Goal: Communication & Community: Answer question/provide support

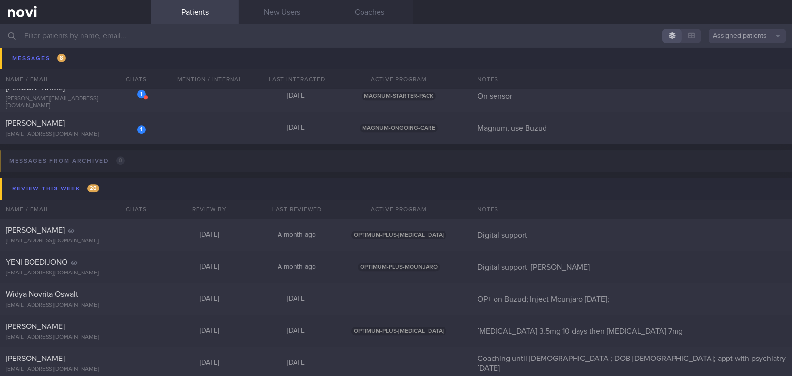
scroll to position [4871, 0]
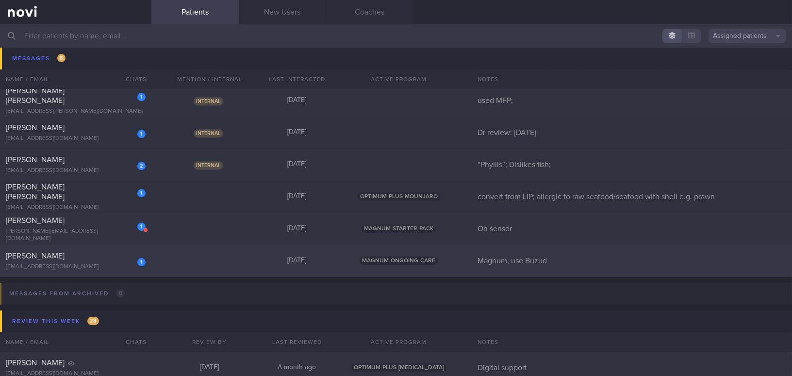
click at [88, 261] on div "1 Tan Sok Ngin sokngin_tan@yahoo.com.sg" at bounding box center [75, 260] width 151 height 19
select select "9"
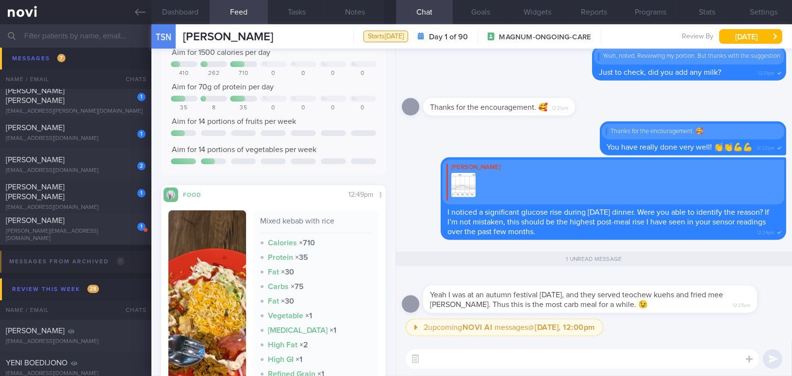
scroll to position [132, 0]
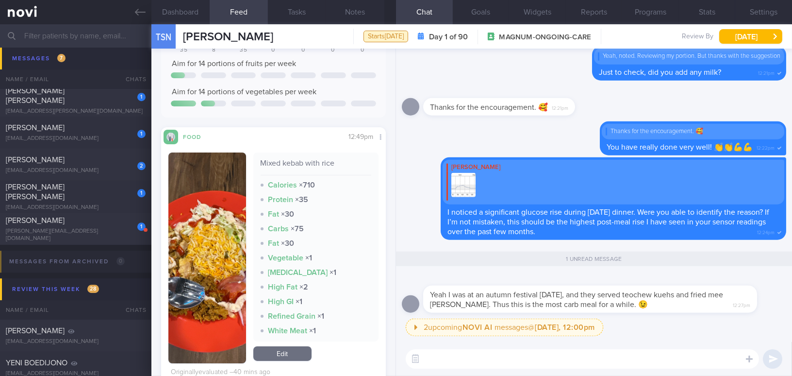
click at [206, 245] on button "button" at bounding box center [207, 257] width 78 height 211
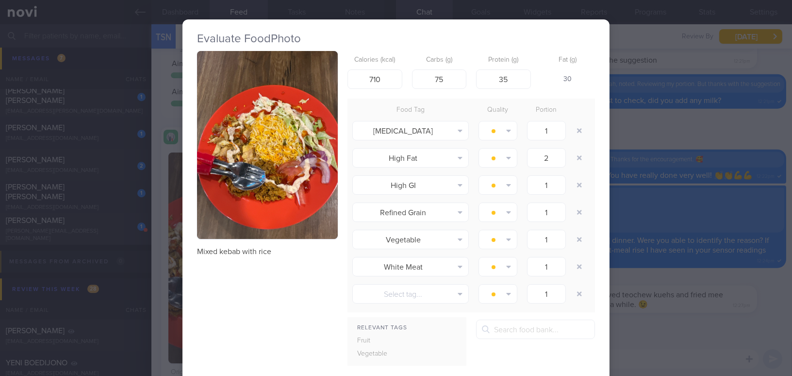
click at [244, 172] on button "button" at bounding box center [267, 145] width 141 height 188
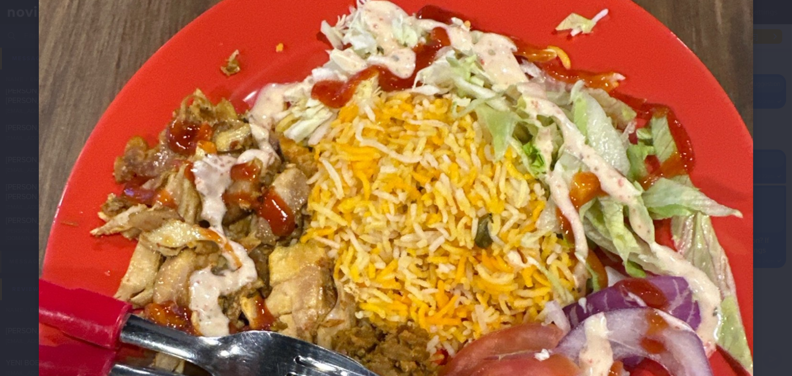
scroll to position [353, 0]
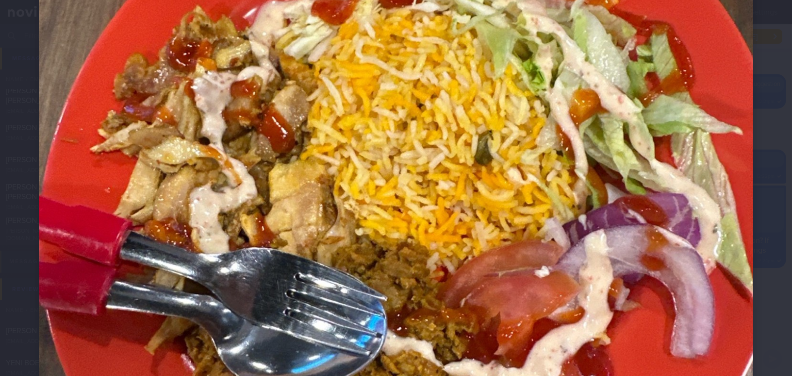
click at [693, 275] on img at bounding box center [396, 162] width 714 height 952
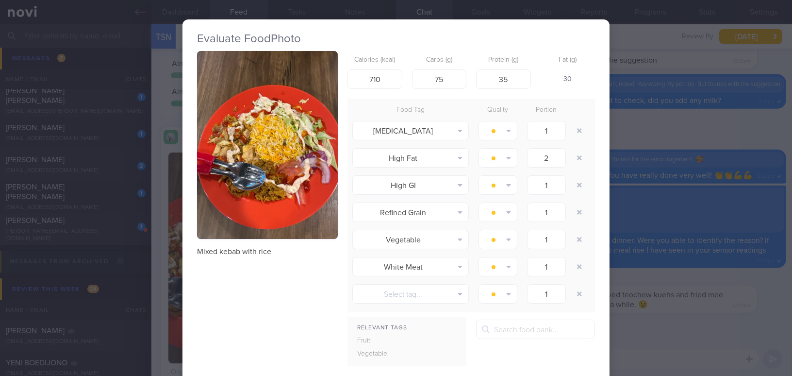
click at [695, 327] on div "Evaluate Food Photo Mixed kebab with rice Calories (kcal) 710 Carbs (g) 75 Prot…" at bounding box center [396, 188] width 792 height 376
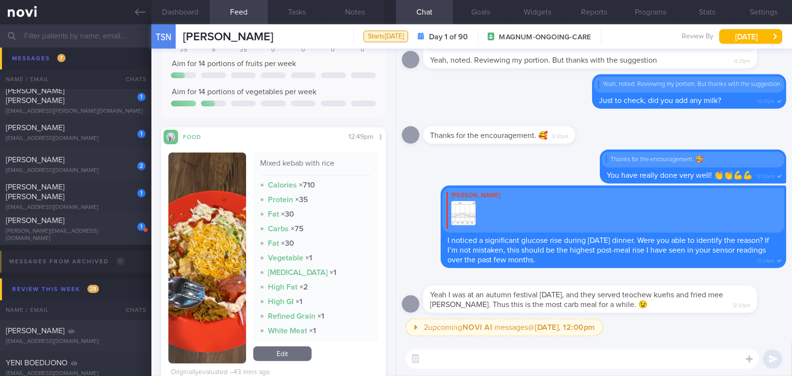
drag, startPoint x: 496, startPoint y: 285, endPoint x: 611, endPoint y: 295, distance: 115.4
click at [611, 295] on div "Yeah I was at an autumn festival carnival, and they served teochew kuehs and fr…" at bounding box center [590, 298] width 334 height 27
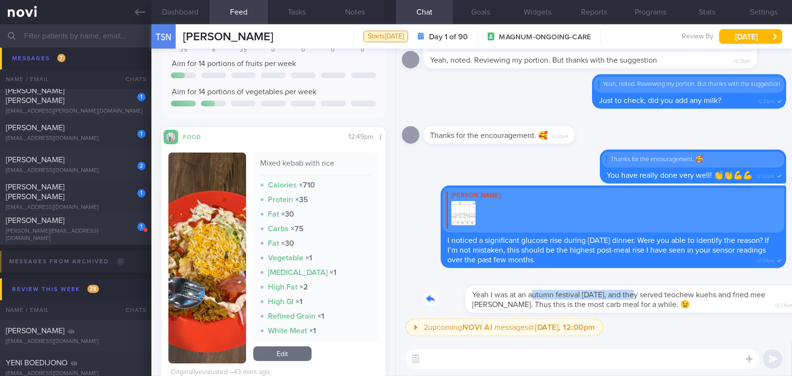
drag, startPoint x: 491, startPoint y: 287, endPoint x: 587, endPoint y: 295, distance: 95.9
click at [587, 295] on div "Yeah I was at an autumn festival carnival, and they served teochew kuehs and fr…" at bounding box center [604, 293] width 363 height 39
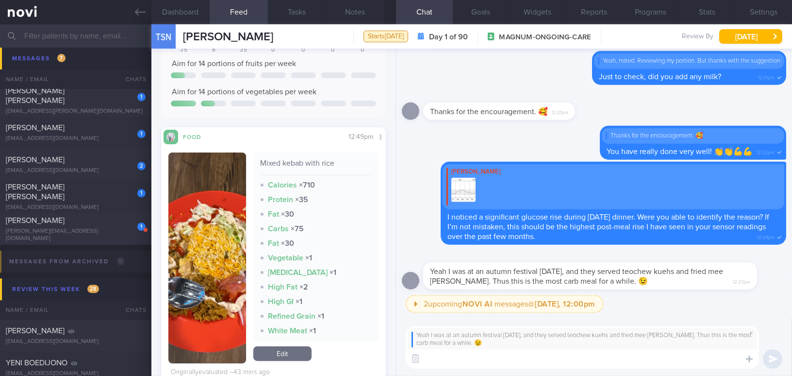
paste textarea "At least the culprits are being identified!"
type textarea "At least the culprits are being identified!😀"
click at [769, 361] on button "submit" at bounding box center [772, 358] width 19 height 19
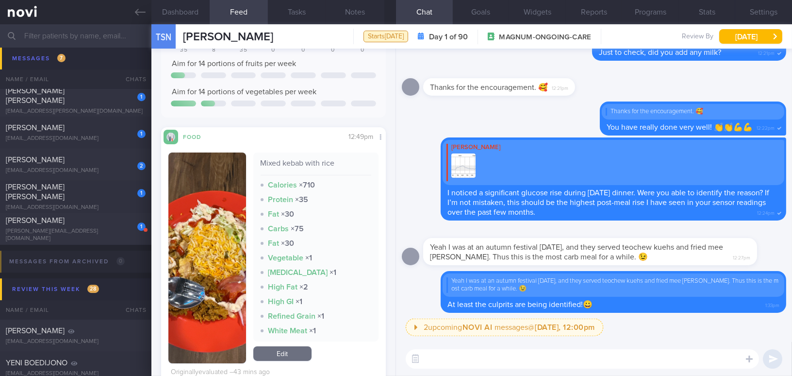
click at [653, 368] on div "​ ​" at bounding box center [594, 359] width 396 height 34
click at [609, 366] on textarea at bounding box center [582, 358] width 353 height 19
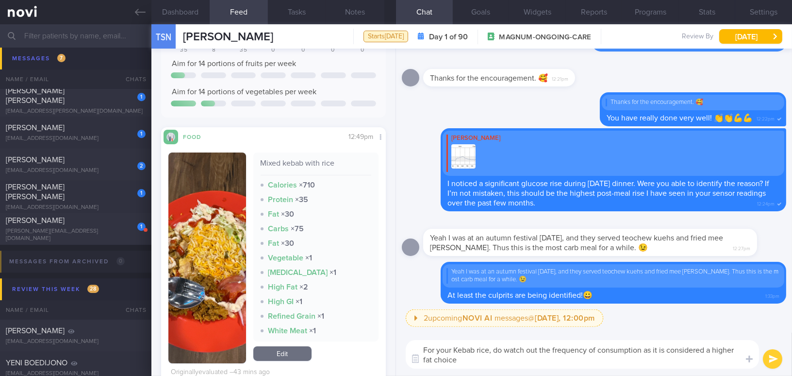
drag, startPoint x: 466, startPoint y: 360, endPoint x: 402, endPoint y: 347, distance: 65.3
click at [402, 347] on div "For your Kebab rice, do watch out the frequency of consumption as it is conside…" at bounding box center [594, 353] width 396 height 43
click at [471, 360] on textarea "For your Kebab rice, do watch out the frequency of consumption as it is conside…" at bounding box center [582, 354] width 353 height 29
click at [469, 361] on textarea "For your Kebab rice, do watch out the frequency of consumption as it is conside…" at bounding box center [582, 354] width 353 height 29
drag, startPoint x: 469, startPoint y: 361, endPoint x: 397, endPoint y: 345, distance: 73.1
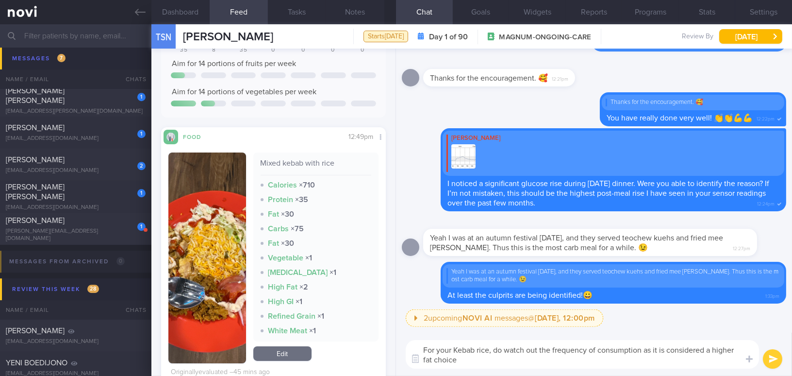
click at [397, 345] on div "For your Kebab rice, do watch out the frequency of consumption as it is conside…" at bounding box center [594, 353] width 396 height 43
paste textarea "kebab rice, do watch the frequency of consumption, as it is considered a higher…"
click at [629, 348] on textarea "For your kebab rice, do watch the frequency of consumption, as it is considered…" at bounding box center [582, 354] width 353 height 29
type textarea "For your kebab rice, do watch the frequency of consumption as it is considered …"
click at [776, 356] on button "submit" at bounding box center [772, 358] width 19 height 19
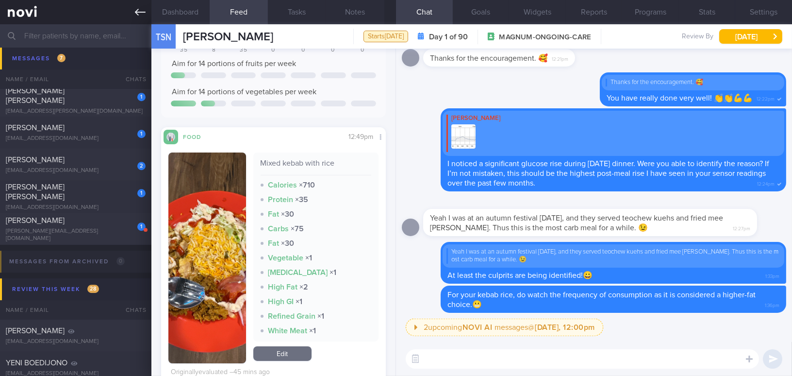
click at [136, 14] on icon at bounding box center [140, 12] width 11 height 7
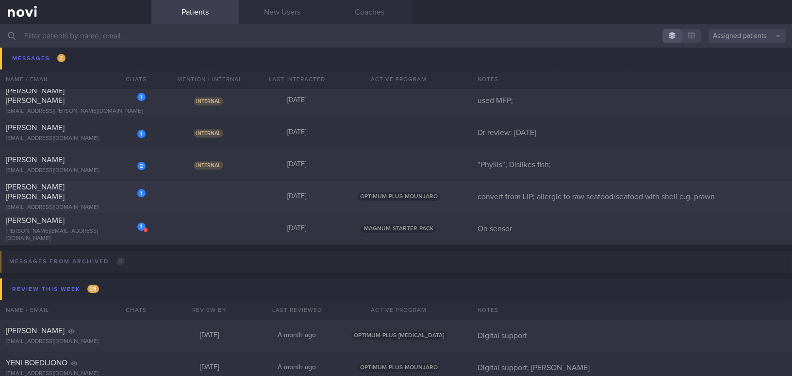
click at [82, 189] on div "[PERSON_NAME] [PERSON_NAME]" at bounding box center [74, 191] width 137 height 19
select select "9"
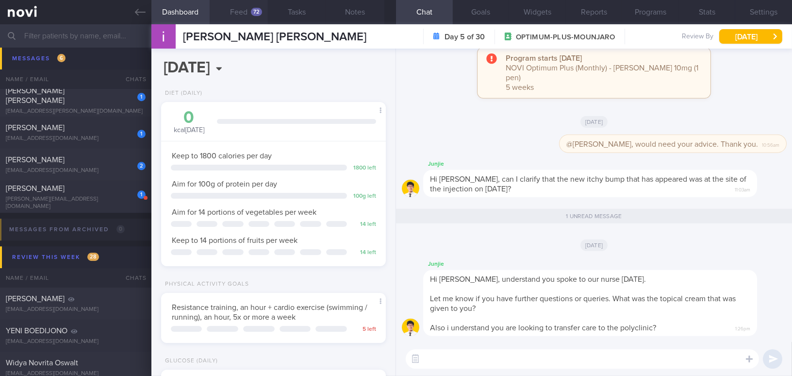
click at [244, 12] on button "Feed 72" at bounding box center [239, 12] width 58 height 24
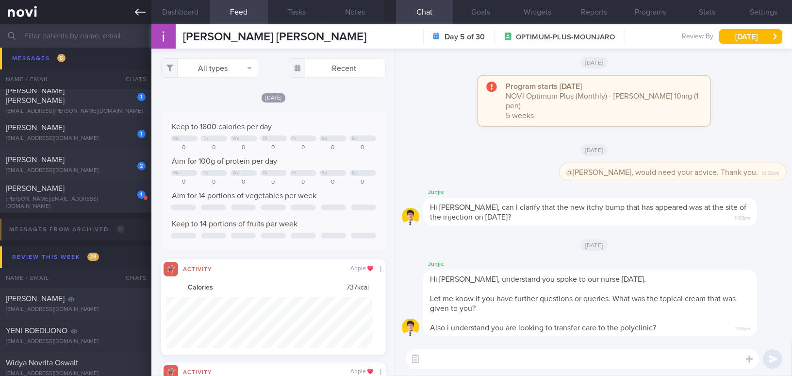
click at [140, 16] on icon at bounding box center [140, 12] width 11 height 11
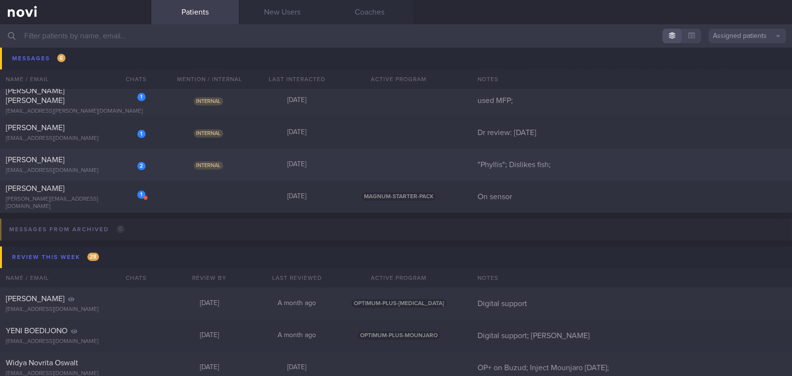
scroll to position [4827, 0]
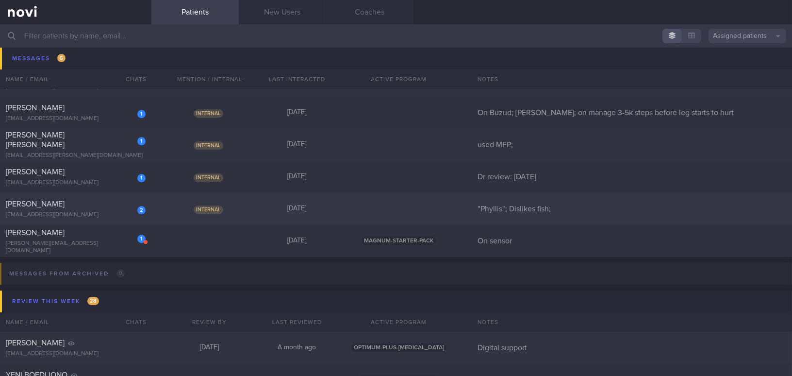
click at [105, 212] on div "phylliscsk@gmail.com" at bounding box center [76, 214] width 140 height 7
select select "9"
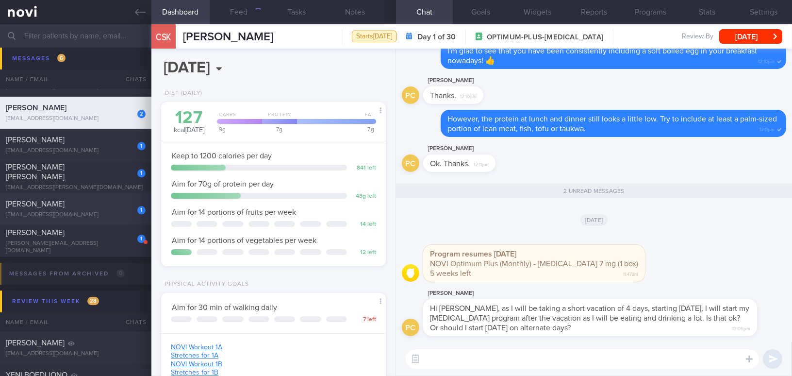
scroll to position [114, 200]
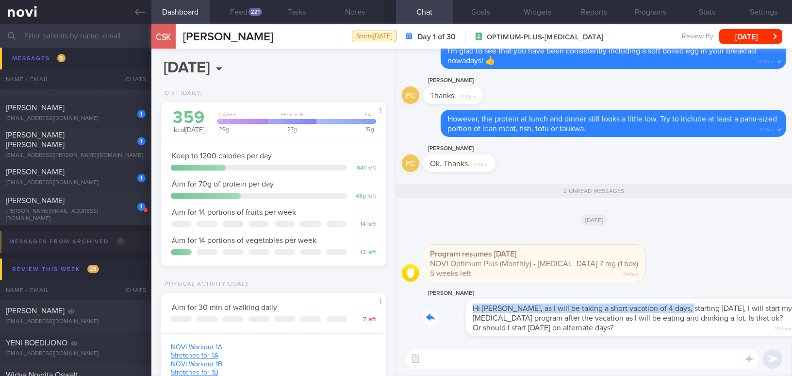
drag, startPoint x: 538, startPoint y: 298, endPoint x: 636, endPoint y: 300, distance: 97.5
click at [636, 300] on div "Phyllis Chong Hi Mee Li, as I will be taking a short vacation of 4 days, starti…" at bounding box center [604, 311] width 363 height 49
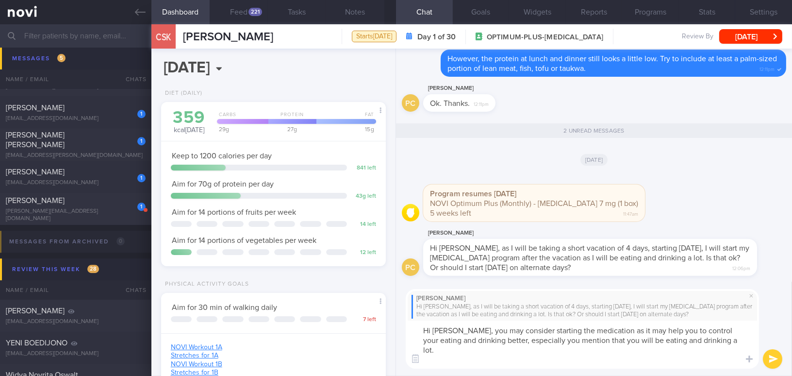
scroll to position [0, 0]
click at [436, 356] on textarea "Hi Phyllis, you may consider starting the medication as it may help you to cont…" at bounding box center [582, 344] width 353 height 48
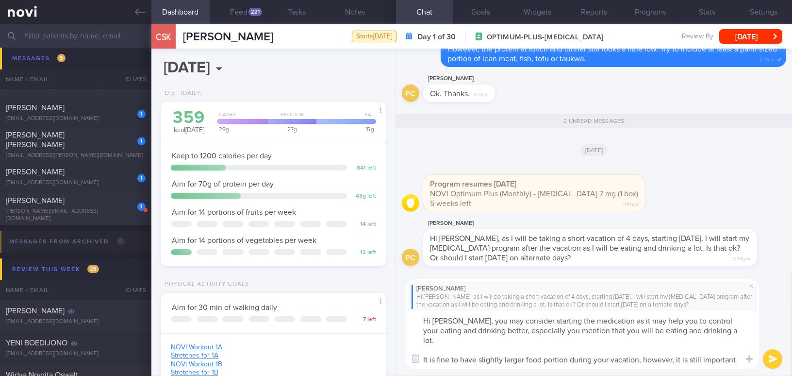
drag, startPoint x: 513, startPoint y: 360, endPoint x: 607, endPoint y: 351, distance: 94.6
click at [597, 359] on textarea "Hi Phyllis, you may consider starting the medication as it may help you to cont…" at bounding box center [582, 339] width 353 height 58
drag, startPoint x: 457, startPoint y: 320, endPoint x: 517, endPoint y: 358, distance: 70.3
click at [517, 358] on textarea "Hi Phyllis, you may consider starting the medication as it may help you to cont…" at bounding box center [582, 339] width 353 height 58
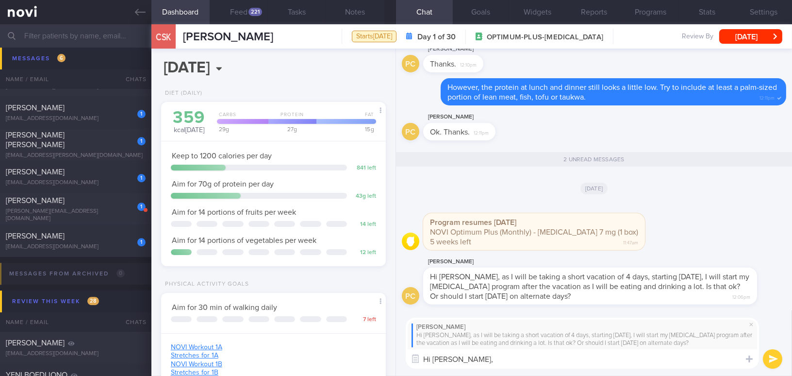
paste textarea "You may want to consider starting the medication, as it could help you better m…"
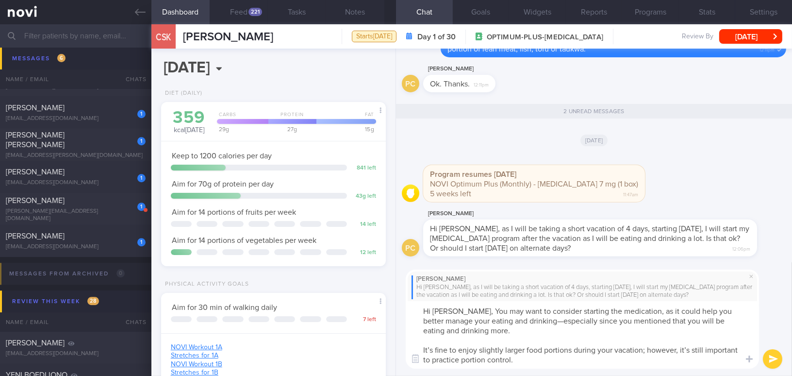
click at [461, 310] on textarea "Hi Phyllis, You may want to consider starting the medication, as it could help …" at bounding box center [582, 334] width 353 height 67
click at [542, 319] on textarea "Hi Phyllis, you may want to consider starting the medication, as it could help …" at bounding box center [582, 334] width 353 height 67
click at [432, 348] on textarea "Hi Phyllis, you may want to consider starting the medication, as it could help …" at bounding box center [582, 334] width 353 height 67
click at [647, 350] on textarea "Hi Phyllis, you may want to consider starting the medication, as it could help …" at bounding box center [582, 334] width 353 height 67
click at [690, 349] on textarea "Hi Phyllis, you may want to consider starting the medication, as it could help …" at bounding box center [582, 334] width 353 height 67
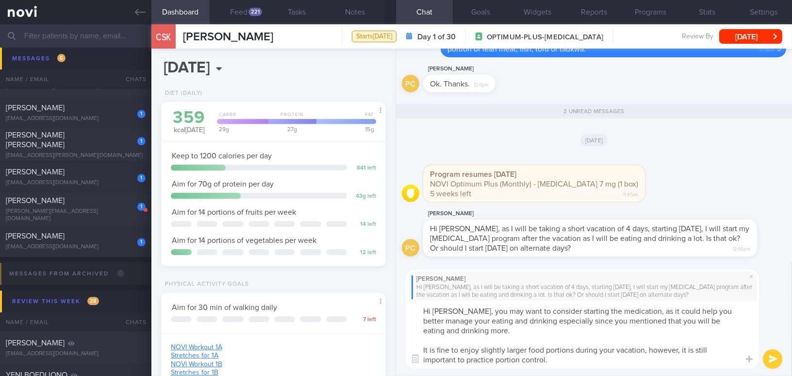
click at [455, 358] on textarea "Hi Phyllis, you may want to consider starting the medication, as it could help …" at bounding box center [582, 334] width 353 height 67
type textarea "Hi Phyllis, you may want to consider starting the medication, as it could help …"
click at [768, 359] on button "submit" at bounding box center [772, 358] width 19 height 19
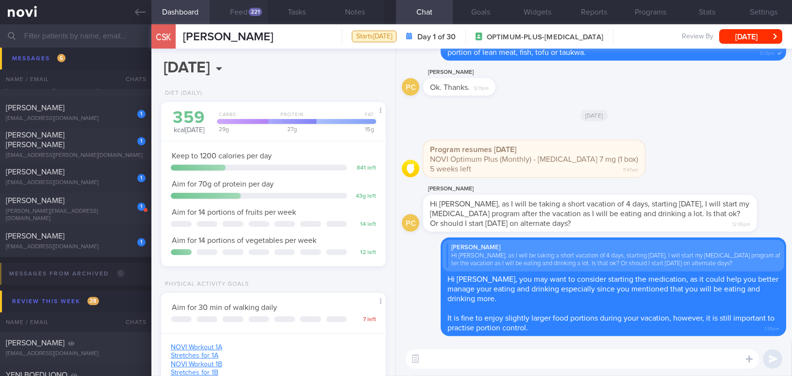
click at [241, 12] on button "Feed 221" at bounding box center [239, 12] width 58 height 24
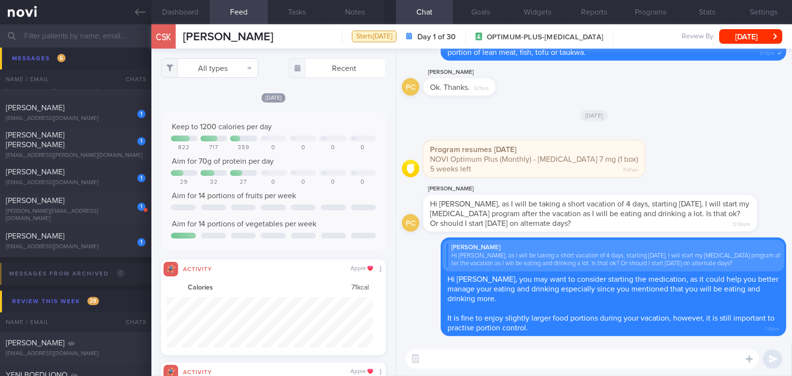
scroll to position [50, 205]
click at [219, 70] on button "All types" at bounding box center [209, 67] width 97 height 19
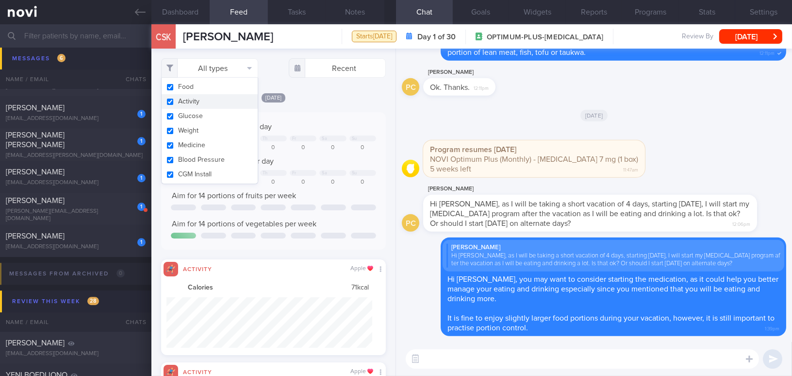
click at [172, 103] on input "checkbox" at bounding box center [169, 101] width 7 height 6
checkbox input "false"
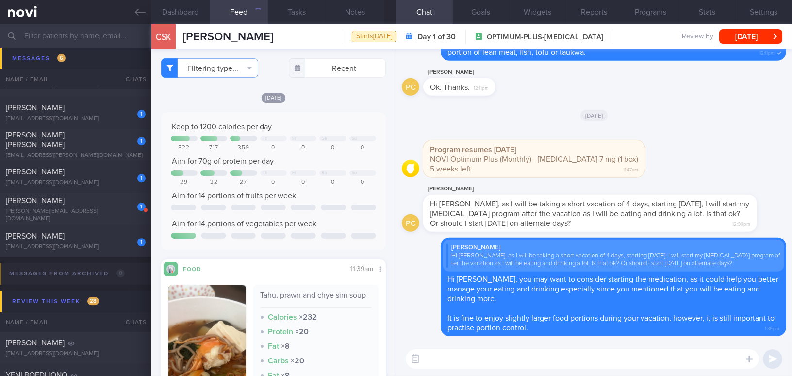
click at [321, 107] on div "Today Keep to 1200 calories per day Th Fr Sa Su 822 717 359 0 0 0 0 Aim for 70g…" at bounding box center [273, 282] width 225 height 380
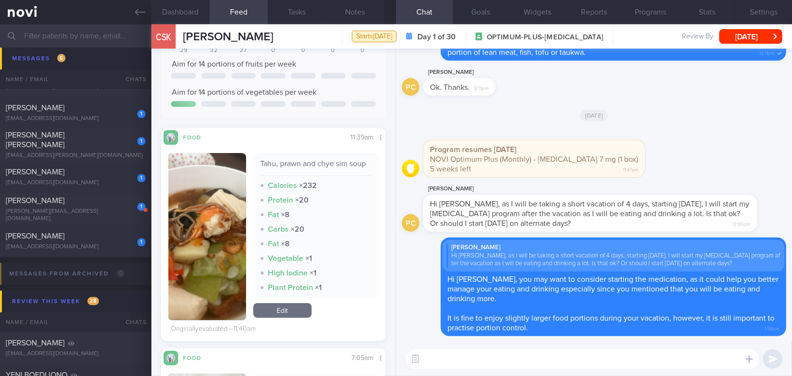
scroll to position [132, 0]
click at [205, 215] on button "button" at bounding box center [207, 235] width 78 height 167
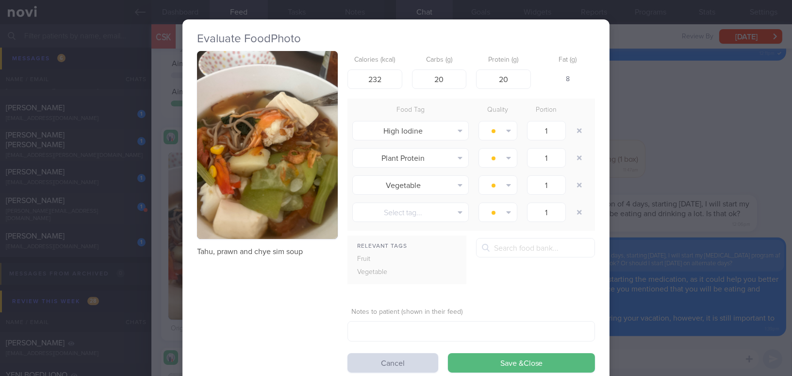
click at [224, 204] on button "button" at bounding box center [267, 145] width 141 height 188
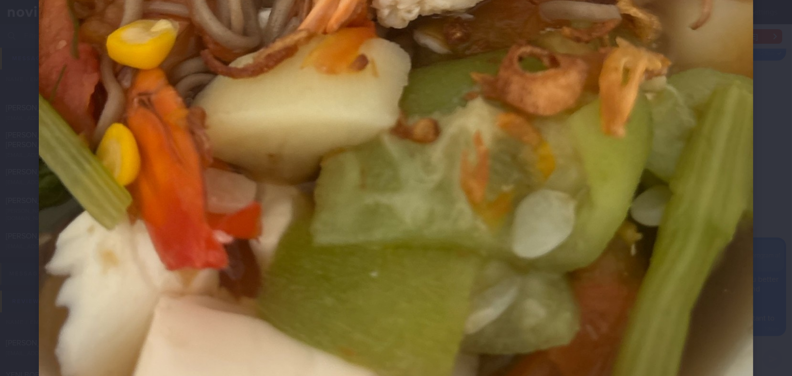
scroll to position [617, 0]
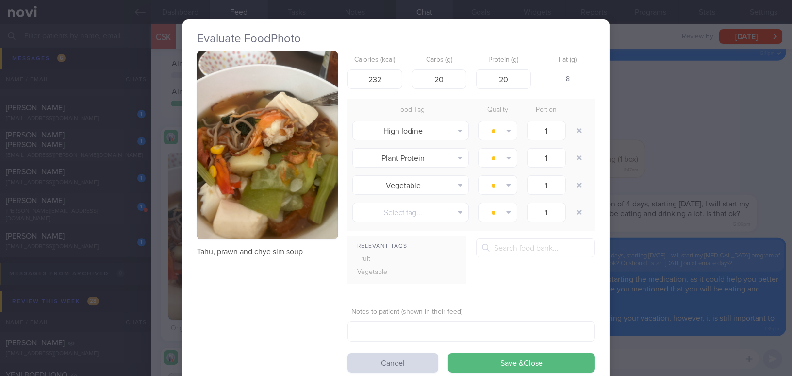
click at [300, 188] on button "button" at bounding box center [267, 145] width 141 height 188
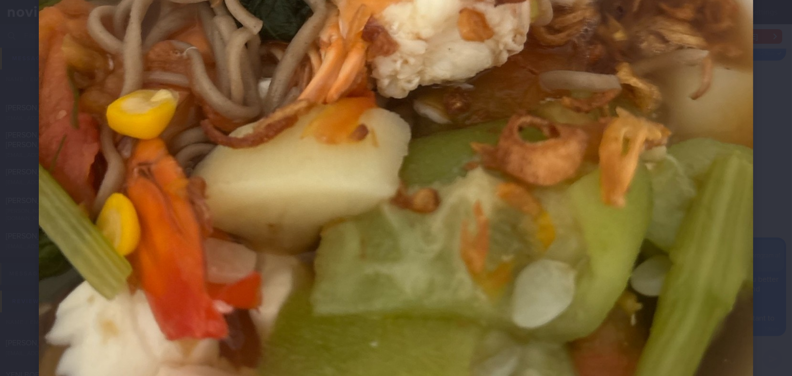
scroll to position [441, 0]
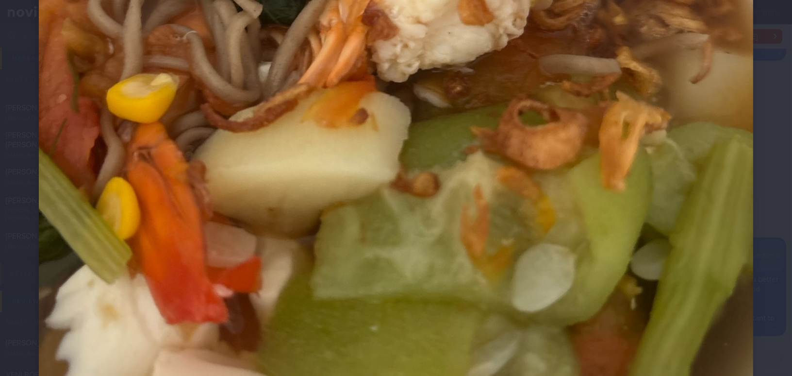
click at [405, 207] on img at bounding box center [396, 74] width 714 height 952
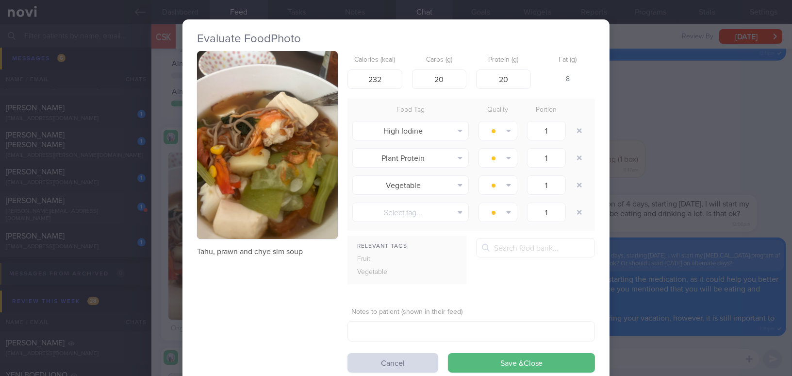
click at [694, 180] on div "Evaluate Food Photo Tahu, prawn and chye sim soup Calories (kcal) 232 Carbs (g)…" at bounding box center [396, 188] width 792 height 376
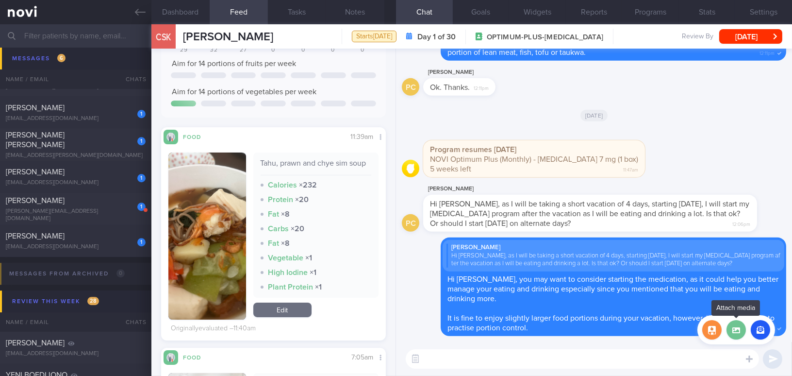
click at [735, 330] on label at bounding box center [735, 329] width 19 height 19
click at [0, 0] on input "file" at bounding box center [0, 0] width 0 height 0
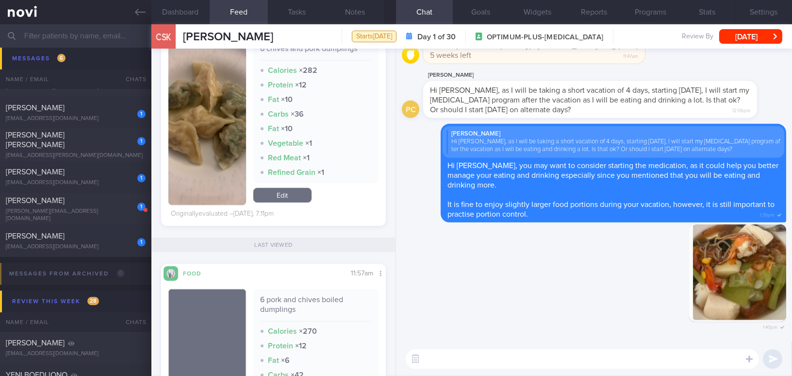
scroll to position [794, 0]
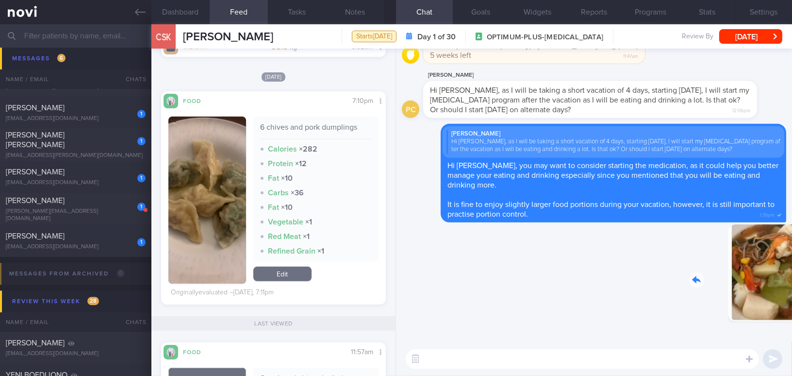
drag, startPoint x: 718, startPoint y: 263, endPoint x: 797, endPoint y: 266, distance: 78.6
click at [791, 266] on html "You are offline! Some functionality will be unavailable Patients New Users Coac…" at bounding box center [396, 188] width 792 height 376
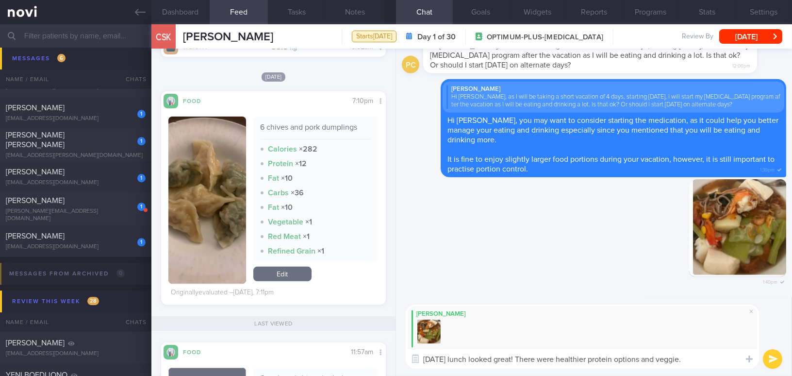
drag, startPoint x: 689, startPoint y: 361, endPoint x: 616, endPoint y: 359, distance: 73.3
click at [616, 359] on textarea "Today's lunch looked great! There were healthier protein options and veggie." at bounding box center [582, 358] width 353 height 19
drag, startPoint x: 699, startPoint y: 356, endPoint x: 338, endPoint y: 357, distance: 360.5
click at [338, 357] on div "Dashboard Feed 221 Tasks Notes Chat Goals Widgets Reports Programs Stats Settin…" at bounding box center [471, 199] width 640 height 351
click at [686, 346] on div "[PERSON_NAME]" at bounding box center [582, 328] width 353 height 48
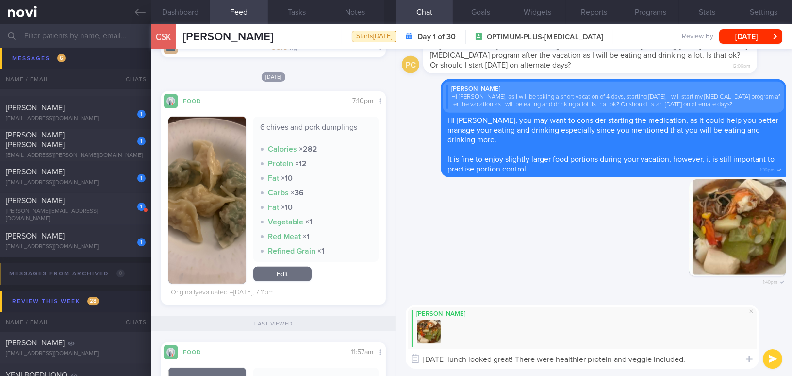
click at [692, 354] on textarea "Today's lunch looked great! There were healthier protein and veggie included." at bounding box center [582, 358] width 353 height 19
drag, startPoint x: 697, startPoint y: 360, endPoint x: 289, endPoint y: 347, distance: 408.2
click at [289, 347] on div "Dashboard Feed 221 Tasks Notes Chat Goals Widgets Reports Programs Stats Settin…" at bounding box center [471, 199] width 640 height 351
paste textarea "’s lunch looked great! You included healthier protein and vegetables"
type textarea "Today’s lunch looked great! You included healthier protein and vegetables.👍👍"
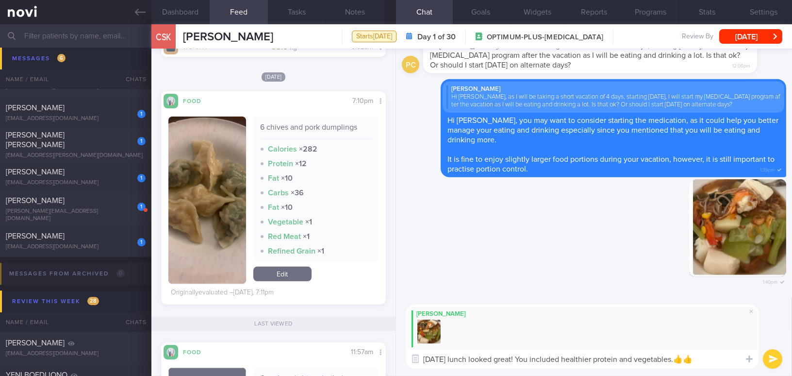
click at [774, 357] on button "submit" at bounding box center [772, 358] width 19 height 19
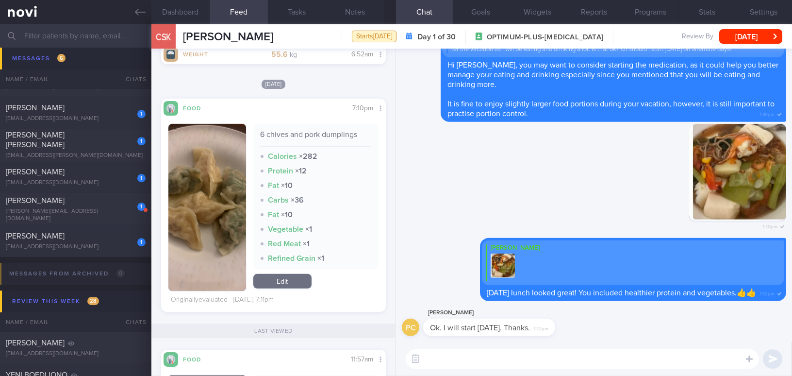
click at [225, 194] on button "button" at bounding box center [207, 207] width 78 height 167
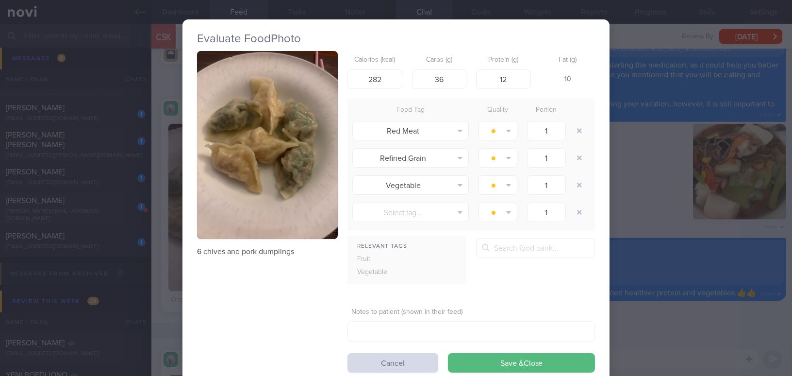
click at [648, 228] on div "Evaluate Food Photo 6 chives and pork dumplings Calories (kcal) 282 Carbs (g) 3…" at bounding box center [396, 188] width 792 height 376
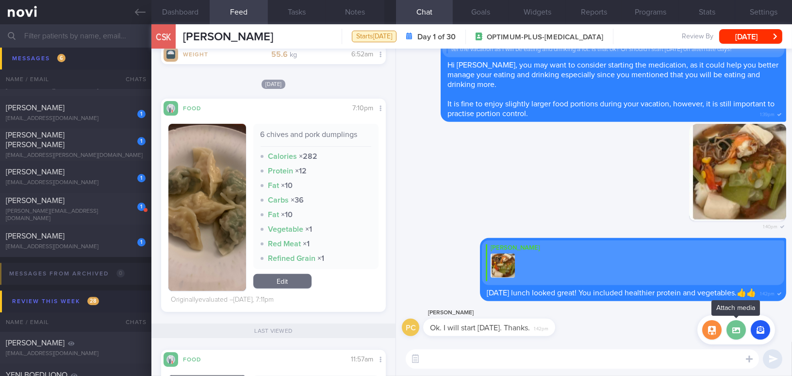
click at [734, 330] on label at bounding box center [735, 329] width 19 height 19
click at [0, 0] on input "file" at bounding box center [0, 0] width 0 height 0
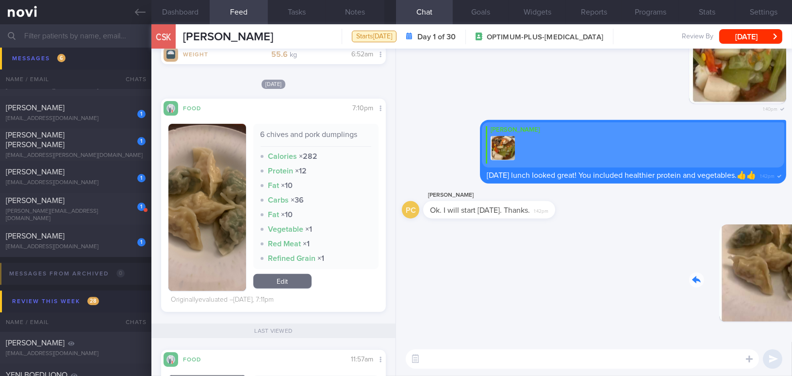
drag, startPoint x: 742, startPoint y: 271, endPoint x: 782, endPoint y: 271, distance: 39.8
click at [782, 271] on div "Delete 1:42pm PC Phyllis Chong Ok. I will start tomorrow. Thanks. 1:42pm Delete…" at bounding box center [594, 195] width 396 height 293
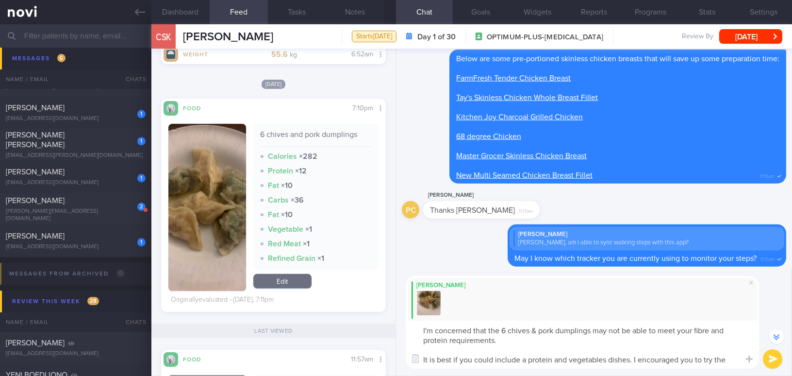
scroll to position [-1263, 0]
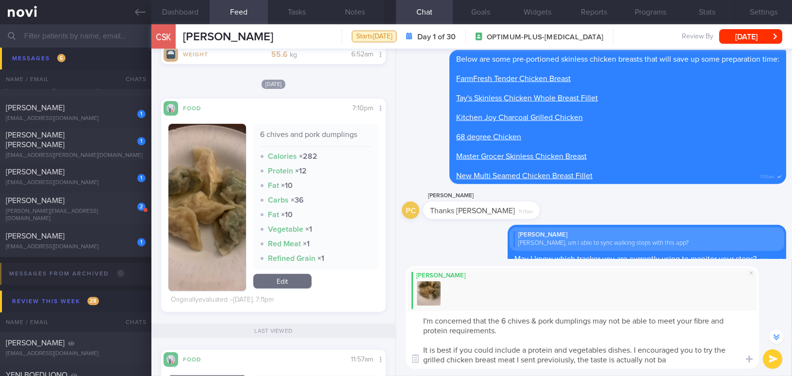
type textarea "I'm concerned that the 6 chives & pork dumplings may not be able to meet your f…"
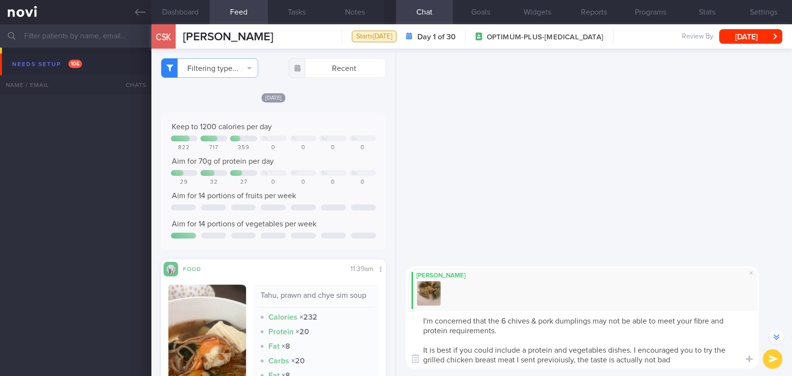
select select "9"
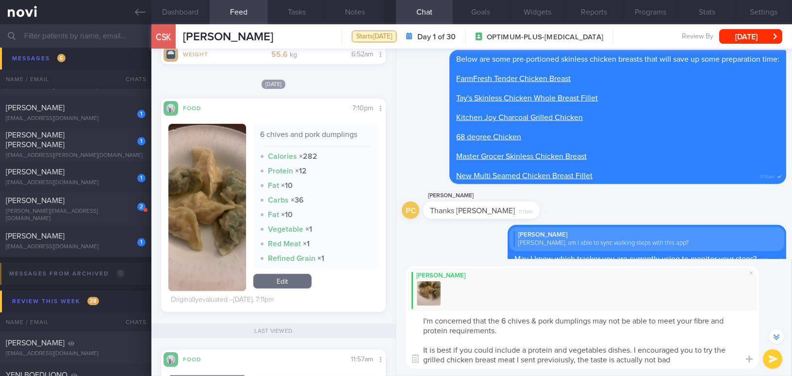
drag, startPoint x: 676, startPoint y: 360, endPoint x: 328, endPoint y: 310, distance: 351.5
click at [328, 310] on div "Dashboard Feed 221 Tasks Notes Chat Goals Widgets Reports Programs Stats Settin…" at bounding box center [471, 199] width 640 height 351
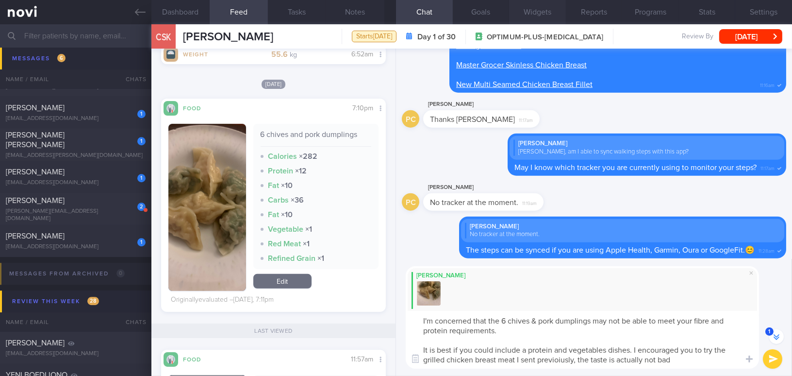
scroll to position [0, 0]
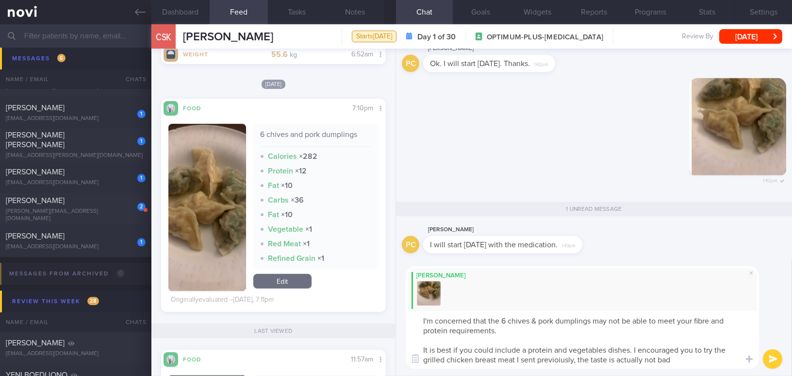
click at [538, 327] on textarea "I'm concerned that the 6 chives & pork dumplings may not be able to meet your f…" at bounding box center [582, 339] width 353 height 58
click at [683, 360] on textarea "I'm concerned that the 6 chives & pork dumplings may not be able to meet your f…" at bounding box center [582, 339] width 353 height 58
drag, startPoint x: 645, startPoint y: 360, endPoint x: 350, endPoint y: 319, distance: 297.8
click at [350, 319] on div "Dashboard Feed 221 Tasks Notes Chat 1 Goals Widgets Reports Programs Stats Sett…" at bounding box center [471, 199] width 640 height 351
paste textarea "’m concerned that the 6 chives and pork dumplings may not be enough to meet you…"
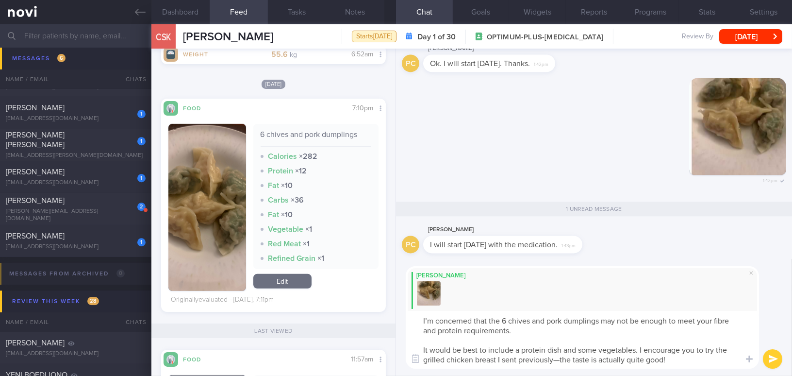
click at [544, 321] on textarea "I’m concerned that the 6 chives and pork dumplings may not be enough to meet yo…" at bounding box center [582, 339] width 353 height 58
drag, startPoint x: 554, startPoint y: 359, endPoint x: 710, endPoint y: 363, distance: 156.8
click at [710, 363] on textarea "I’m concerned that the 6 chives & pork dumplings may not be enough to meet your…" at bounding box center [582, 339] width 353 height 58
type textarea "I’m concerned that the 6 chives & pork dumplings may not be enough to meet your…"
click at [775, 359] on button "submit" at bounding box center [772, 358] width 19 height 19
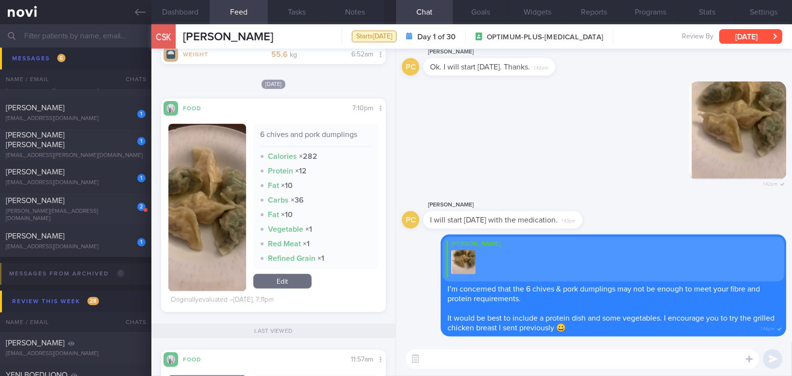
click at [732, 33] on button "[DATE]" at bounding box center [750, 36] width 63 height 15
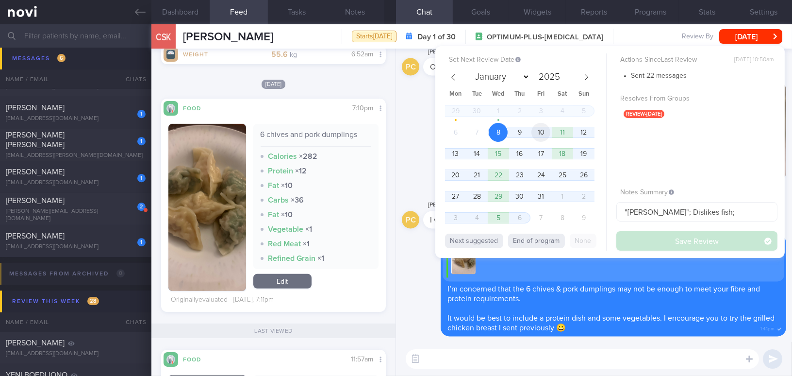
click at [537, 128] on span "10" at bounding box center [540, 132] width 19 height 19
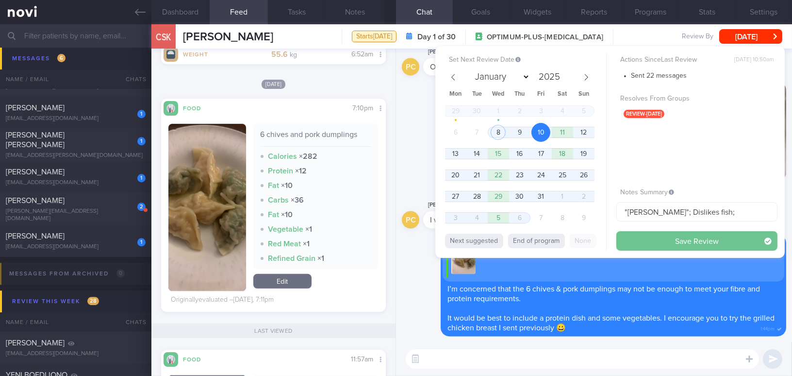
click at [645, 238] on button "Save Review" at bounding box center [696, 240] width 161 height 19
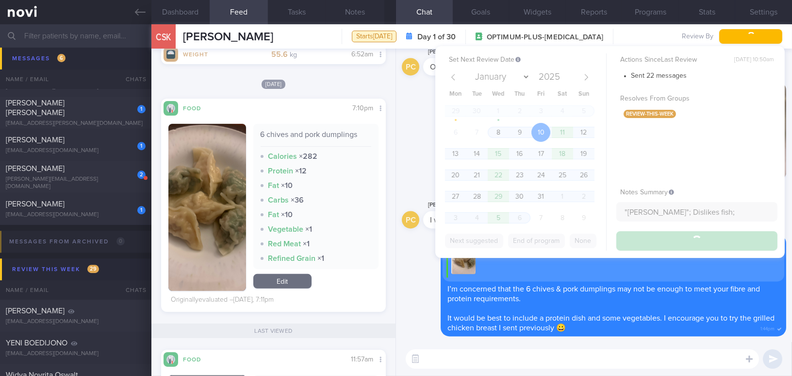
scroll to position [4795, 0]
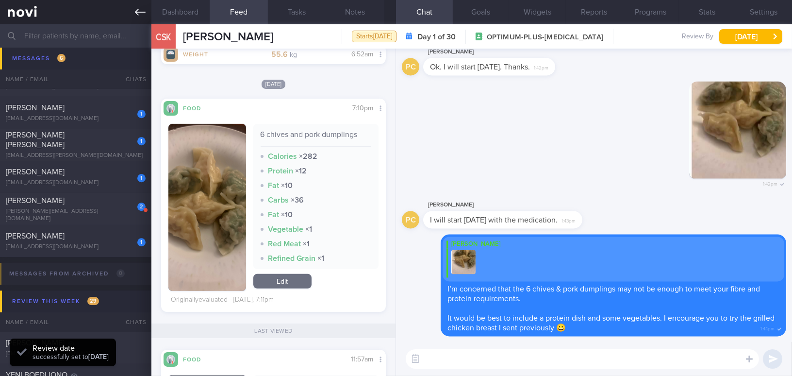
click at [133, 11] on link at bounding box center [75, 12] width 151 height 24
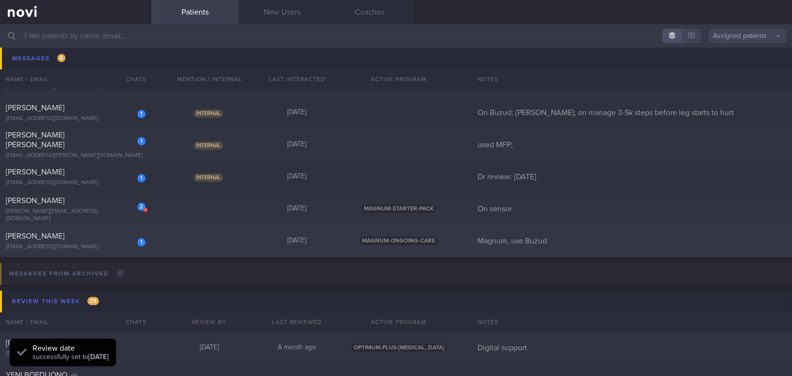
click at [80, 246] on div "sokngin_tan@yahoo.com.sg" at bounding box center [76, 246] width 140 height 7
select select "9"
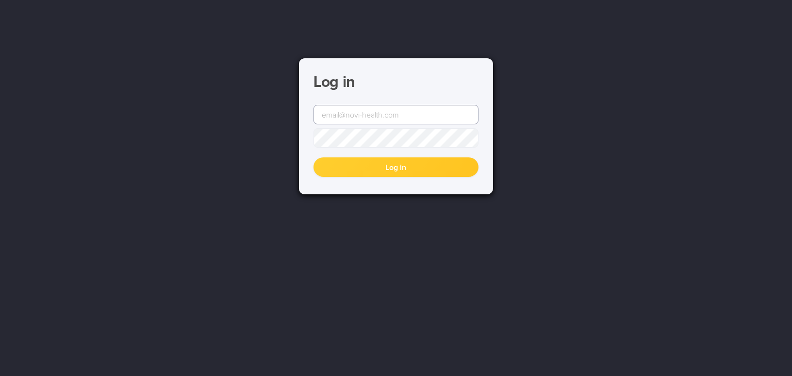
type input "mee.li@novi-health.com"
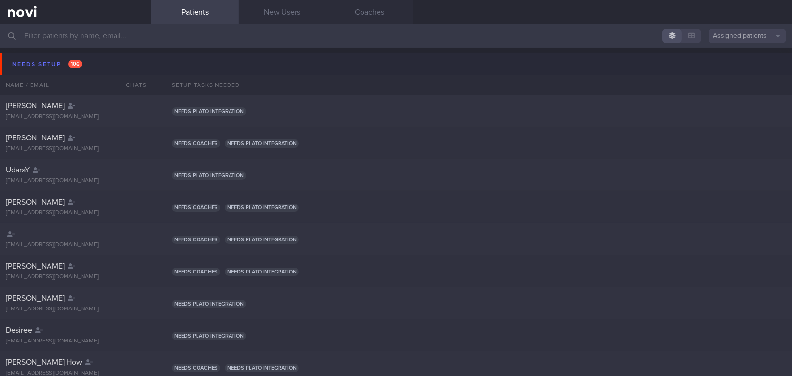
click at [153, 34] on input "text" at bounding box center [396, 35] width 792 height 23
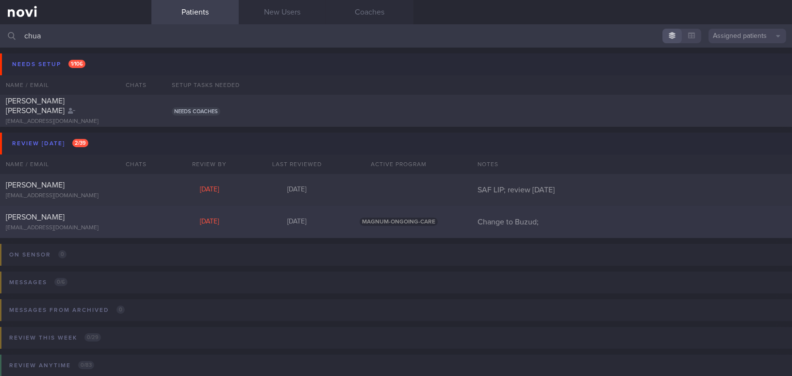
type input "chua"
click at [97, 223] on div "[PERSON_NAME] [EMAIL_ADDRESS][DOMAIN_NAME]" at bounding box center [75, 221] width 151 height 19
select select "9"
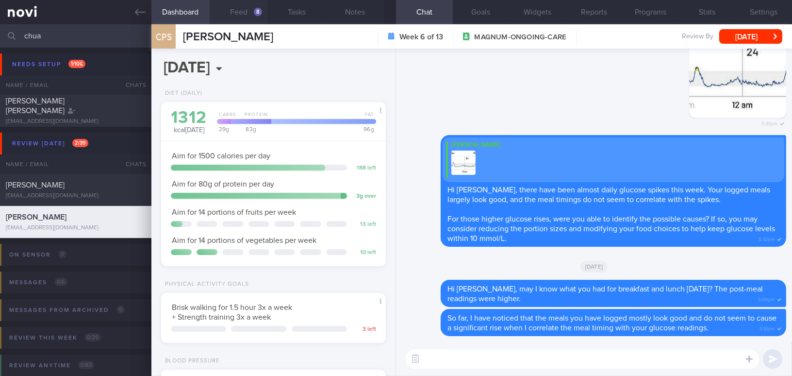
scroll to position [102, 204]
click at [241, 15] on button "Feed 8" at bounding box center [239, 12] width 58 height 24
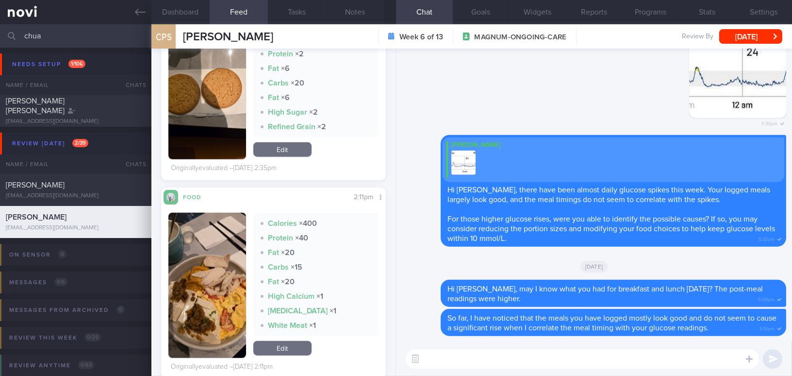
scroll to position [1940, 0]
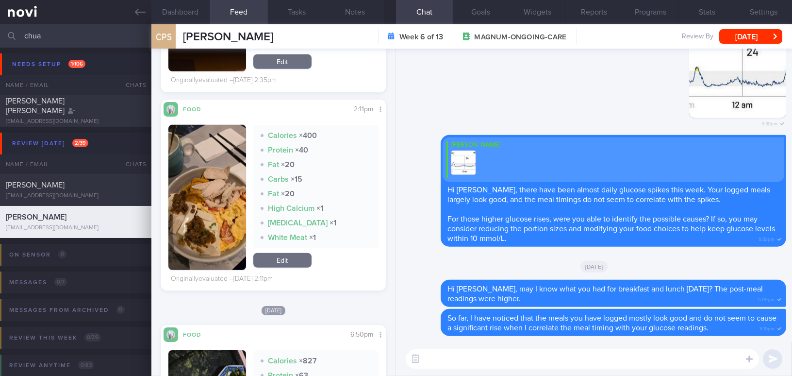
click at [229, 178] on button "button" at bounding box center [207, 197] width 78 height 145
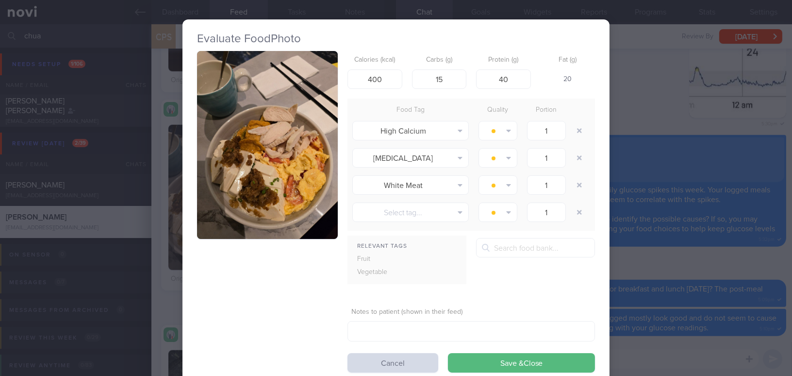
click at [224, 143] on button "button" at bounding box center [267, 145] width 141 height 188
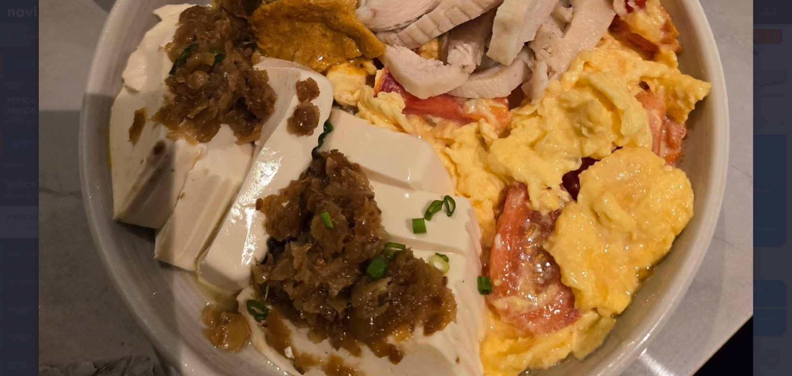
scroll to position [353, 0]
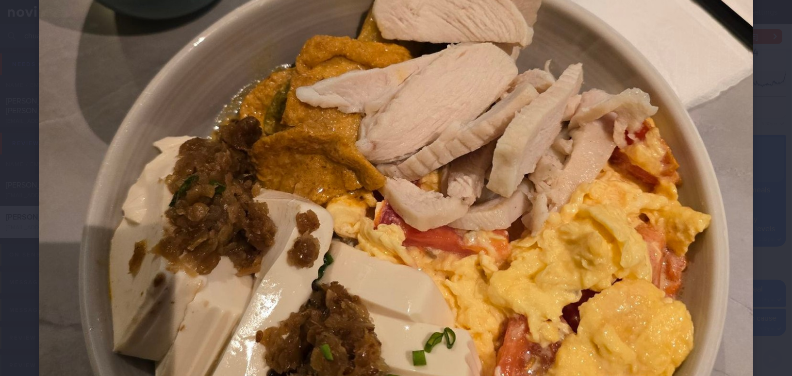
click at [447, 155] on img at bounding box center [396, 162] width 714 height 952
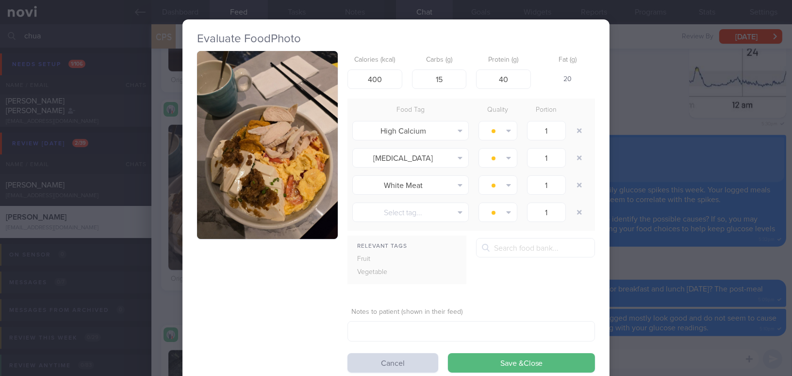
click at [641, 193] on div "Evaluate Food Photo Calories (kcal) 400 Carbs (g) 15 Protein (g) 40 Fat (g) 20 …" at bounding box center [396, 188] width 792 height 376
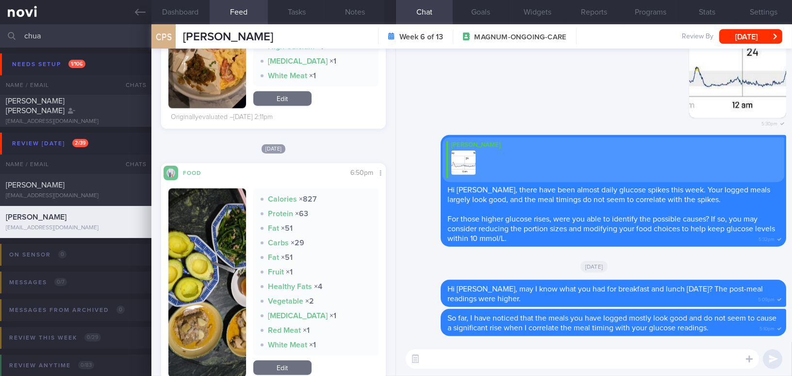
scroll to position [2205, 0]
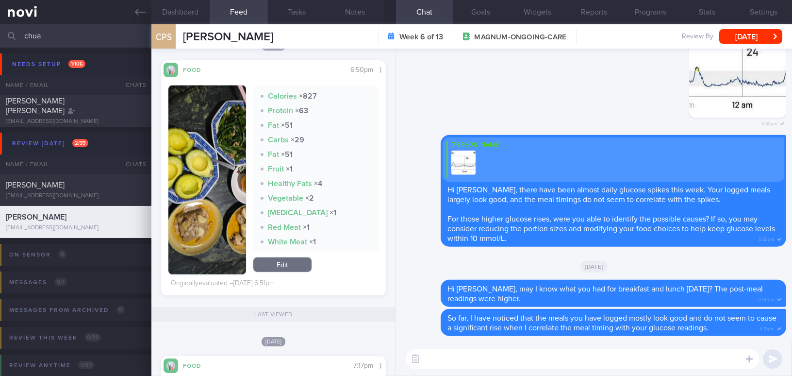
click at [504, 358] on textarea at bounding box center [582, 358] width 353 height 19
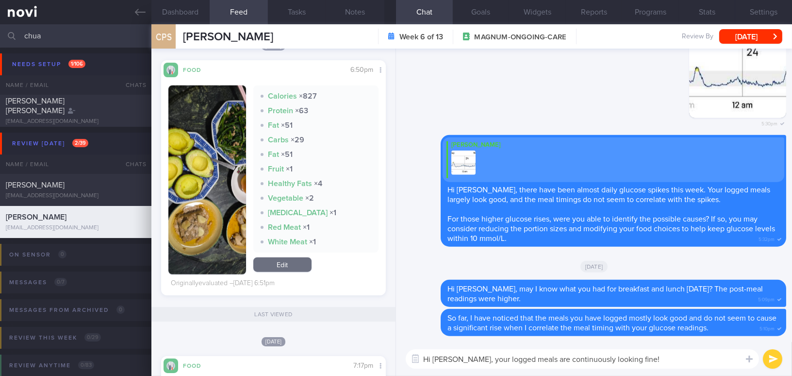
drag, startPoint x: 465, startPoint y: 358, endPoint x: 628, endPoint y: 355, distance: 163.0
click at [628, 355] on textarea "Hi Mr Chua, your logged meals are continuously looking fine!" at bounding box center [582, 358] width 353 height 19
click at [627, 357] on textarea "Hi Mr Chua, your logged meals are continuously looking fine!" at bounding box center [582, 358] width 353 height 19
drag, startPoint x: 465, startPoint y: 359, endPoint x: 633, endPoint y: 352, distance: 168.0
click at [633, 352] on textarea "Hi Mr Chua, your logged meals are continuously looking fine!" at bounding box center [582, 358] width 353 height 19
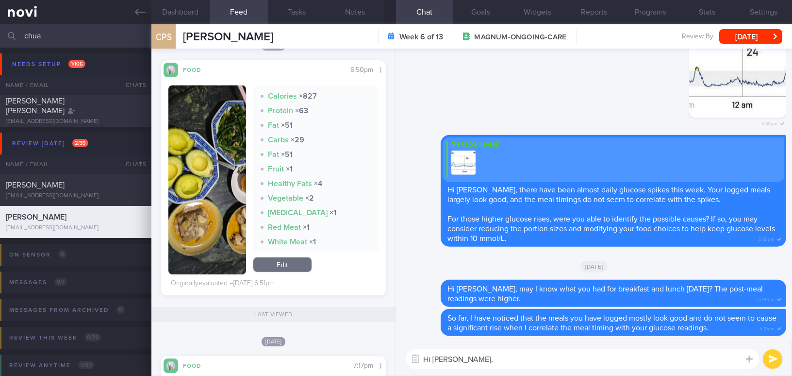
paste textarea "Your logged meals are consistently looking good!"
click at [469, 359] on textarea "Hi Mr Chua, Your logged meals are consistently looking good!" at bounding box center [582, 358] width 353 height 19
type textarea "Hi Mr Chua, your logged meals are consistently looking good!"
click at [770, 355] on button "submit" at bounding box center [772, 358] width 19 height 19
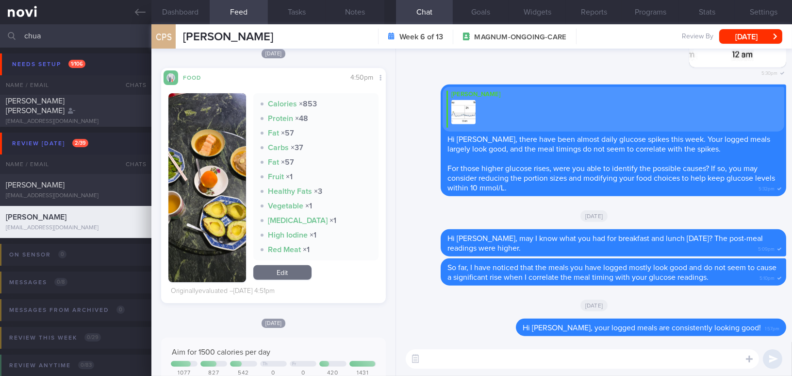
scroll to position [661, 0]
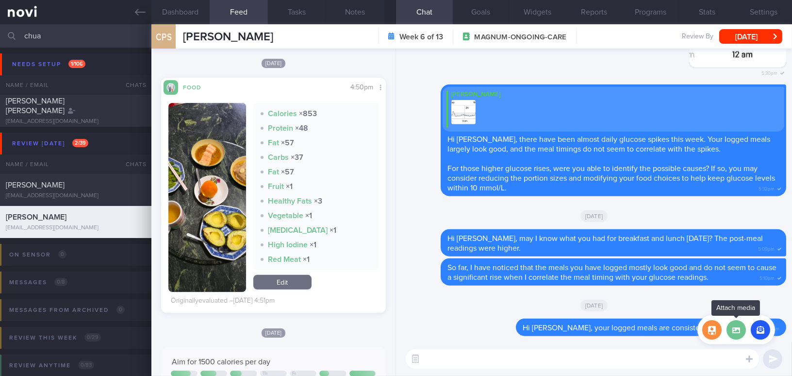
click at [736, 332] on label at bounding box center [735, 329] width 19 height 19
click at [0, 0] on input "file" at bounding box center [0, 0] width 0 height 0
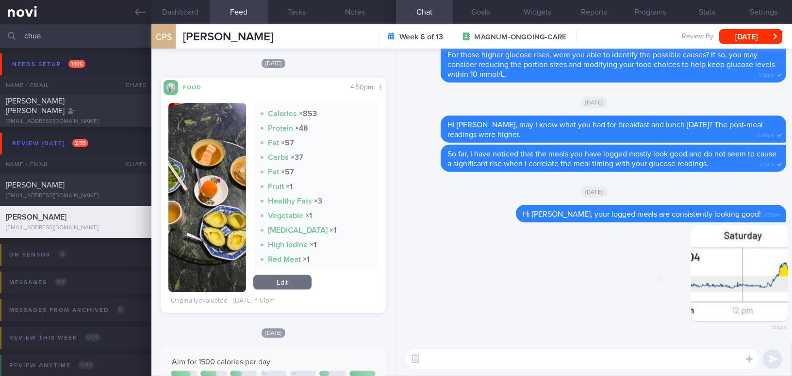
drag, startPoint x: 709, startPoint y: 281, endPoint x: 761, endPoint y: 288, distance: 52.4
click at [761, 288] on div "Delete 1:59pm" at bounding box center [718, 280] width 136 height 112
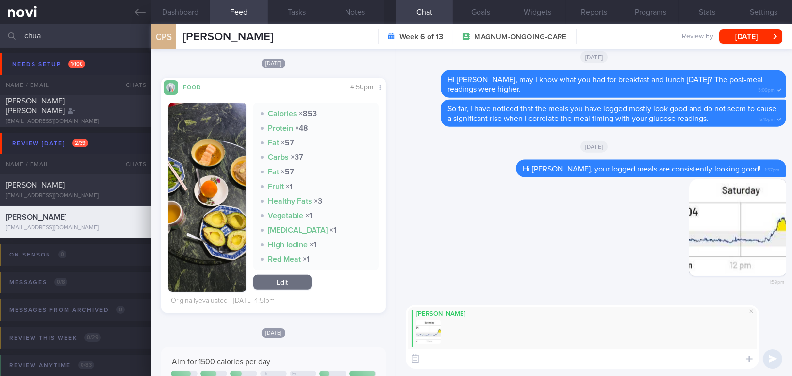
paste textarea "I’m wondering if you were able to identify the cause of the glucose rise for th…"
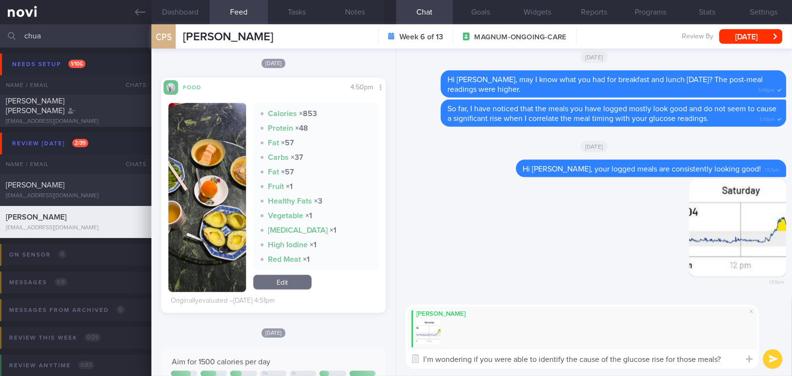
type textarea "I’m wondering if you were able to identify the cause of the glucose rise for th…"
click at [771, 361] on button "submit" at bounding box center [772, 358] width 19 height 19
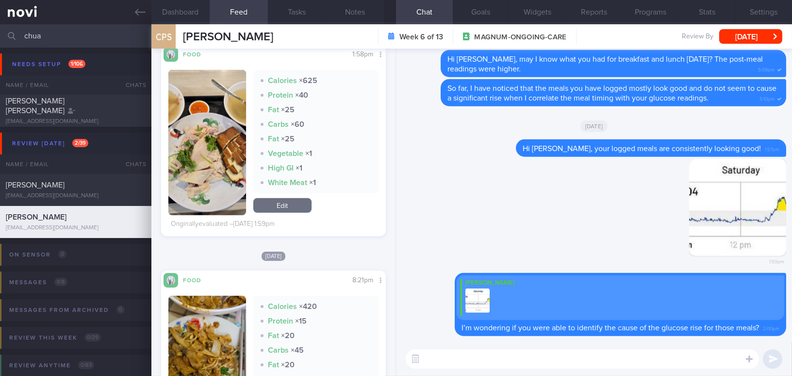
scroll to position [1543, 0]
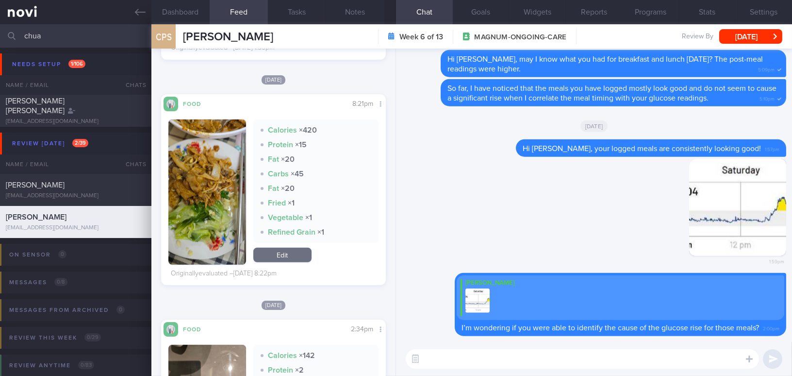
click at [195, 200] on button "button" at bounding box center [207, 191] width 78 height 145
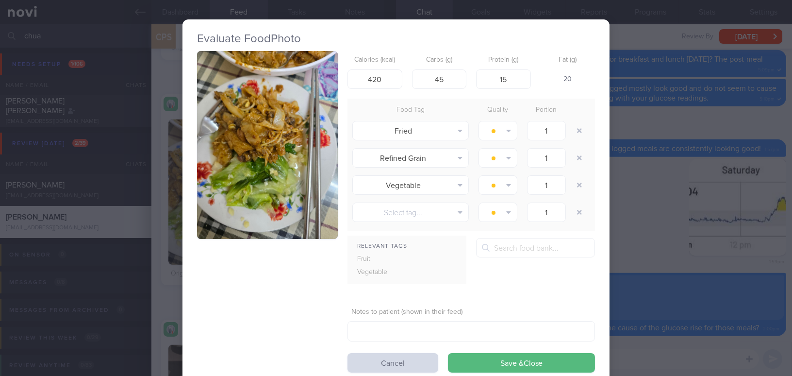
click at [236, 138] on button "button" at bounding box center [267, 145] width 141 height 188
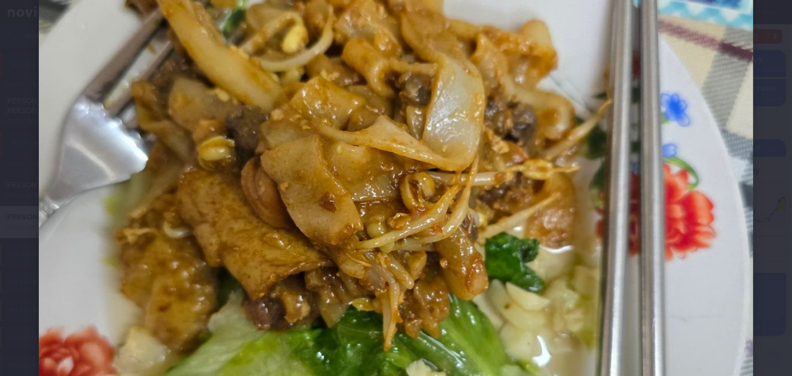
scroll to position [353, 0]
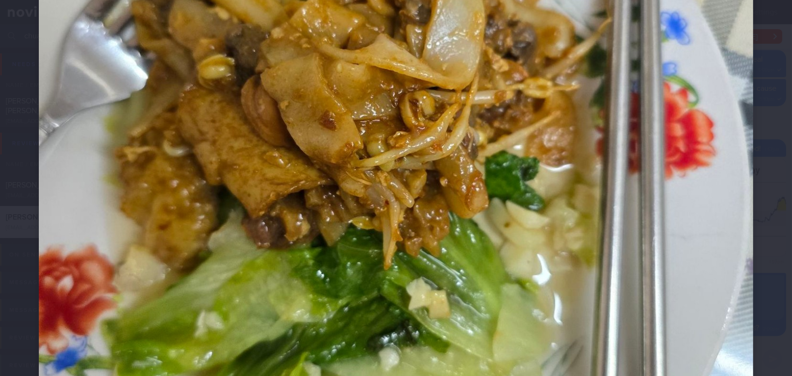
click at [539, 188] on img at bounding box center [396, 162] width 714 height 952
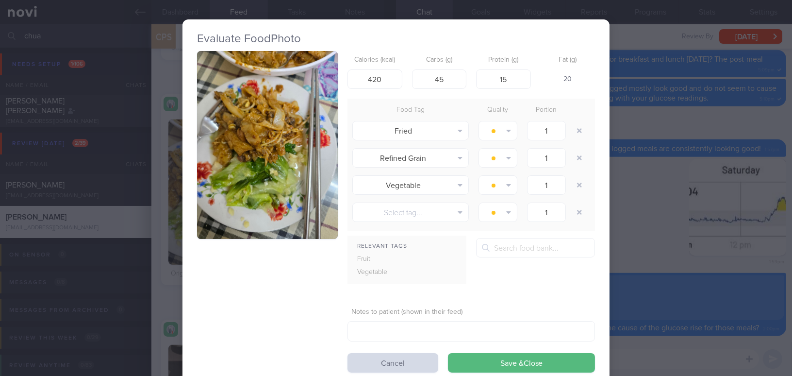
click at [628, 228] on div "Evaluate Food Photo Calories (kcal) 420 Carbs (g) 45 Protein (g) 15 Fat (g) 20 …" at bounding box center [396, 188] width 792 height 376
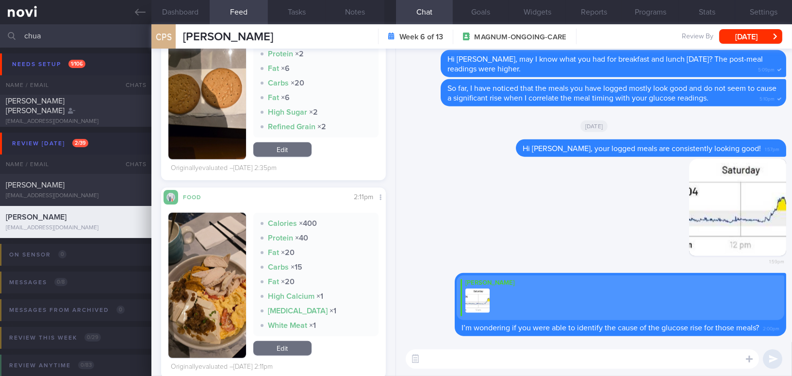
scroll to position [1720, 0]
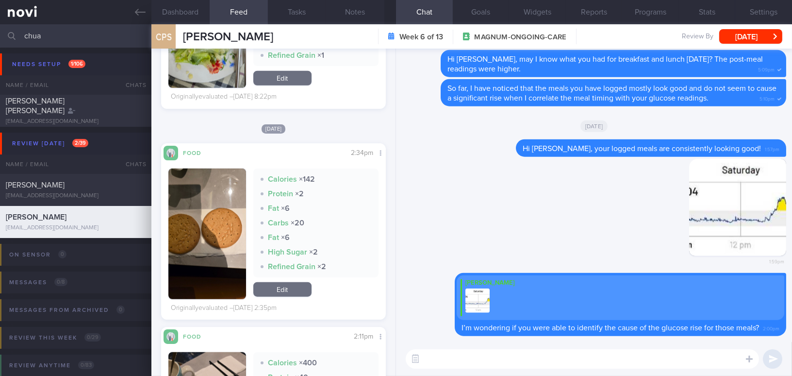
click at [177, 231] on button "button" at bounding box center [207, 233] width 78 height 131
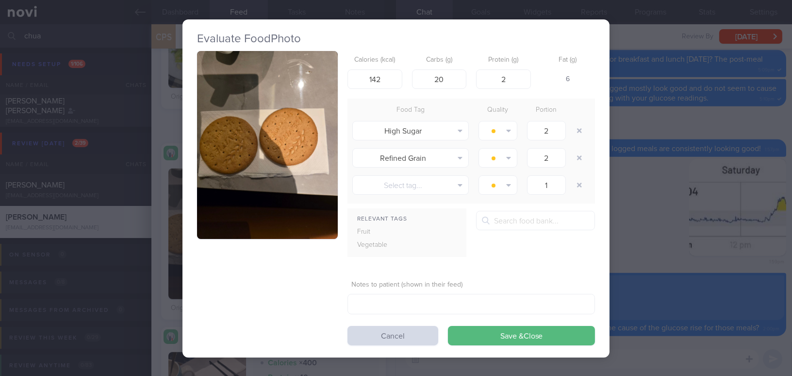
click at [658, 243] on div "Evaluate Food Photo Calories (kcal) 142 Carbs (g) 20 Protein (g) 2 Fat (g) 6 Fo…" at bounding box center [396, 188] width 792 height 376
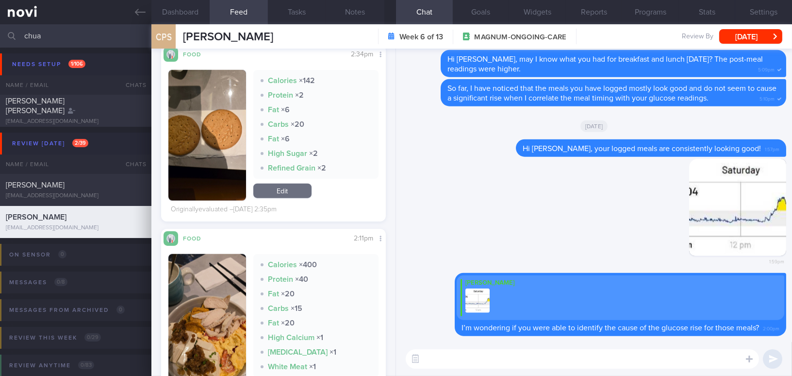
scroll to position [1852, 0]
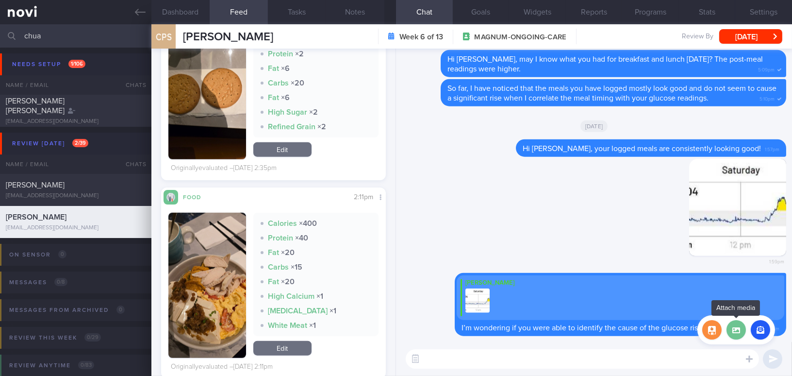
click at [740, 332] on label at bounding box center [735, 329] width 19 height 19
click at [0, 0] on input "file" at bounding box center [0, 0] width 0 height 0
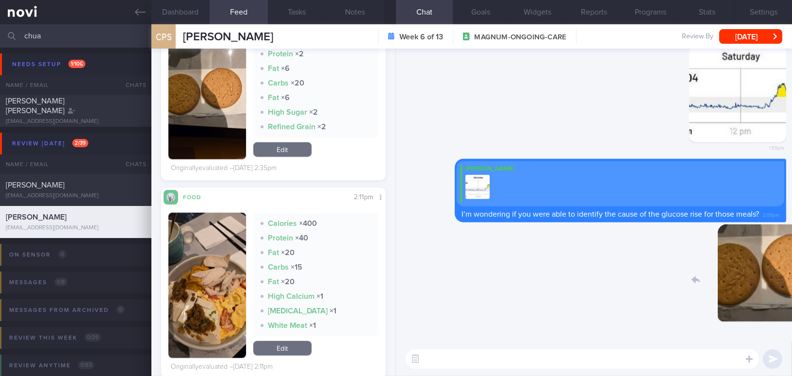
drag, startPoint x: 719, startPoint y: 285, endPoint x: 802, endPoint y: 297, distance: 83.9
click at [791, 297] on html "You are offline! Some functionality will be unavailable Patients New Users Coac…" at bounding box center [396, 188] width 792 height 376
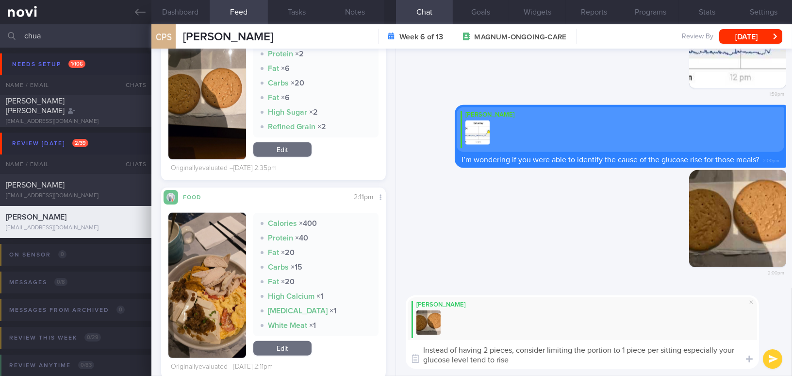
click at [620, 359] on textarea "Instead of having 2 pieces, consider limiting the portion to 1 piece per sittin…" at bounding box center [582, 354] width 353 height 29
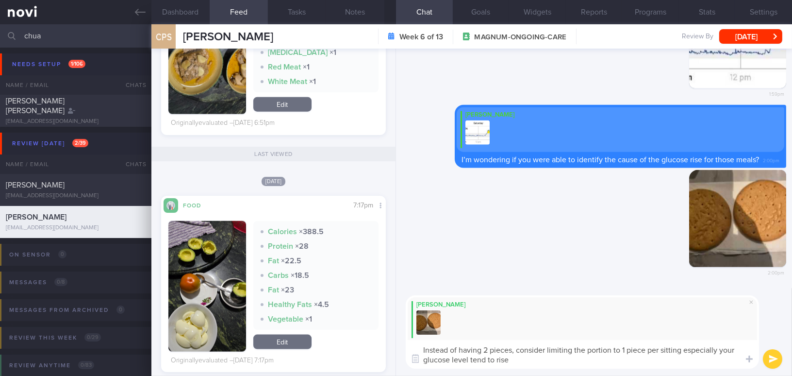
scroll to position [2382, 0]
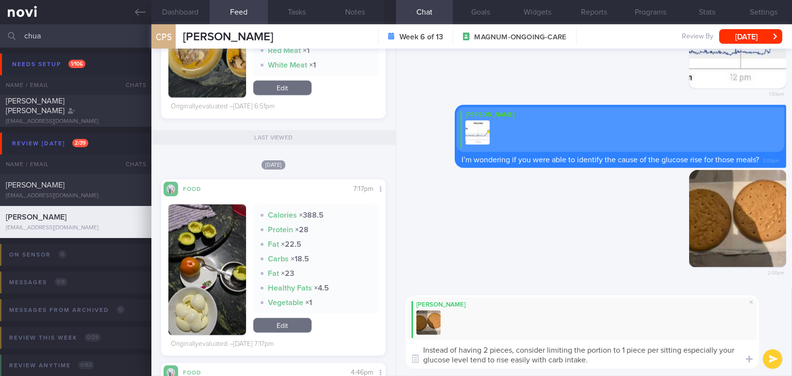
drag, startPoint x: 594, startPoint y: 361, endPoint x: 383, endPoint y: 339, distance: 212.2
click at [383, 339] on div "Dashboard Feed 9 Tasks Notes Chat Goals Widgets Reports Programs Stats Settings…" at bounding box center [471, 199] width 640 height 351
click at [542, 355] on textarea "Instead of having 2 pieces, consider limiting the portion to 1 piece per sittin…" at bounding box center [582, 354] width 353 height 29
drag, startPoint x: 594, startPoint y: 357, endPoint x: 333, endPoint y: 339, distance: 261.7
click at [333, 339] on div "Dashboard Feed 9 Tasks Notes Chat Goals Widgets Reports Programs Stats Settings…" at bounding box center [471, 199] width 640 height 351
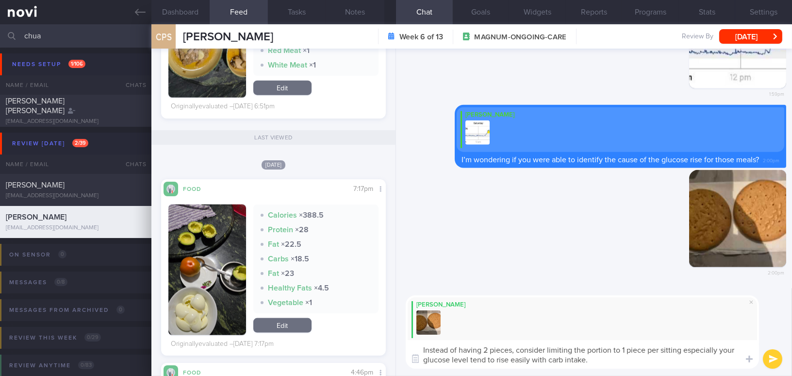
paste textarea ", especially since your glucose levels tend to rise easily with carbohydrate"
drag, startPoint x: 584, startPoint y: 360, endPoint x: 612, endPoint y: 359, distance: 27.7
click at [612, 359] on textarea "Instead of having 2 pieces, consider limiting the portion to 1 piece per sittin…" at bounding box center [582, 354] width 353 height 29
type textarea "Instead of having 2 pieces, consider limiting the portion to 1 piece per sittin…"
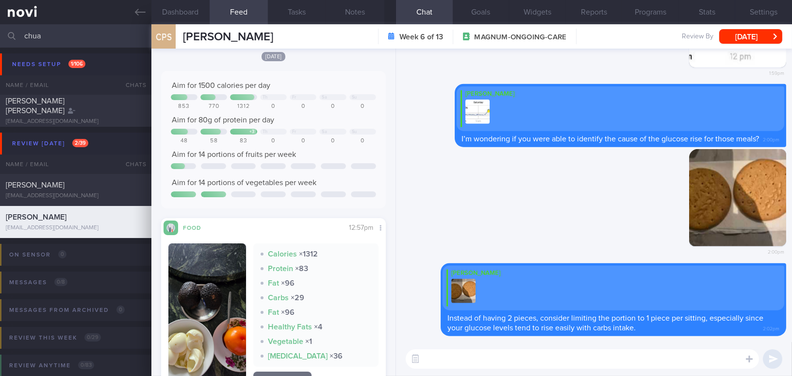
scroll to position [0, 0]
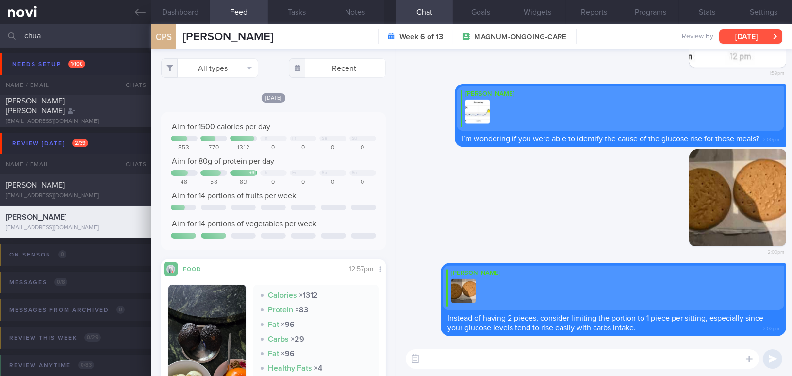
click at [749, 33] on button "Tue, 7 Oct" at bounding box center [750, 36] width 63 height 15
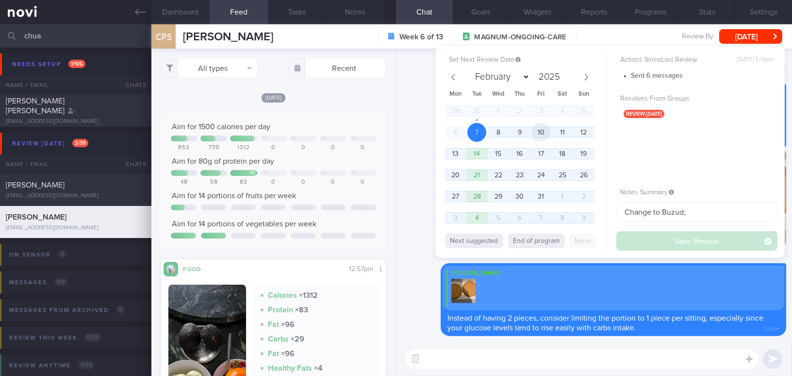
click at [543, 133] on span "10" at bounding box center [540, 132] width 19 height 19
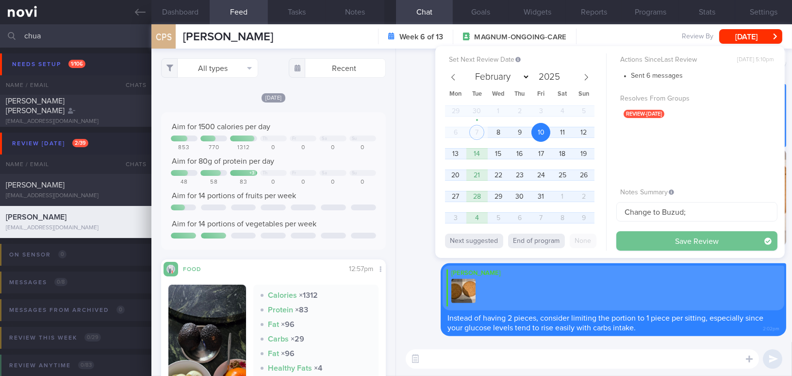
click at [647, 239] on button "Save Review" at bounding box center [696, 240] width 161 height 19
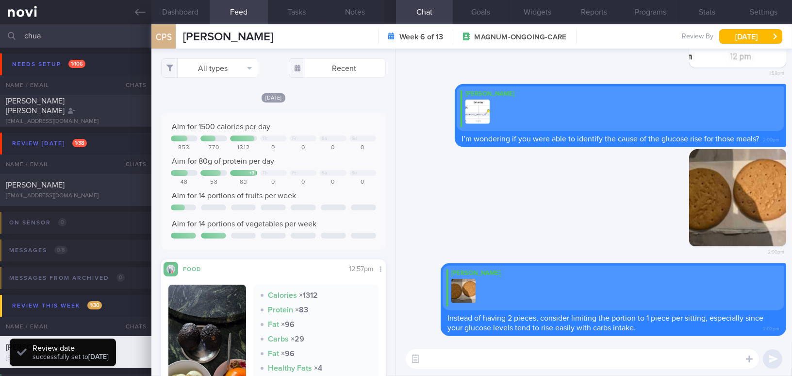
scroll to position [102, 204]
drag, startPoint x: 74, startPoint y: 34, endPoint x: 0, endPoint y: 22, distance: 75.1
click at [0, 22] on div "Patients New Users Coaches chua Assigned patients Assigned patients All active …" at bounding box center [396, 188] width 792 height 376
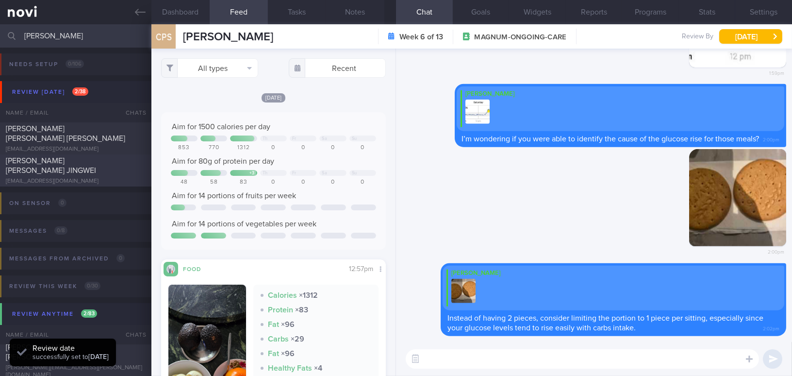
type input "david"
click at [74, 178] on div "davidaw93@gmail.com" at bounding box center [76, 181] width 140 height 7
type input "Wegovy 2.4mg; easily get conjunctivitis;"
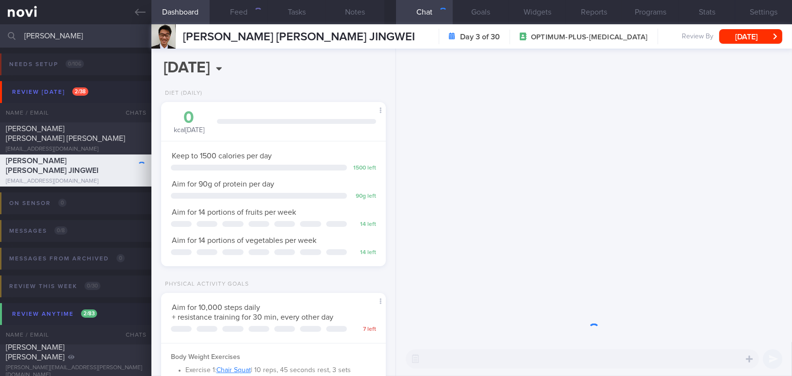
scroll to position [114, 200]
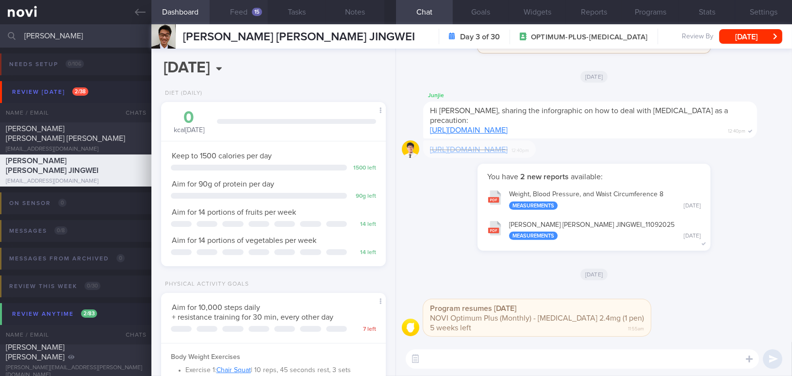
click at [246, 12] on button "Feed 15" at bounding box center [239, 12] width 58 height 24
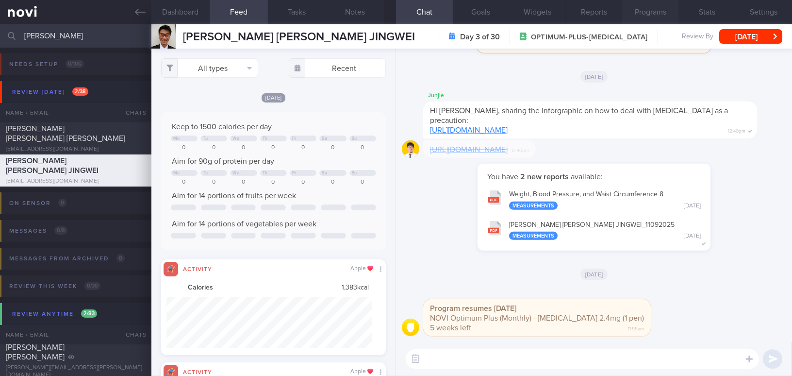
click at [652, 8] on button "Programs" at bounding box center [650, 12] width 57 height 24
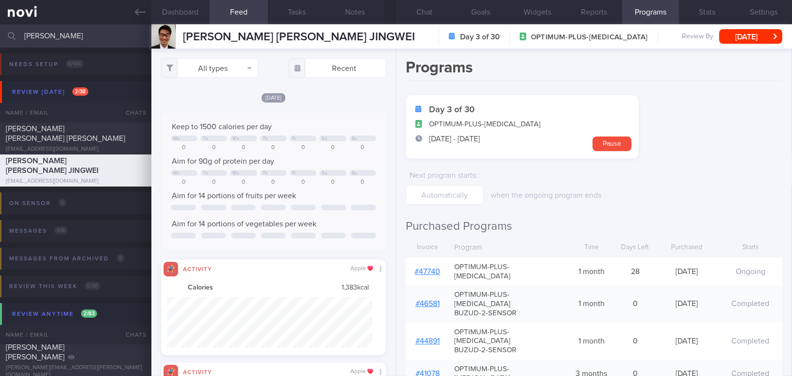
click at [425, 267] on link "# 47740" at bounding box center [428, 271] width 26 height 8
click at [430, 13] on button "Chat" at bounding box center [424, 12] width 57 height 24
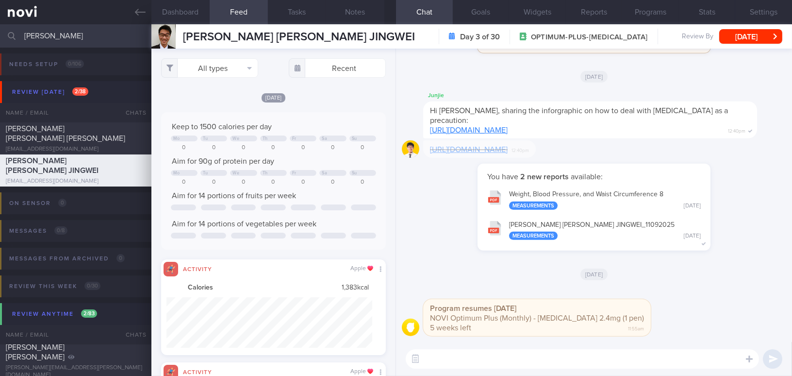
click at [522, 359] on textarea at bounding box center [582, 358] width 353 height 19
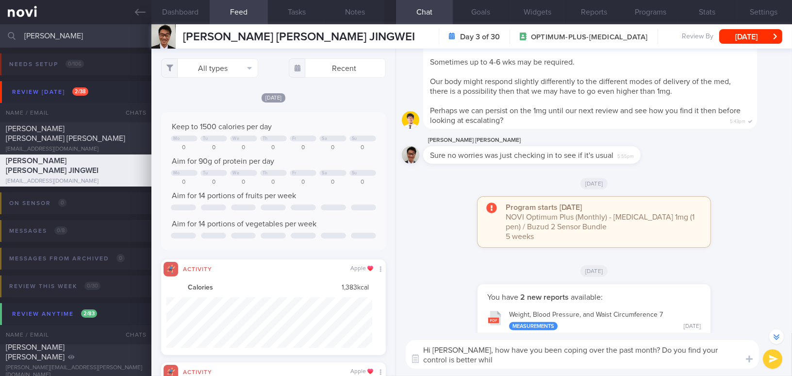
scroll to position [-539, 0]
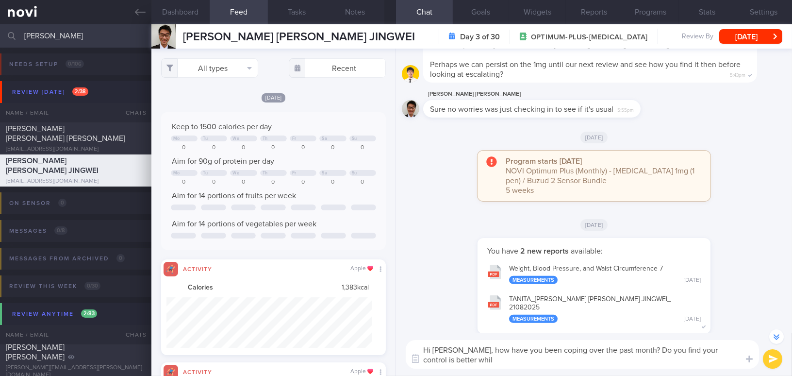
drag, startPoint x: 622, startPoint y: 352, endPoint x: 669, endPoint y: 371, distance: 49.8
click at [669, 371] on div "Hi David, how have you been coping over the past month? Do you find your contro…" at bounding box center [594, 353] width 396 height 43
type textarea "Hi David, how have you been coping over the past month? How has your appetite s…"
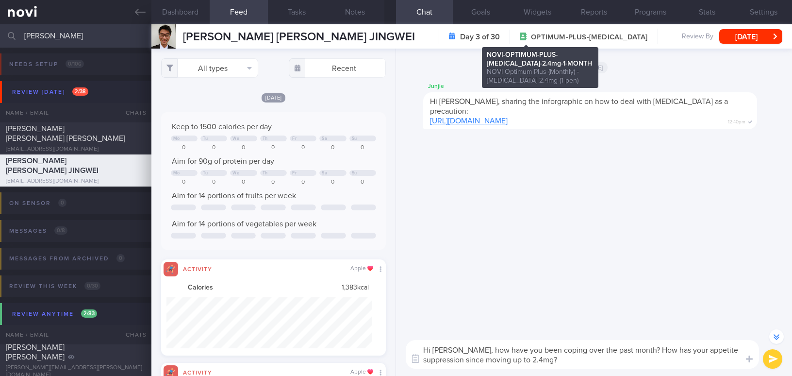
select select "9"
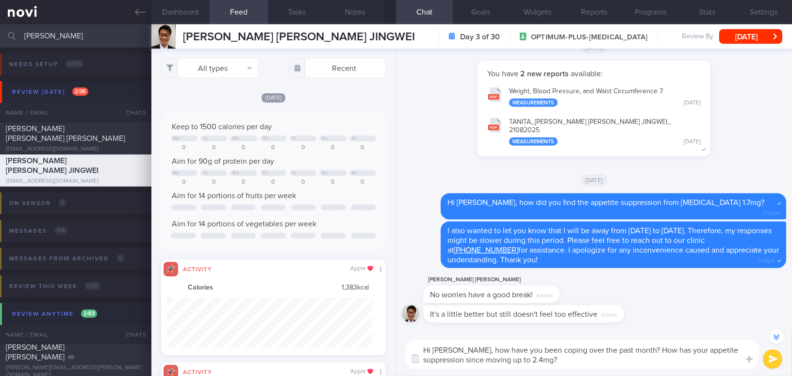
drag, startPoint x: 457, startPoint y: 352, endPoint x: 565, endPoint y: 345, distance: 107.4
click at [567, 358] on textarea "Hi [PERSON_NAME], how have you been coping over the past month? How has your ap…" at bounding box center [582, 354] width 353 height 29
click at [463, 359] on textarea "Hi David, how have you been coping over the past month? How has your appetite s…" at bounding box center [582, 354] width 353 height 29
drag, startPoint x: 456, startPoint y: 349, endPoint x: 568, endPoint y: 361, distance: 113.2
click at [568, 361] on textarea "Hi David, how have you been coping over the past month? How has your appetite s…" at bounding box center [582, 354] width 353 height 29
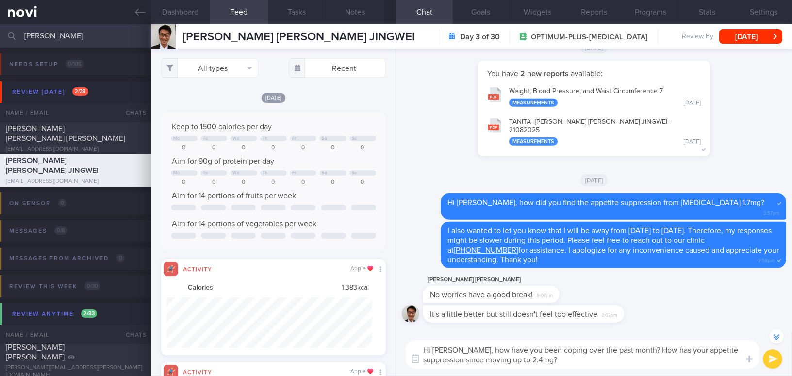
paste textarea "How have you been coping over the past month? How has your appetite suppression…"
click at [463, 347] on textarea "Hi David, How have you been coping over the past month? How has your appetite s…" at bounding box center [582, 354] width 353 height 29
click at [564, 360] on textarea "Hi David, how have you been coping over the past month? How has your appetite s…" at bounding box center [582, 354] width 353 height 29
type textarea "Hi David, how have you been coping over the past month? How has your appetite s…"
click at [772, 356] on button "submit" at bounding box center [772, 358] width 19 height 19
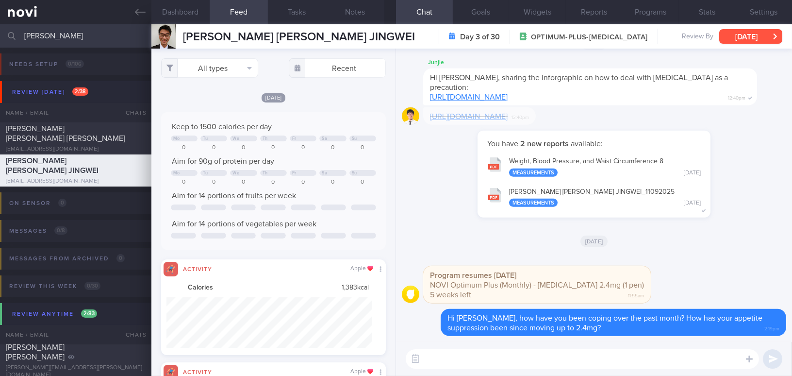
click at [755, 33] on button "[DATE]" at bounding box center [750, 36] width 63 height 15
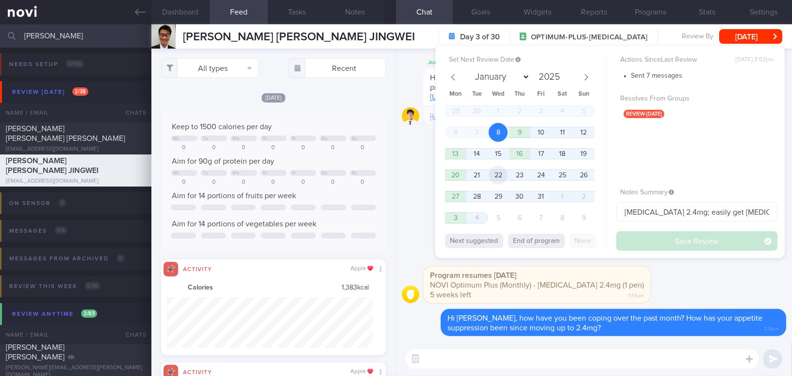
click at [497, 177] on span "22" at bounding box center [498, 174] width 19 height 19
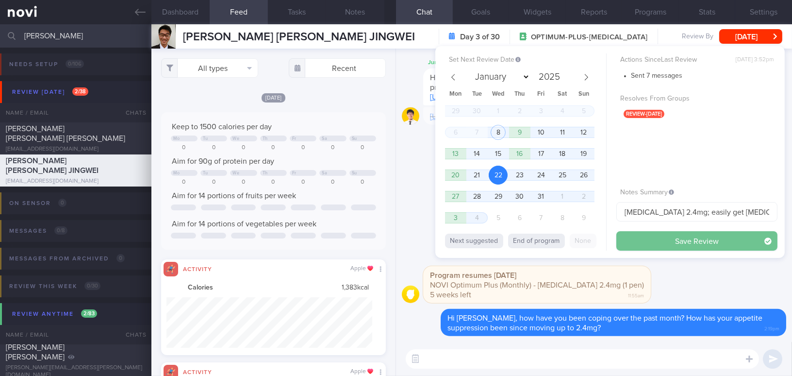
click at [641, 241] on button "Save Review" at bounding box center [696, 240] width 161 height 19
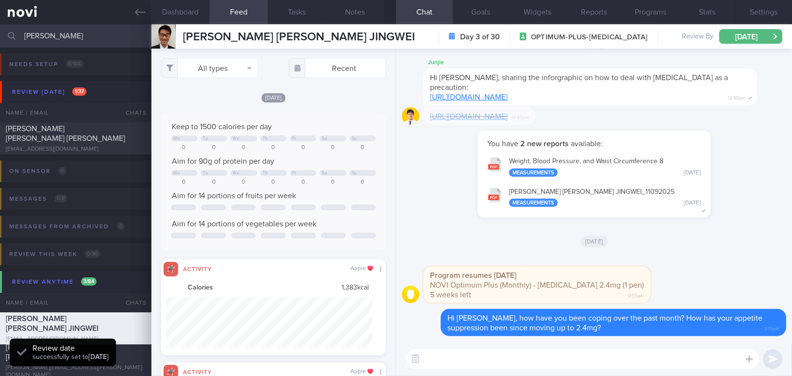
scroll to position [102, 204]
click at [733, 34] on button "Wed, 22 Oct" at bounding box center [750, 36] width 63 height 15
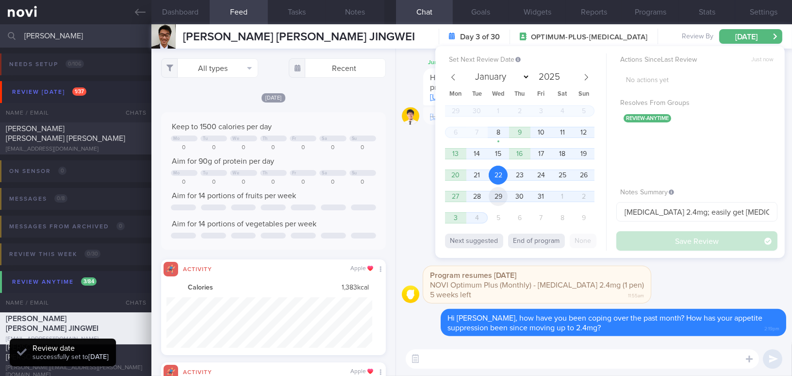
click at [500, 196] on span "29" at bounding box center [498, 196] width 19 height 19
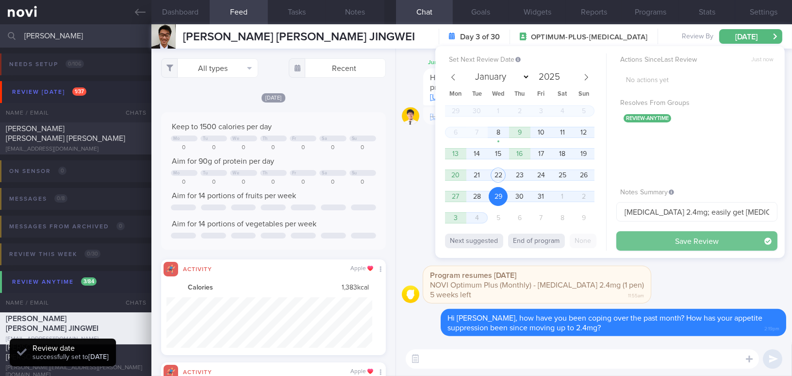
click at [641, 238] on button "Save Review" at bounding box center [696, 240] width 161 height 19
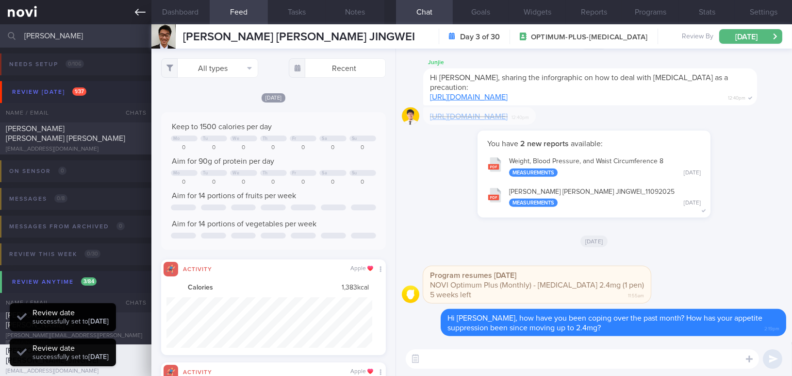
click at [147, 11] on link at bounding box center [75, 12] width 151 height 24
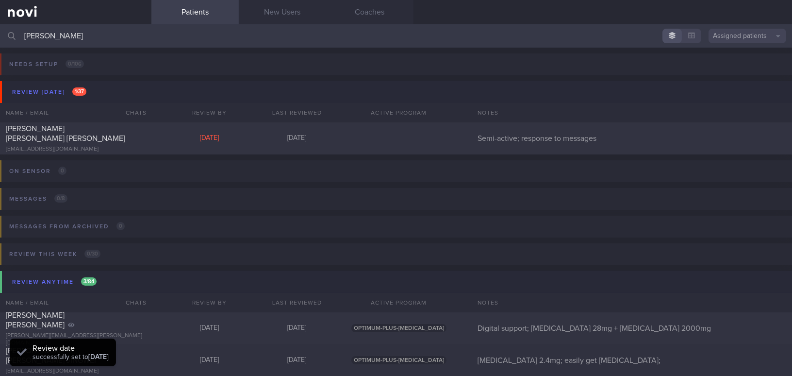
drag, startPoint x: 57, startPoint y: 38, endPoint x: 0, endPoint y: 37, distance: 57.3
click at [0, 37] on input "david" at bounding box center [396, 35] width 792 height 23
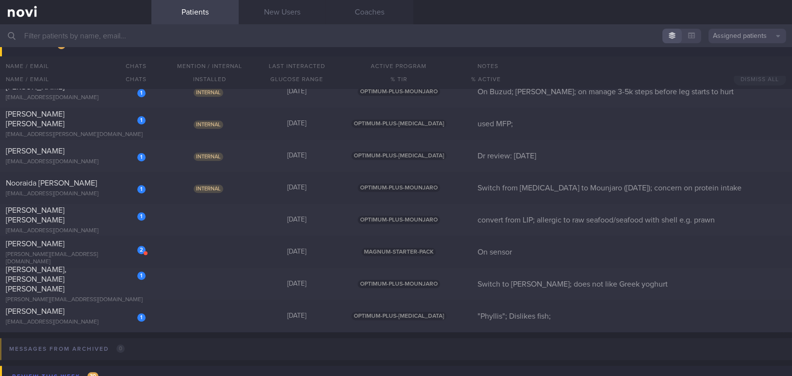
scroll to position [4720, 0]
click at [75, 307] on div "CHONG SIOK KUAN" at bounding box center [74, 311] width 137 height 10
select select "9"
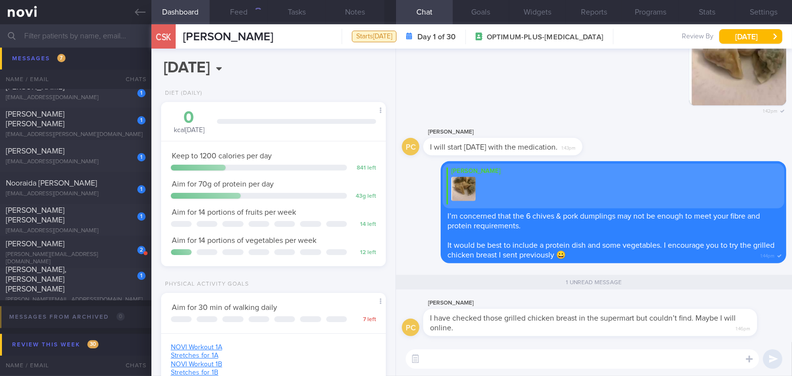
scroll to position [114, 200]
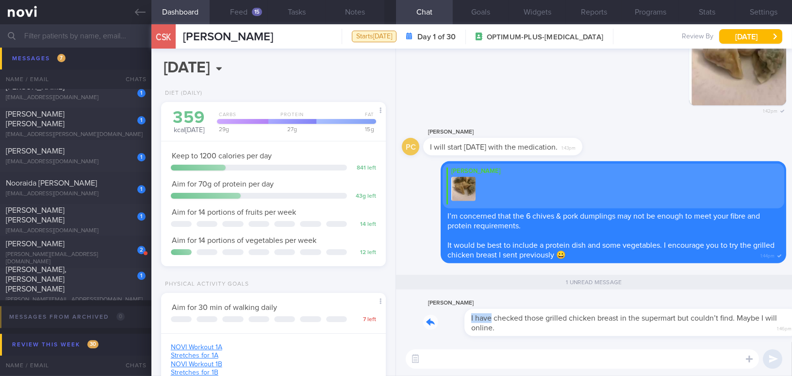
drag, startPoint x: 449, startPoint y: 309, endPoint x: 539, endPoint y: 300, distance: 90.2
click at [539, 300] on div "Phyllis Chong I have checked those grilled chicken breast in the supermart but …" at bounding box center [604, 316] width 363 height 39
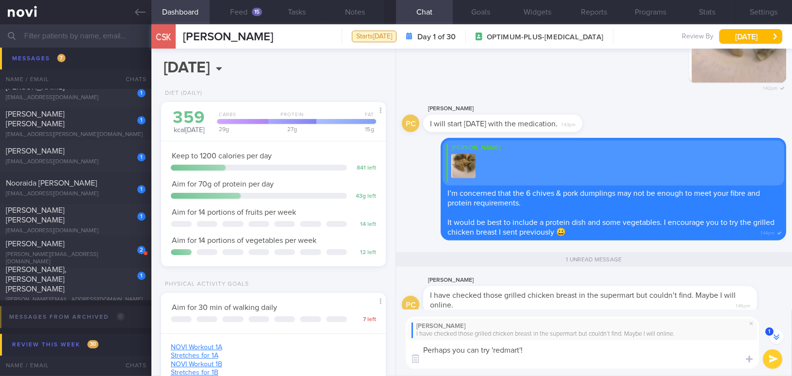
scroll to position [-19, 0]
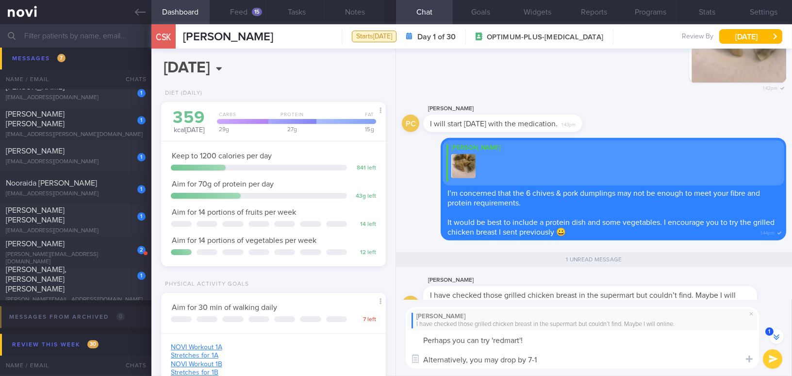
type textarea "Perhaps you can try 'redmart'! Alternatively, you may drop by 7-11"
drag, startPoint x: 544, startPoint y: 360, endPoint x: 371, endPoint y: 337, distance: 174.7
click at [371, 337] on div "Dashboard Feed 15 Tasks Notes Chat 1 Goals Widgets Reports Programs Stats Setti…" at bounding box center [471, 199] width 640 height 351
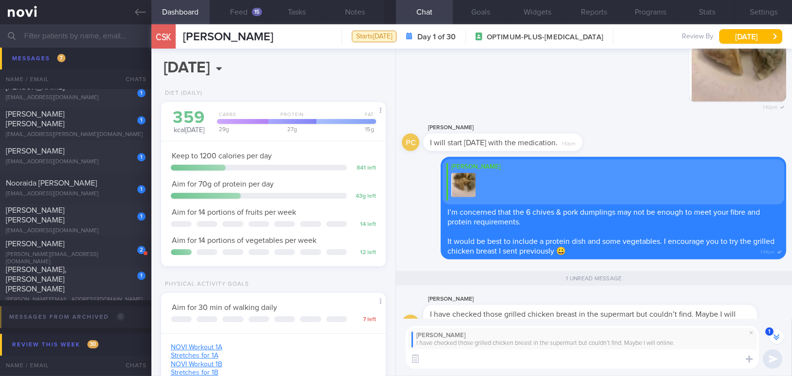
scroll to position [0, 0]
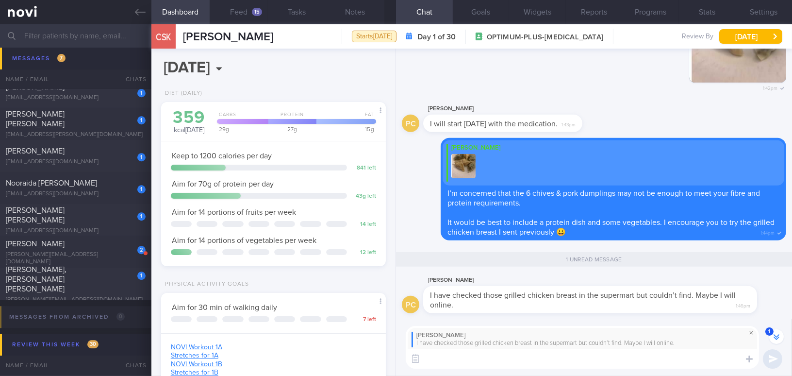
click at [753, 332] on span at bounding box center [751, 333] width 12 height 12
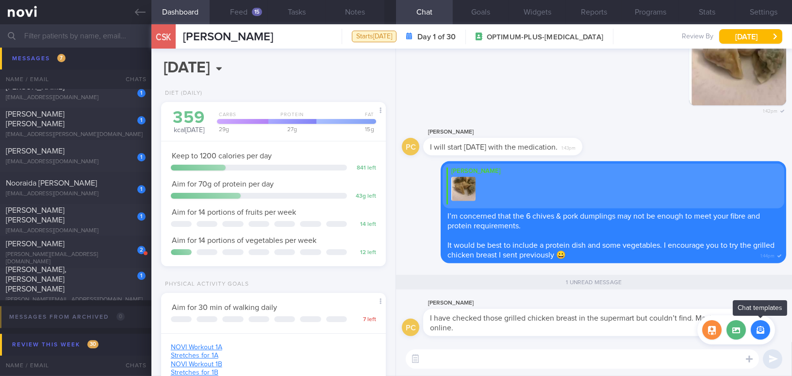
click at [761, 333] on button "button" at bounding box center [760, 329] width 19 height 19
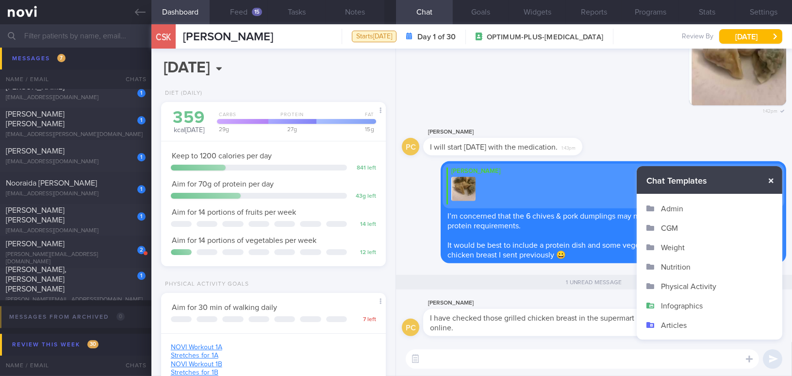
click at [769, 178] on button "button" at bounding box center [770, 180] width 17 height 17
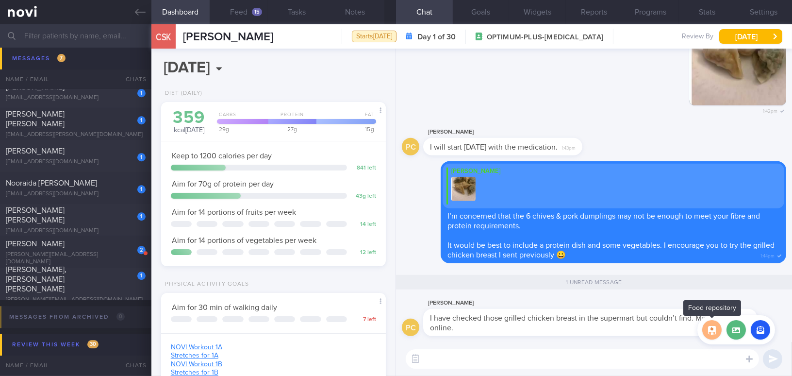
click at [712, 335] on button "button" at bounding box center [711, 329] width 19 height 19
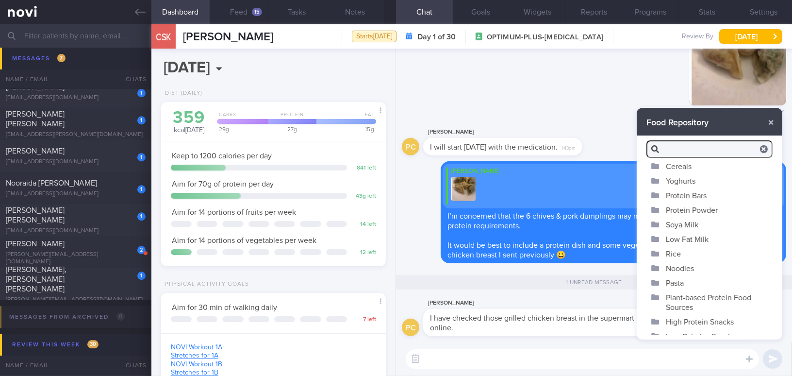
scroll to position [81, 0]
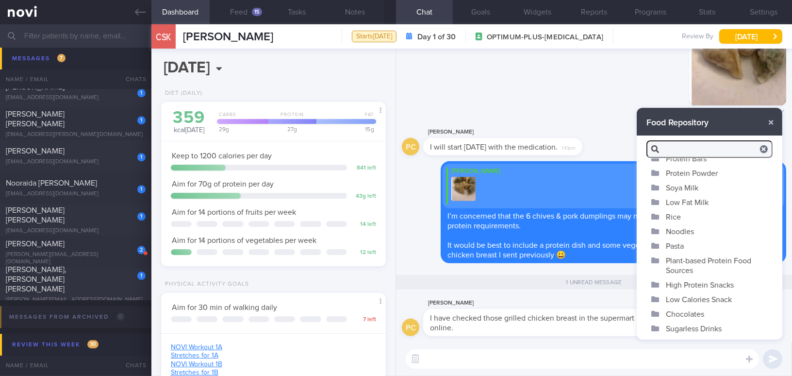
click at [697, 278] on button "High Protein Snacks" at bounding box center [710, 284] width 146 height 15
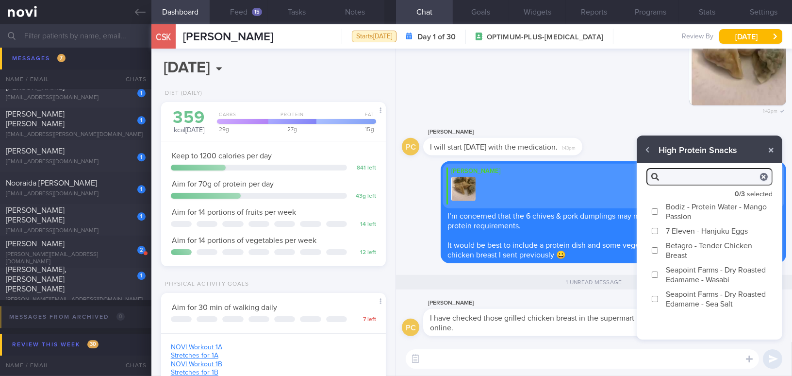
scroll to position [0, 0]
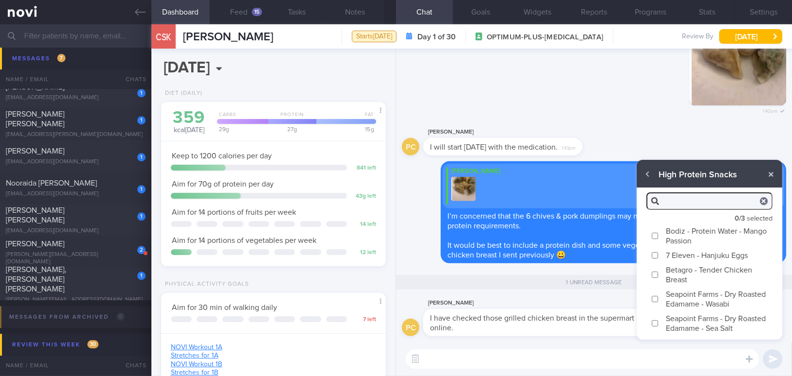
click at [655, 273] on input "Betagro - Tender Chicken Breast" at bounding box center [654, 274] width 7 height 6
checkbox input "true"
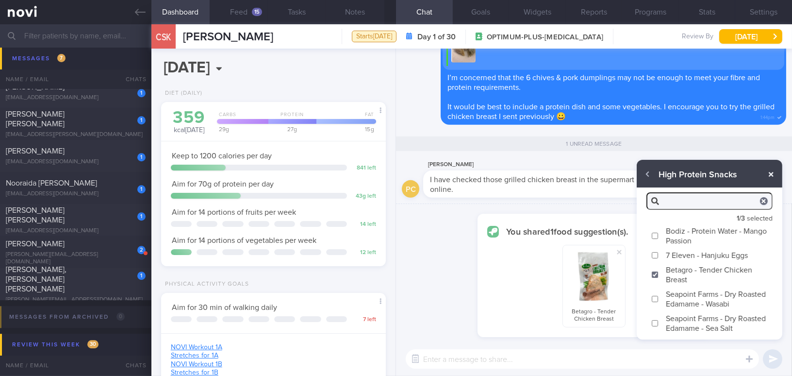
click at [768, 174] on button "button" at bounding box center [770, 173] width 17 height 17
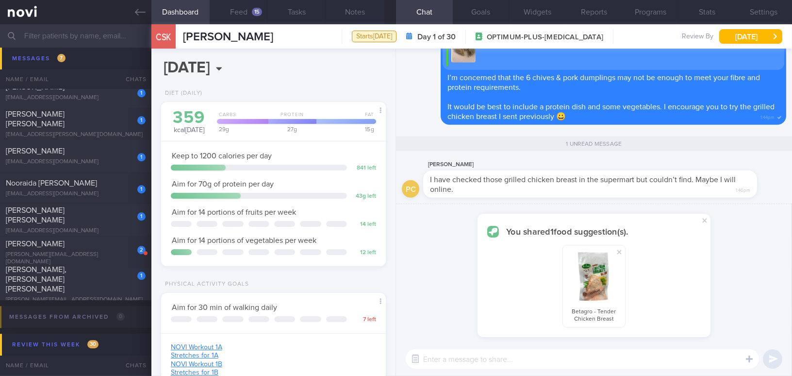
click at [580, 366] on textarea at bounding box center [582, 358] width 353 height 19
drag, startPoint x: 577, startPoint y: 360, endPoint x: 551, endPoint y: 351, distance: 27.3
click at [543, 357] on textarea "Alternatively, you may drop by 7-11 try this" at bounding box center [582, 358] width 353 height 19
drag, startPoint x: 606, startPoint y: 359, endPoint x: 423, endPoint y: 351, distance: 183.1
click at [423, 351] on textarea "Alternatively, you may drop by 7-11 and get this to try" at bounding box center [582, 358] width 353 height 19
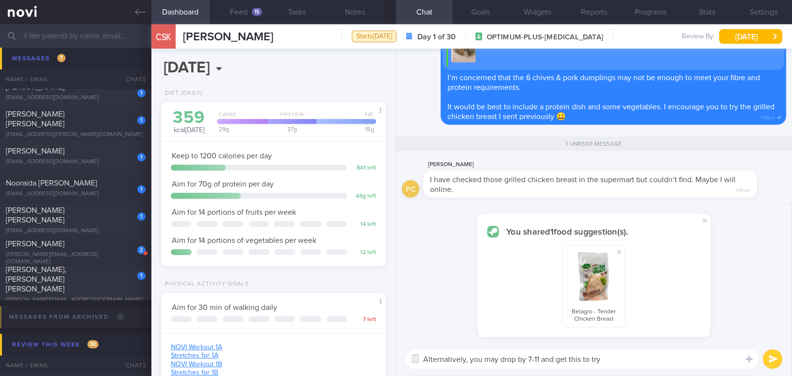
click at [570, 370] on div "Alternatively, you may drop by 7-11 and get this to try Alternatively, you may …" at bounding box center [594, 359] width 396 height 34
drag, startPoint x: 606, startPoint y: 358, endPoint x: 197, endPoint y: 334, distance: 409.7
click at [197, 334] on div "Dashboard Feed 15 Tasks Notes Chat 1 Goals Widgets Reports Programs Stats Setti…" at bounding box center [471, 199] width 640 height 351
paste textarea "‑11 and try this. If you find it works for you, you can slowly explore more var…"
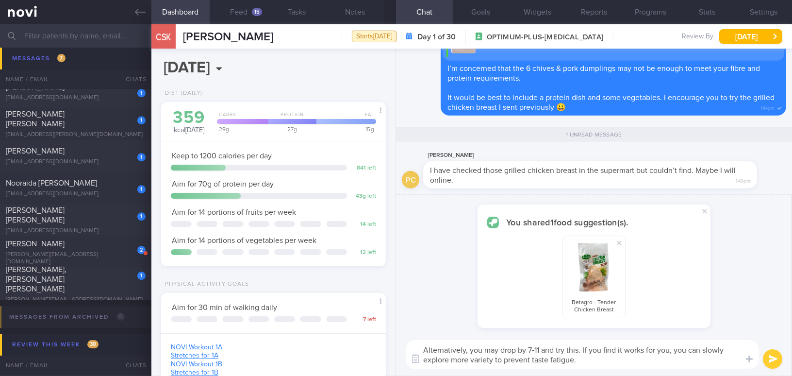
type textarea "Alternatively, you may drop by 7‑11 and try this. If you find it works for you,…"
click at [778, 355] on button "submit" at bounding box center [772, 358] width 19 height 19
checkbox input "false"
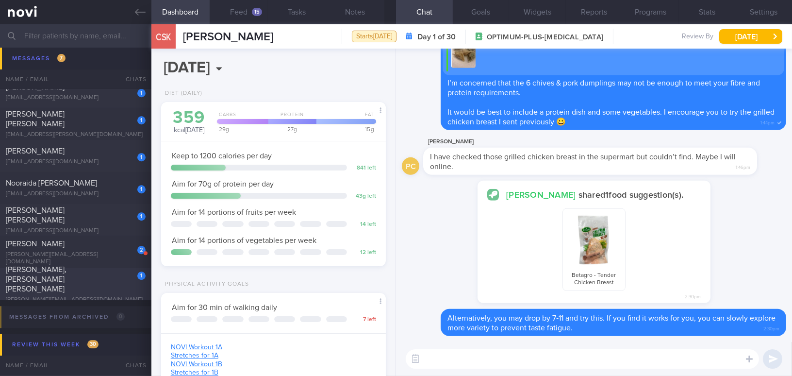
click at [98, 279] on div "Cheryl, Lee Rui Ying" at bounding box center [74, 278] width 137 height 29
type input "Switch to Mounjaro; does not like Greek yoghurt"
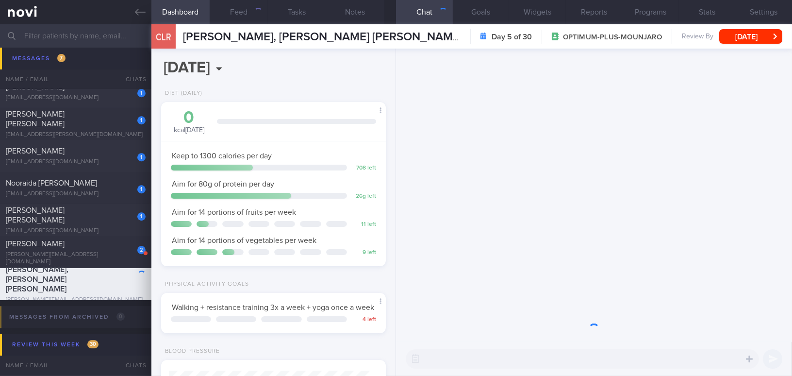
scroll to position [114, 200]
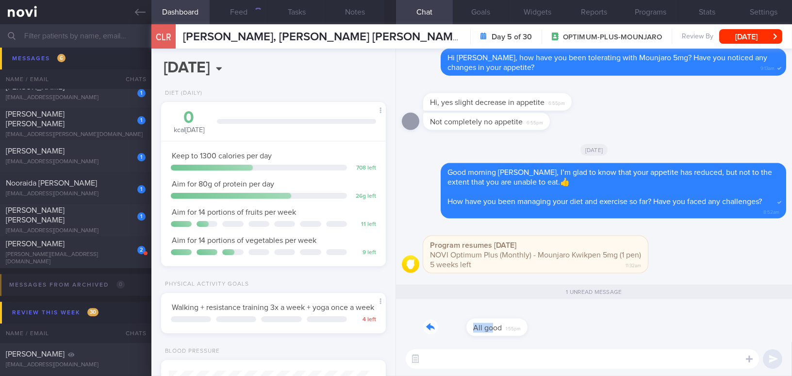
drag, startPoint x: 449, startPoint y: 319, endPoint x: 550, endPoint y: 314, distance: 100.5
click at [550, 314] on div "All good 1:55pm" at bounding box center [594, 324] width 384 height 35
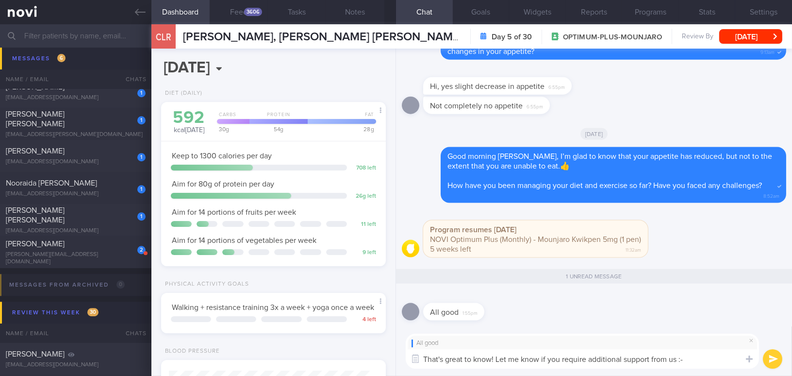
type textarea "That's great to know! Let me know if you require additional support from us :-)"
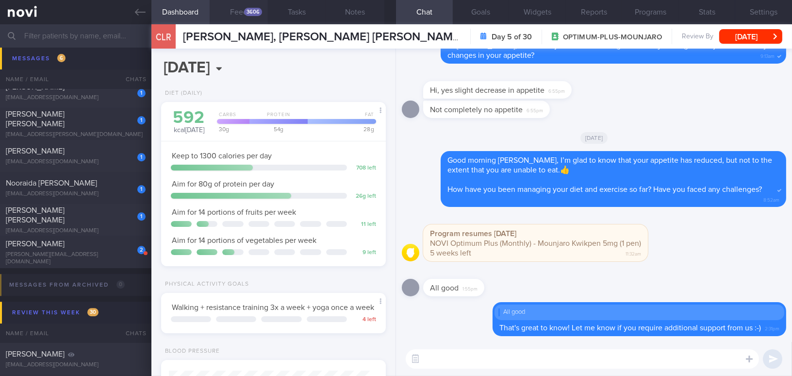
click at [251, 16] on div "3606" at bounding box center [253, 12] width 18 height 8
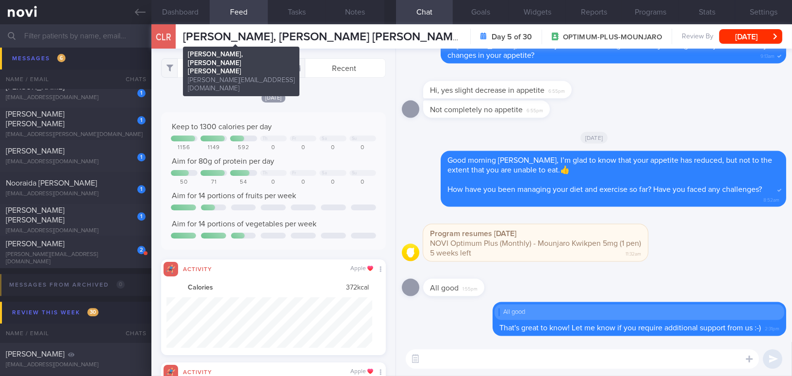
scroll to position [50, 205]
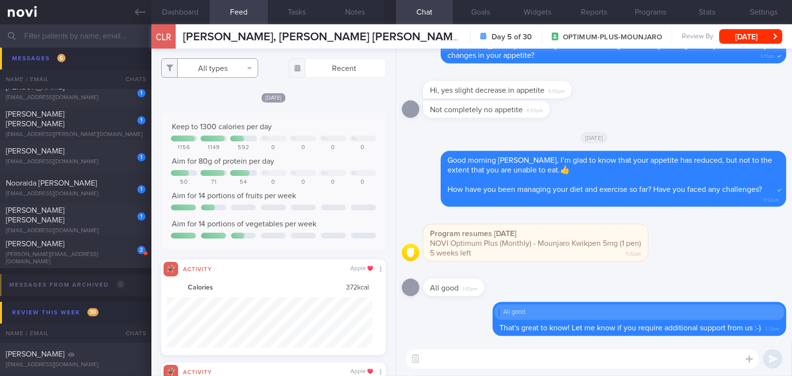
click at [207, 67] on button "All types" at bounding box center [209, 67] width 97 height 19
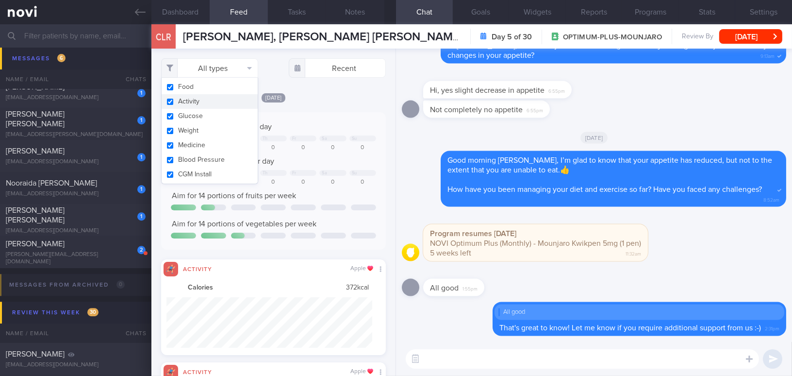
click at [171, 100] on input "checkbox" at bounding box center [169, 101] width 7 height 6
checkbox input "false"
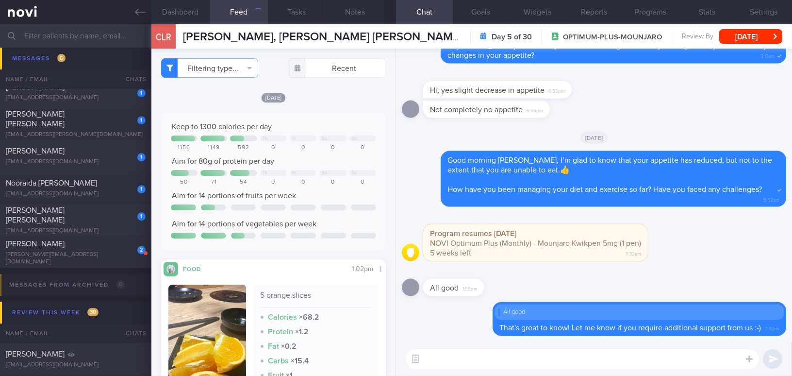
click at [318, 114] on div "Keep to 1300 calories per day Th Fr Sa Su 1156 1149 592 0 0 0 0 Aim for 80g of …" at bounding box center [273, 180] width 225 height 137
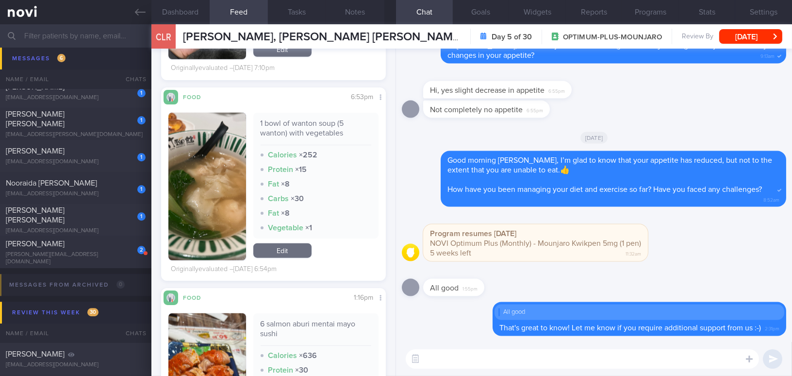
scroll to position [1852, 0]
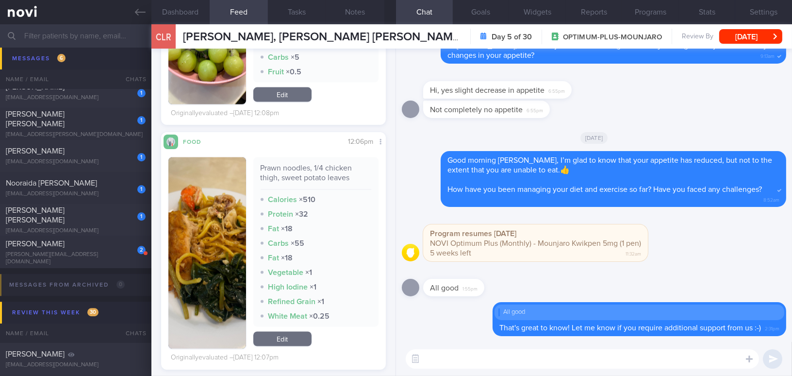
click at [212, 232] on button "button" at bounding box center [207, 252] width 78 height 191
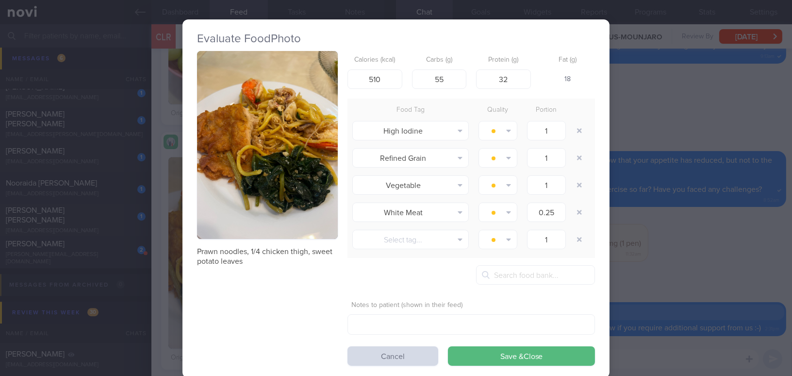
click at [241, 185] on button "button" at bounding box center [267, 145] width 141 height 188
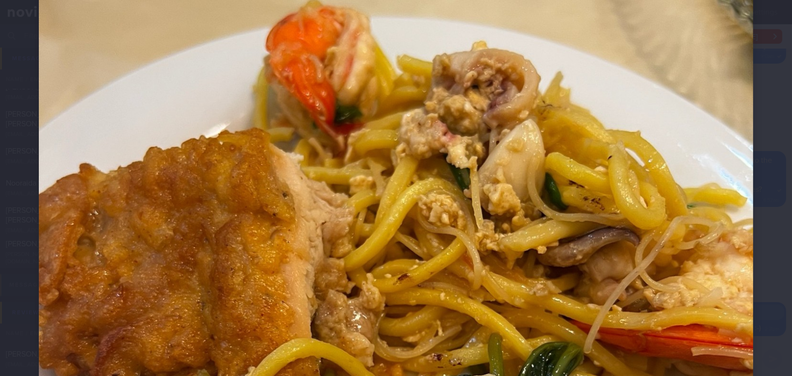
click at [243, 193] on img at bounding box center [396, 339] width 714 height 952
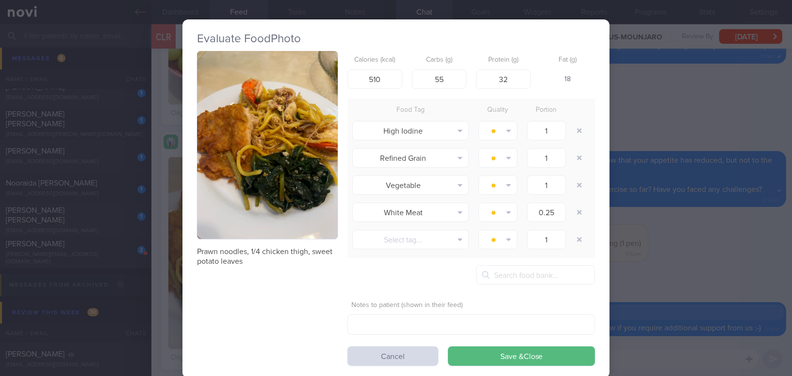
click at [668, 278] on div "Evaluate Food Photo Prawn noodles, 1/4 chicken thigh, sweet potato leaves Calor…" at bounding box center [396, 188] width 792 height 376
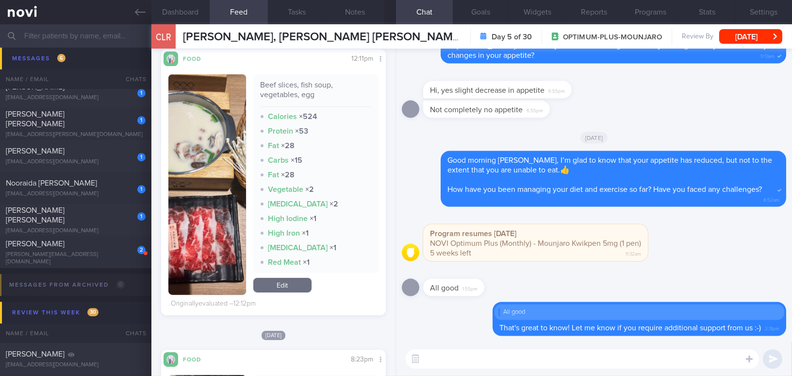
click at [227, 202] on button "button" at bounding box center [207, 184] width 78 height 220
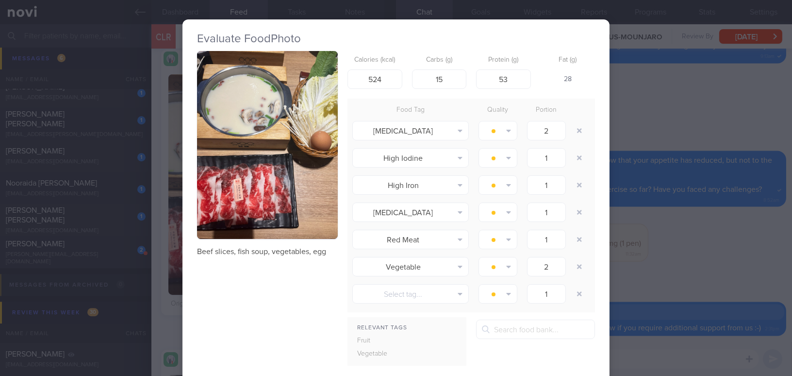
click at [699, 260] on div "Evaluate Food Photo Beef slices, fish soup, vegetables, egg Calories (kcal) 524…" at bounding box center [396, 188] width 792 height 376
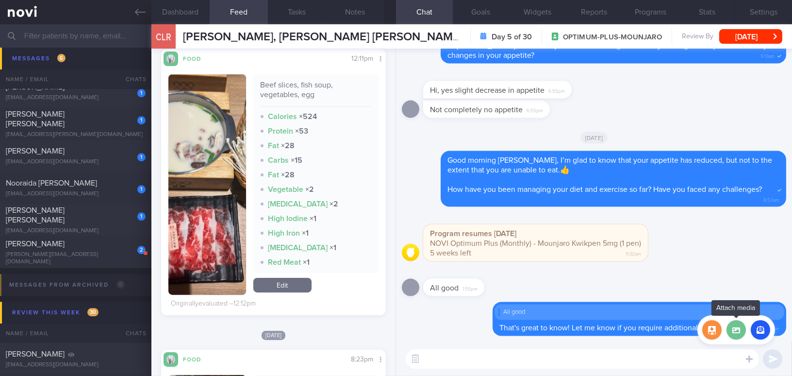
click at [735, 330] on label at bounding box center [735, 329] width 19 height 19
click at [0, 0] on input "file" at bounding box center [0, 0] width 0 height 0
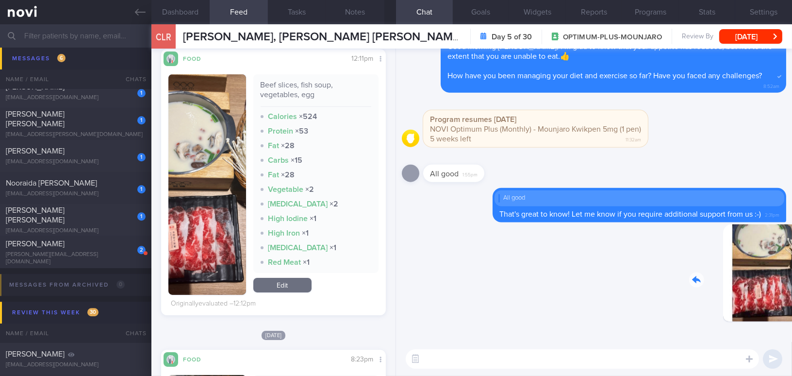
drag, startPoint x: 719, startPoint y: 289, endPoint x: 773, endPoint y: 292, distance: 54.4
click at [773, 292] on div "Delete 2:32pm" at bounding box center [718, 280] width 136 height 112
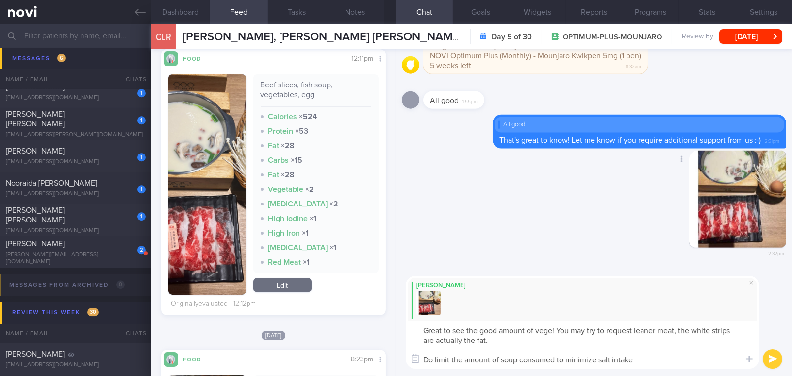
type textarea "Great to see the good amount of vege! You may try to request leaner meat, the w…"
drag, startPoint x: 651, startPoint y: 359, endPoint x: 388, endPoint y: 326, distance: 265.5
click at [388, 326] on div "Dashboard Feed 3606 Tasks Notes Chat Goals Widgets Reports Programs Stats Setti…" at bounding box center [471, 199] width 640 height 351
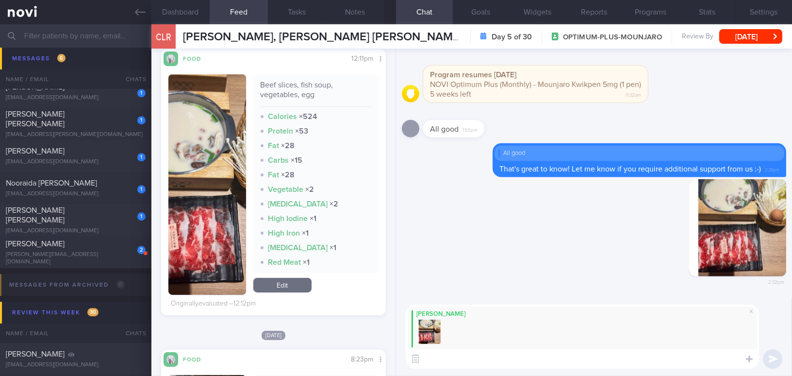
paste textarea "Great to see a good amount of vegetables! You may try requesting leaner meat—th…"
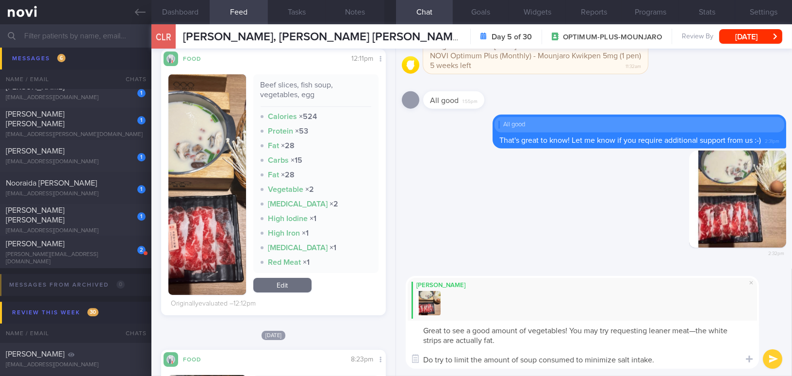
click at [694, 331] on textarea "Great to see a good amount of vegetables! You may try requesting leaner meat—th…" at bounding box center [582, 344] width 353 height 48
type textarea "Great to see a good amount of vegetables! You may try requesting leaner meat - …"
click at [773, 356] on button "submit" at bounding box center [772, 358] width 19 height 19
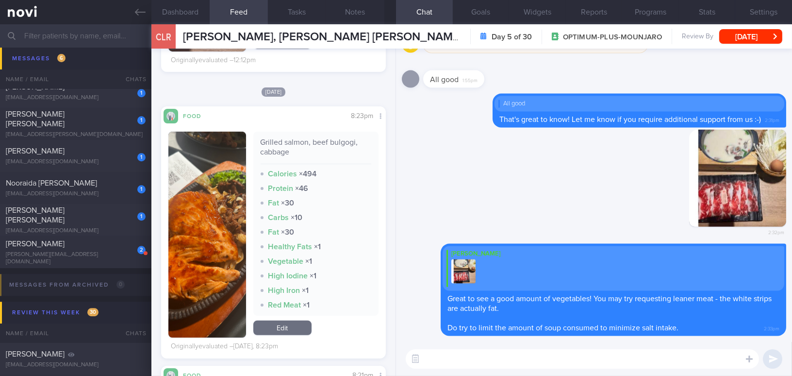
scroll to position [666, 0]
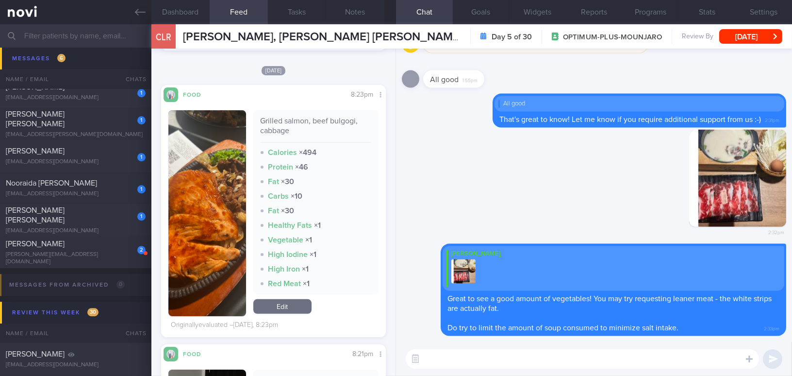
click at [211, 240] on img "button" at bounding box center [207, 213] width 78 height 206
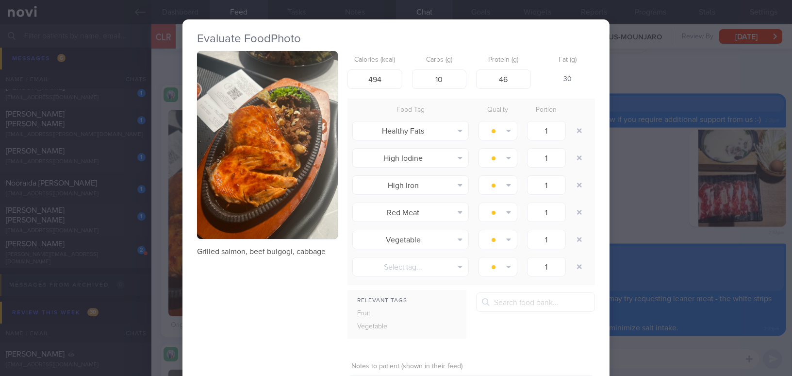
click at [230, 193] on button "button" at bounding box center [267, 145] width 141 height 188
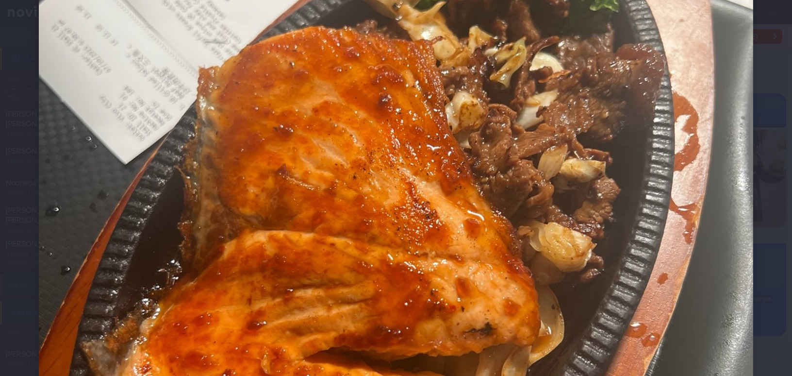
scroll to position [309, 0]
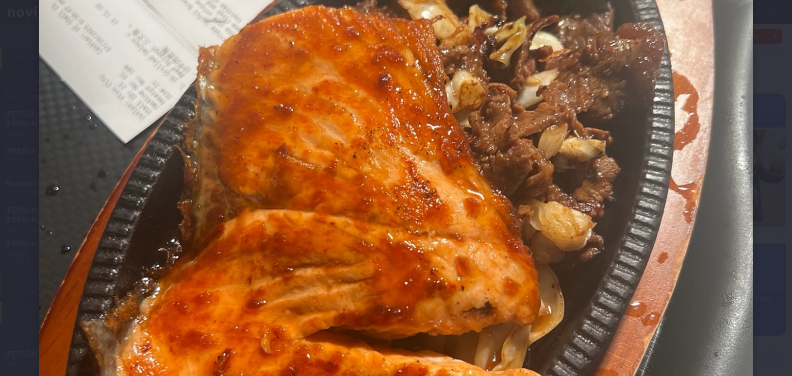
click at [527, 273] on img at bounding box center [396, 206] width 714 height 952
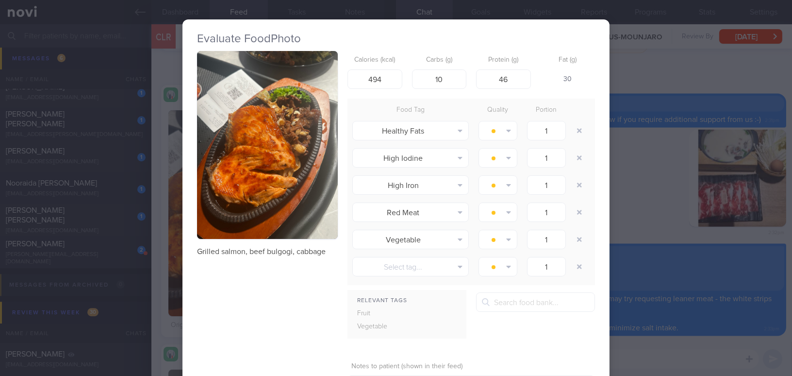
click at [657, 281] on div "Evaluate Food Photo Grilled salmon, beef bulgogi, cabbage Calories (kcal) 494 C…" at bounding box center [396, 188] width 792 height 376
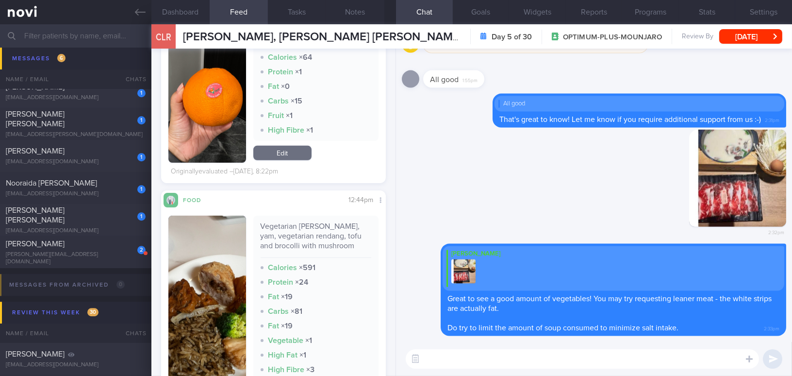
scroll to position [1107, 0]
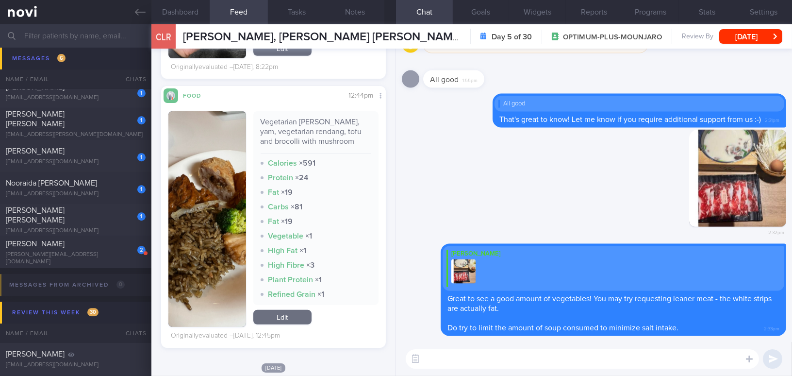
click at [205, 253] on button "button" at bounding box center [207, 218] width 78 height 215
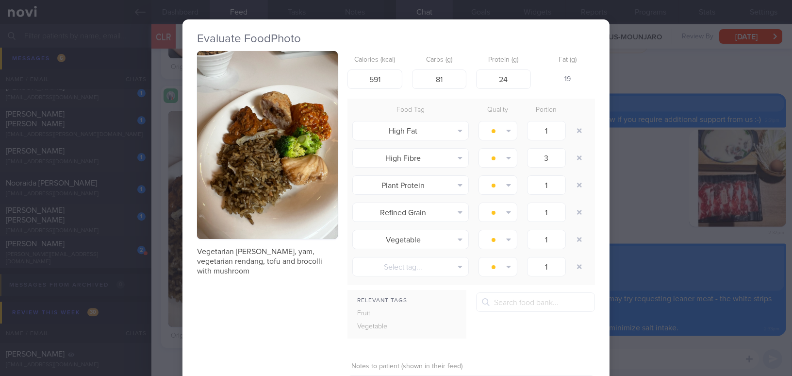
click at [247, 190] on button "button" at bounding box center [267, 145] width 141 height 188
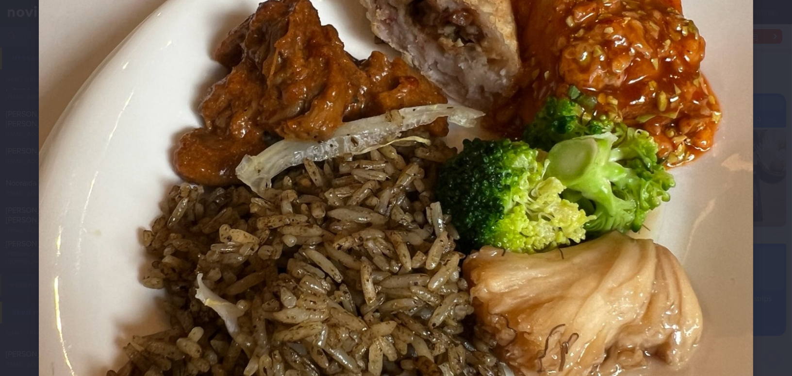
scroll to position [353, 0]
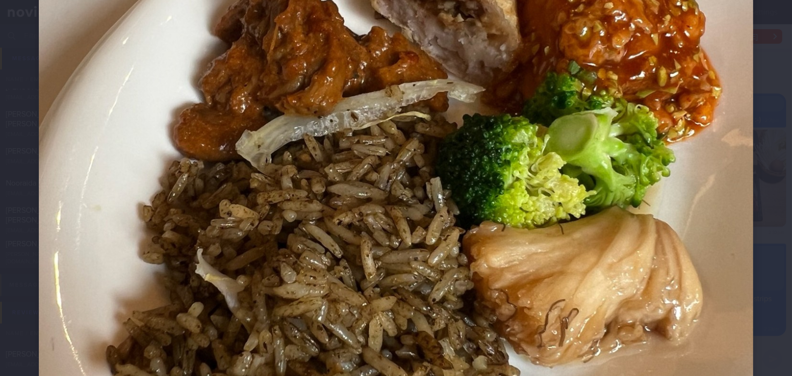
click at [374, 203] on img at bounding box center [396, 162] width 714 height 952
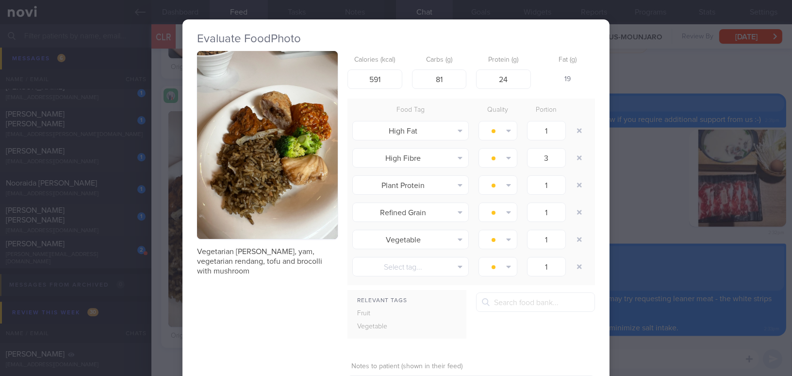
click at [657, 212] on div "Evaluate Food Photo Vegetarian olive rice, yam, vegetarian rendang, tofu and br…" at bounding box center [396, 188] width 792 height 376
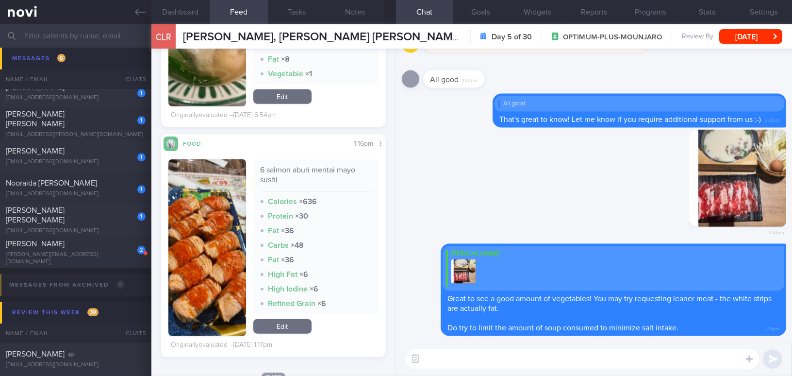
scroll to position [1989, 0]
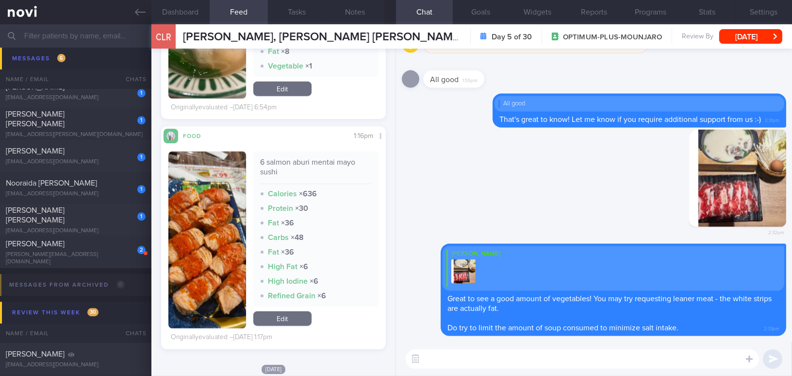
click at [211, 251] on button "button" at bounding box center [207, 239] width 78 height 177
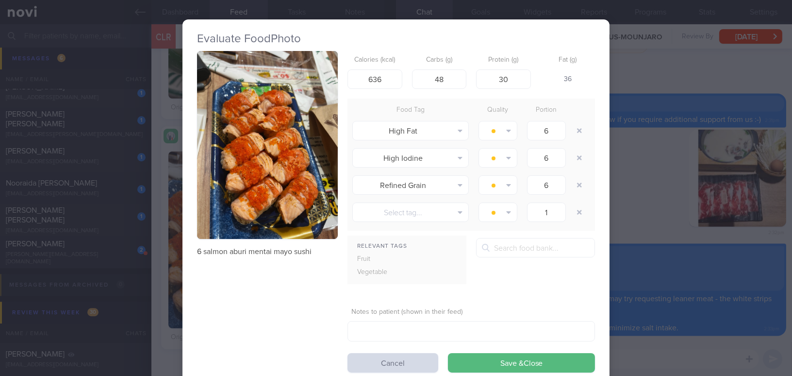
click at [655, 212] on div "Evaluate Food Photo 6 salmon aburi mentai mayo sushi Calories (kcal) 636 Carbs …" at bounding box center [396, 188] width 792 height 376
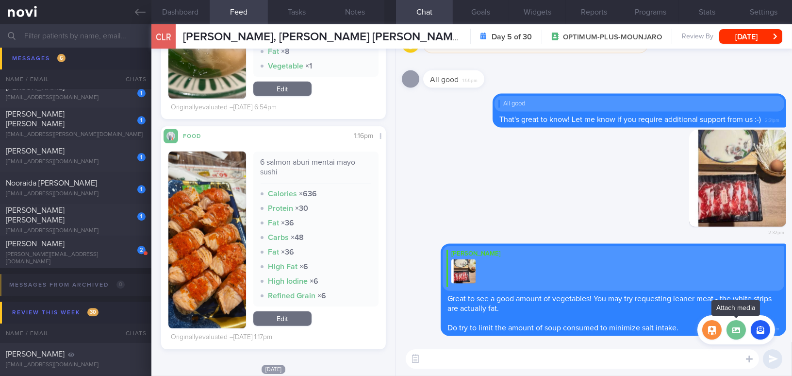
click at [732, 328] on label at bounding box center [735, 329] width 19 height 19
click at [0, 0] on input "file" at bounding box center [0, 0] width 0 height 0
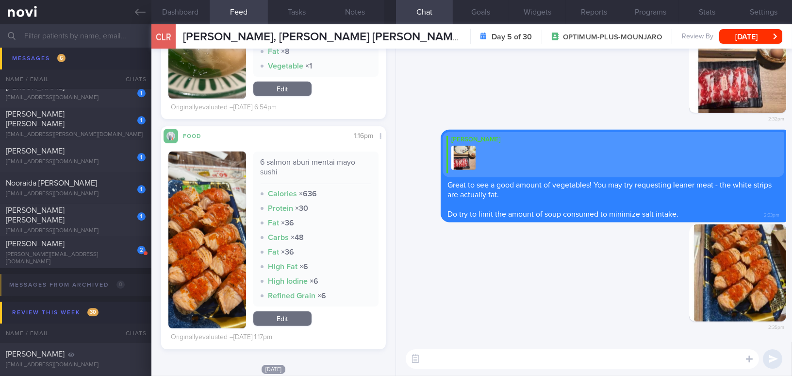
drag, startPoint x: 714, startPoint y: 288, endPoint x: 808, endPoint y: 303, distance: 94.8
click at [791, 303] on html "You are offline! Some functionality will be unavailable Patients New Users Coac…" at bounding box center [396, 188] width 792 height 376
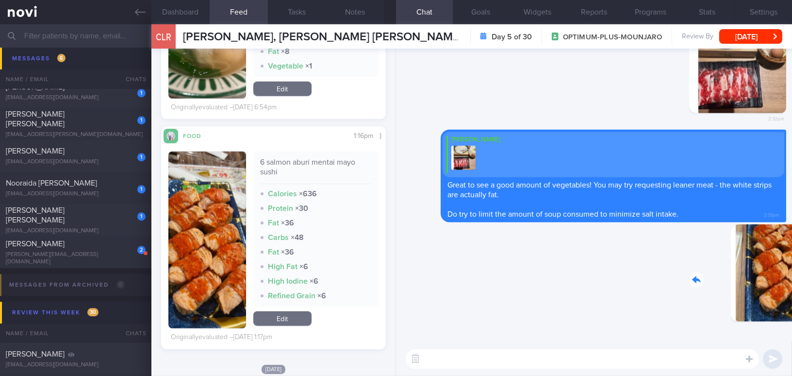
drag, startPoint x: 732, startPoint y: 281, endPoint x: 824, endPoint y: 287, distance: 91.9
click at [791, 287] on html "You are offline! Some functionality will be unavailable Patients New Users Coac…" at bounding box center [396, 188] width 792 height 376
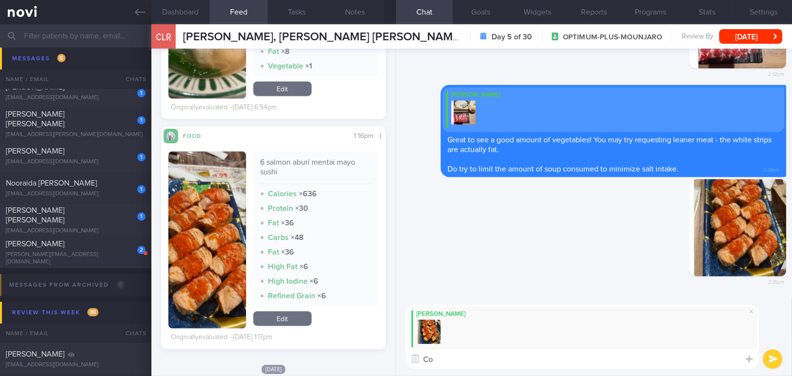
type textarea "C"
type textarea "F"
type textarea "You may consider choosing sashimi next time. It is a great source of protein"
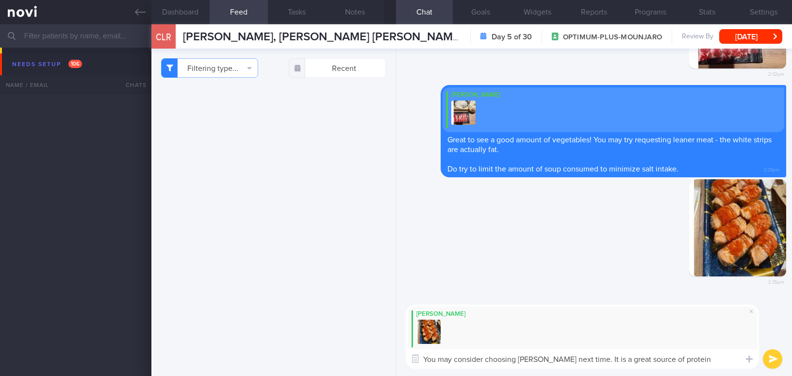
select select "9"
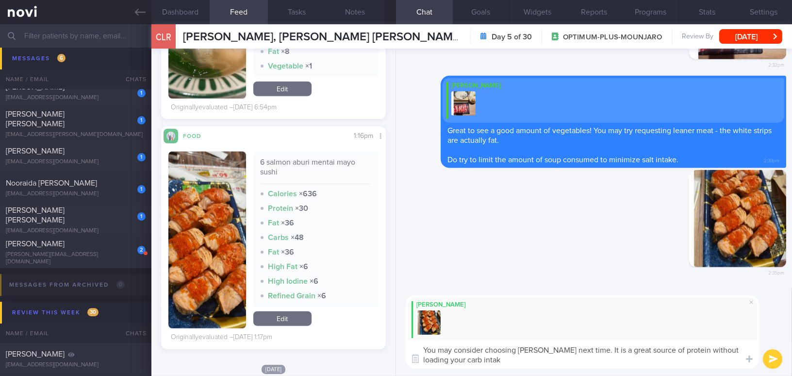
type textarea "You may consider choosing [PERSON_NAME] next time. It is a great source of prot…"
drag, startPoint x: 495, startPoint y: 359, endPoint x: 412, endPoint y: 348, distance: 83.6
click at [412, 348] on textarea "You may consider choosing sashimi next time. It is a great source of protein wi…" at bounding box center [582, 354] width 353 height 29
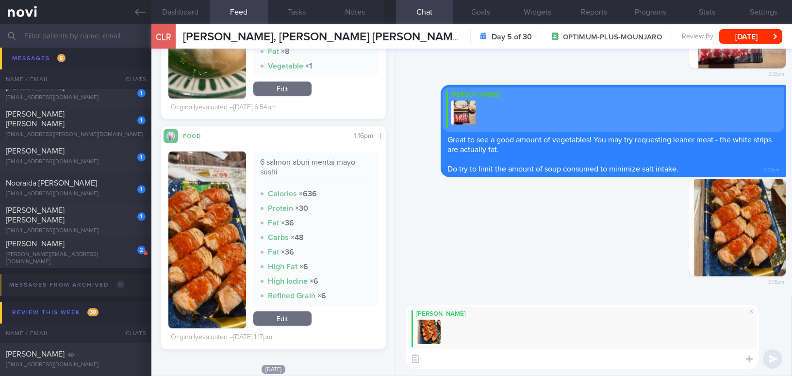
paste textarea "You may consider choosing sashimi next time. It’s a great source of protein wit…"
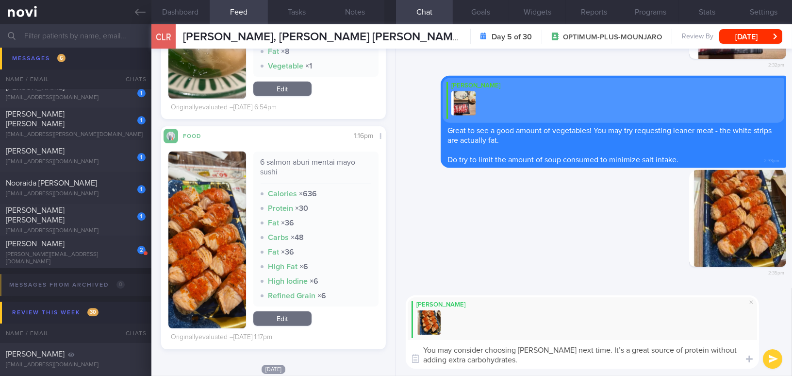
click at [589, 351] on textarea "You may consider choosing sashimi next time. It’s a great source of protein wit…" at bounding box center [582, 354] width 353 height 29
drag, startPoint x: 457, startPoint y: 359, endPoint x: 488, endPoint y: 359, distance: 30.6
click at [488, 359] on textarea "You may consider choosing sashimi next time. It is a great source of protein wi…" at bounding box center [582, 354] width 353 height 29
type textarea "You may consider choosing sashimi next time. It is a great source of protein wi…"
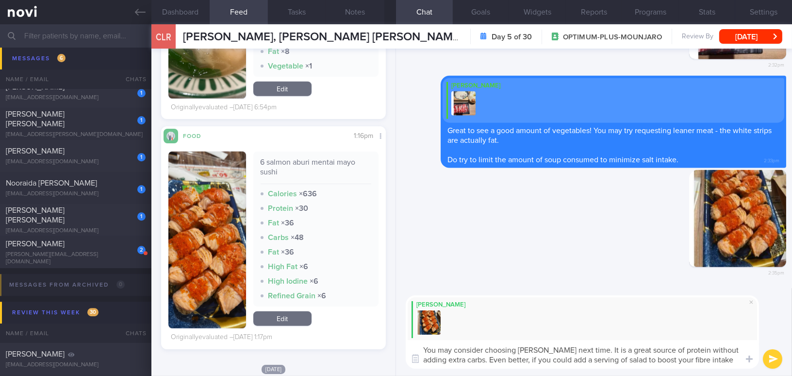
click at [775, 357] on button "submit" at bounding box center [772, 358] width 19 height 19
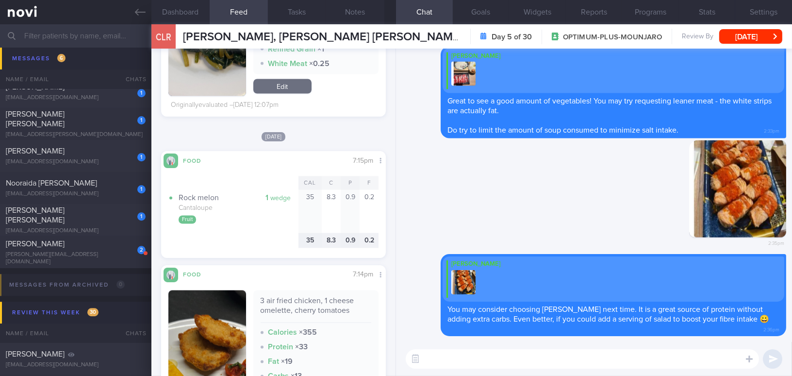
scroll to position [3400, 0]
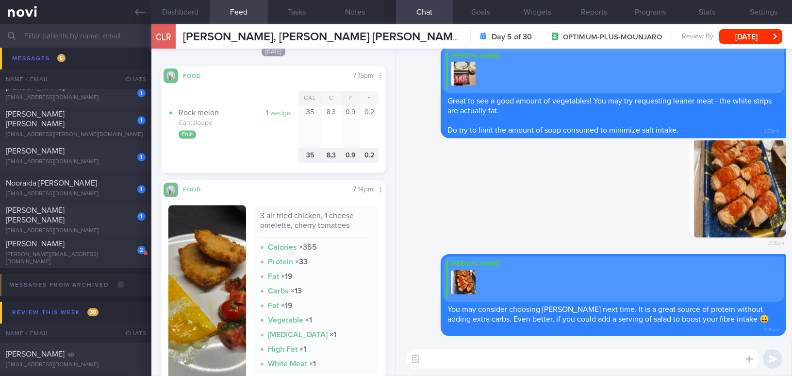
click at [225, 261] on button "button" at bounding box center [207, 300] width 78 height 191
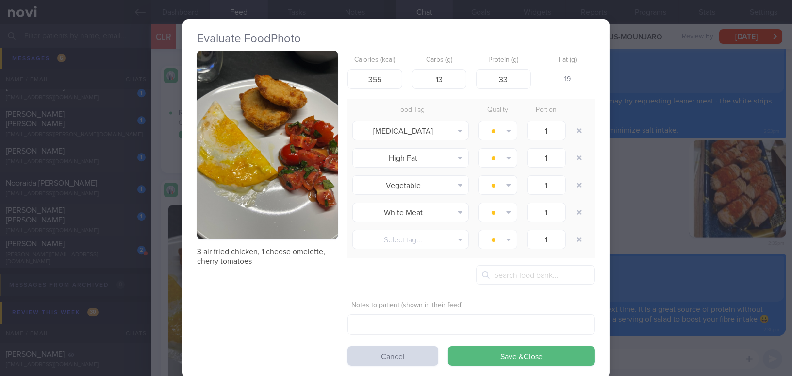
click at [234, 207] on button "button" at bounding box center [267, 145] width 141 height 188
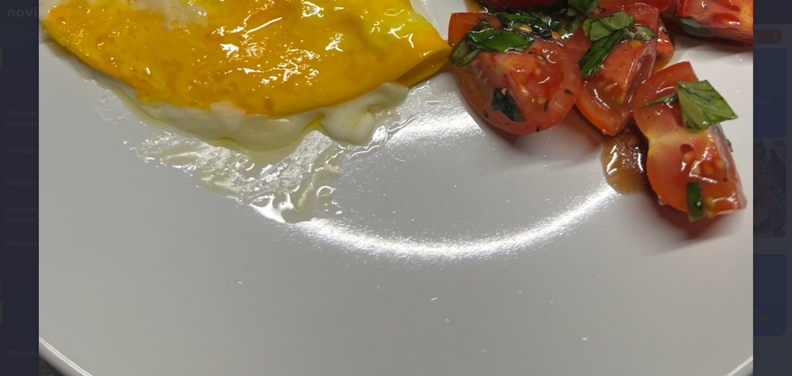
scroll to position [645, 0]
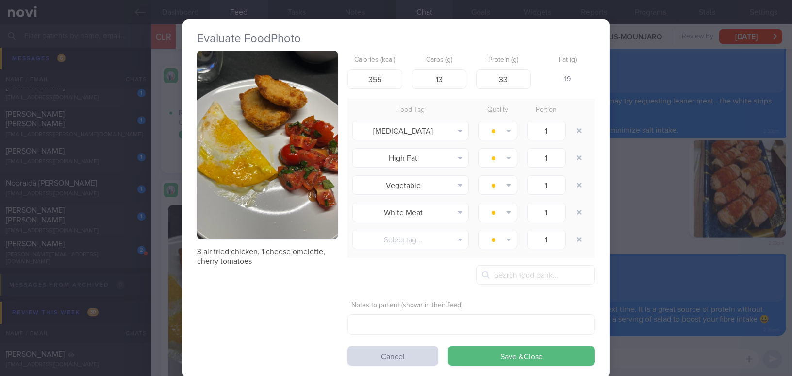
click at [669, 251] on div "Evaluate Food Photo 3 air fried chicken, 1 cheese omelette, cherry tomatoes Cal…" at bounding box center [396, 188] width 792 height 376
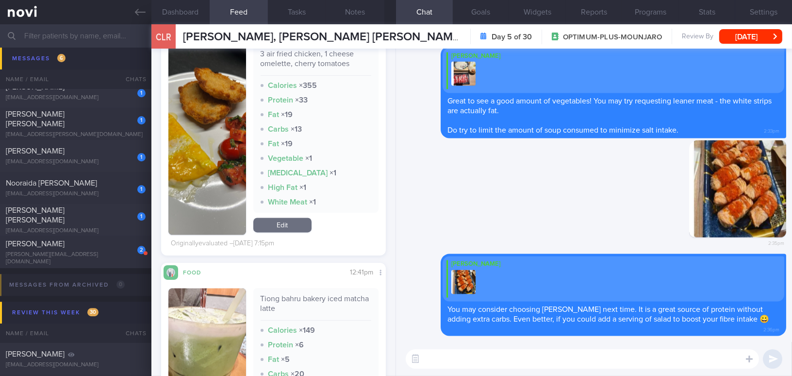
scroll to position [3489, 0]
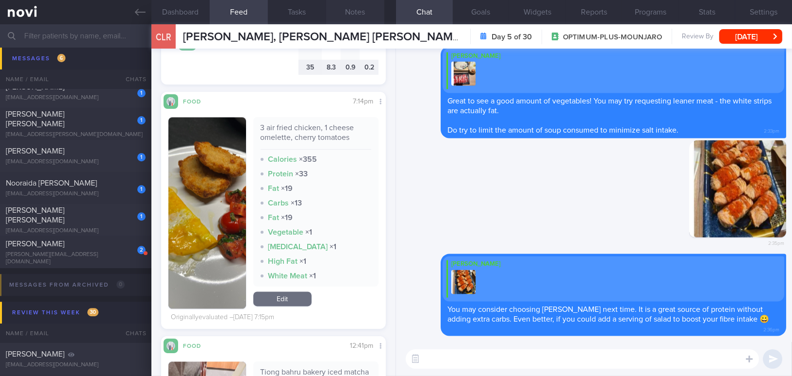
click at [363, 16] on button "Notes" at bounding box center [355, 12] width 58 height 24
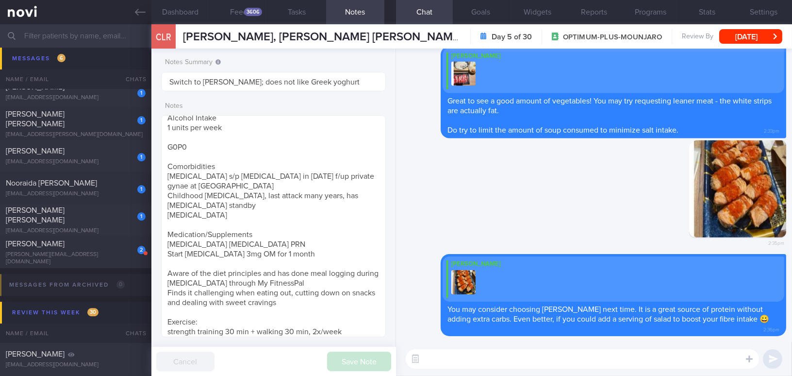
scroll to position [132, 0]
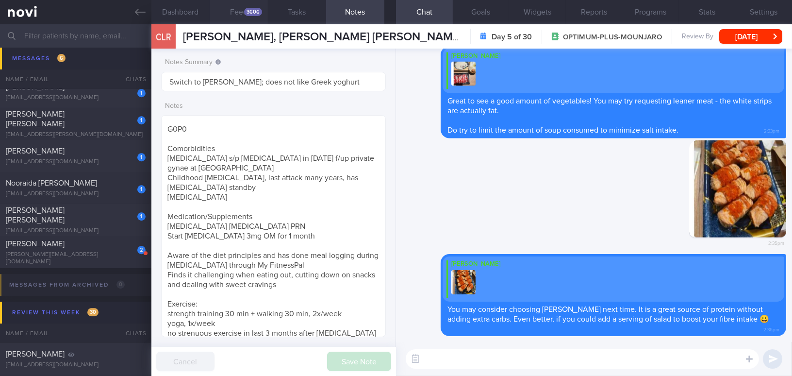
click at [248, 7] on button "Feed 3606" at bounding box center [239, 12] width 58 height 24
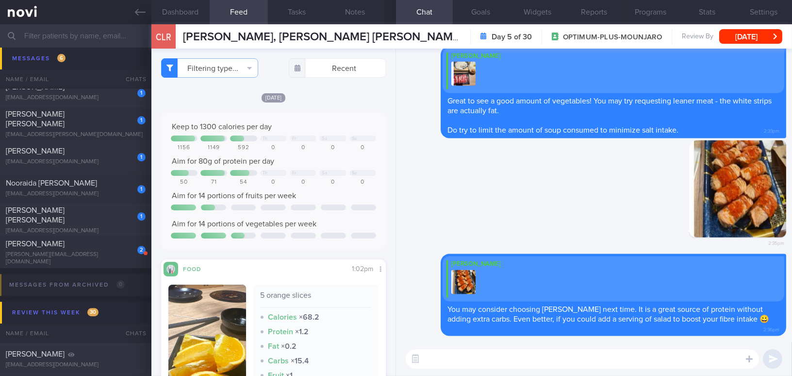
click at [471, 363] on textarea at bounding box center [582, 358] width 353 height 19
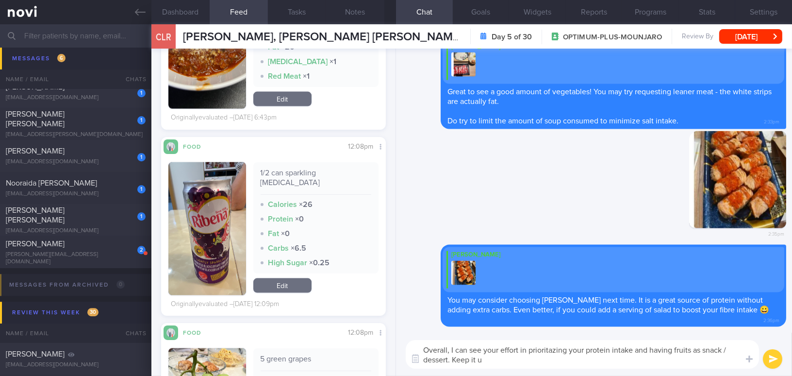
type textarea "Overall, I can see your effort in prioritazing your protein intake and having f…"
drag, startPoint x: 496, startPoint y: 360, endPoint x: 414, endPoint y: 346, distance: 83.3
click at [413, 346] on textarea "Overall, I can see your effort in prioritazing your protein intake and having f…" at bounding box center [582, 354] width 353 height 29
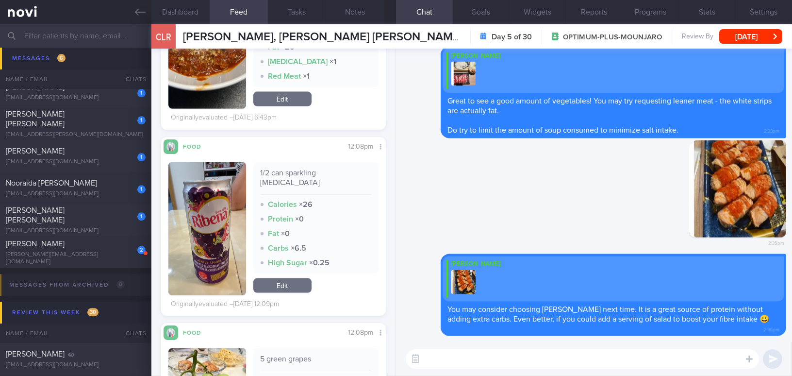
paste textarea "Overall, I can see your effort in prioritizing your protein intake and includin…"
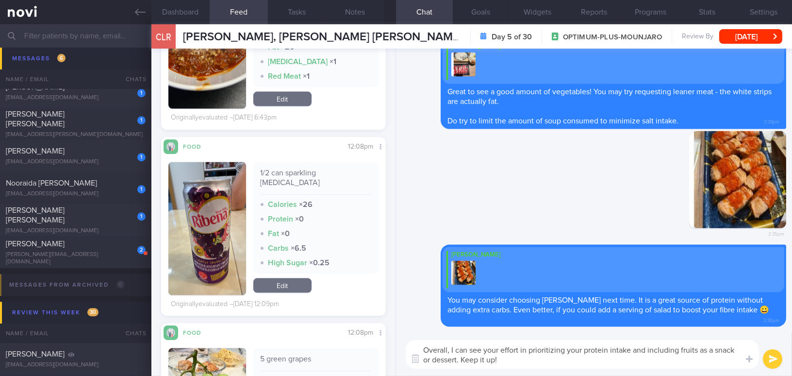
click at [430, 359] on textarea "Overall, I can see your effort in prioritizing your protein intake and includin…" at bounding box center [582, 354] width 353 height 29
type textarea "Overall, I can see your effort in prioritizing your protein intake and includin…"
click at [767, 358] on button "submit" at bounding box center [772, 358] width 19 height 19
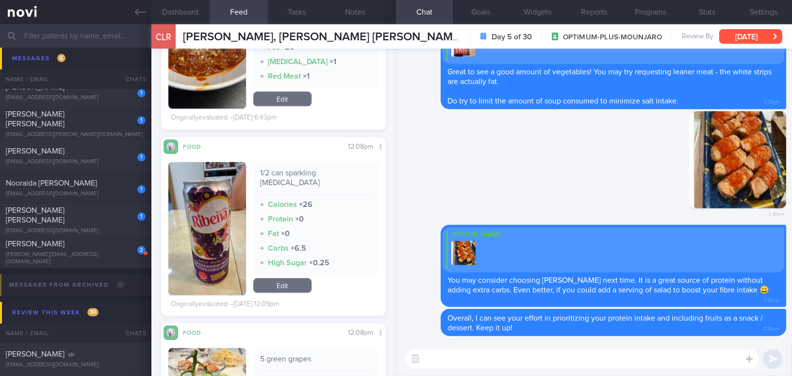
click at [771, 36] on button "[DATE]" at bounding box center [750, 36] width 63 height 15
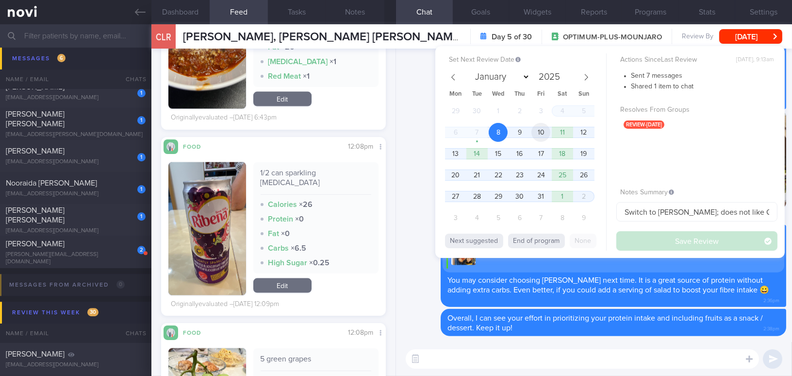
click at [535, 131] on span "10" at bounding box center [540, 132] width 19 height 19
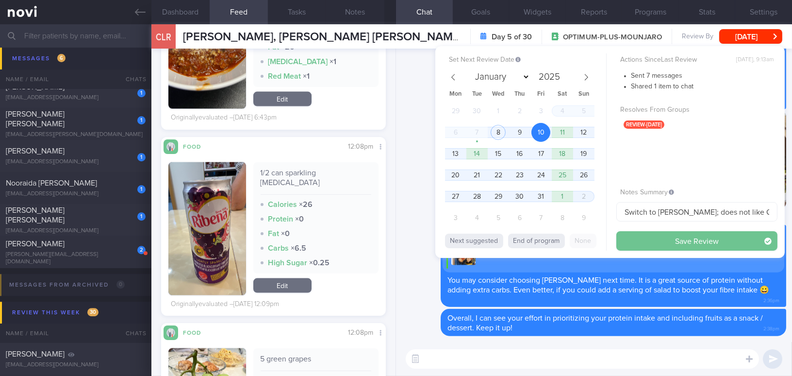
click at [634, 238] on button "Save Review" at bounding box center [696, 240] width 161 height 19
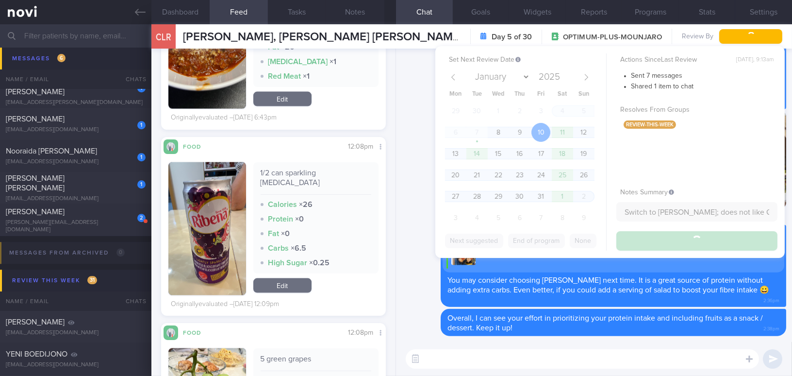
scroll to position [4687, 0]
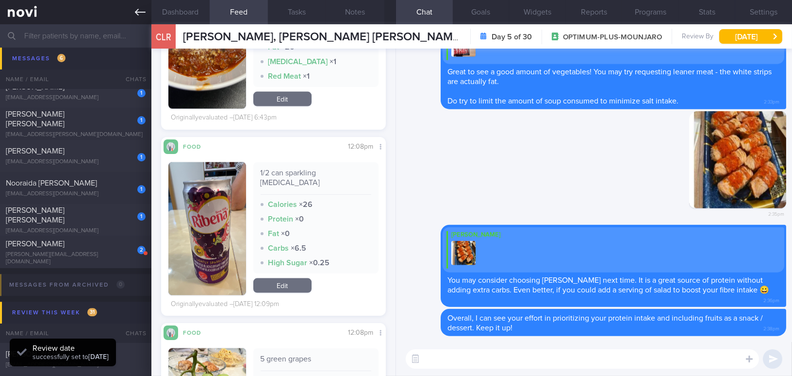
click at [140, 11] on icon at bounding box center [140, 12] width 11 height 11
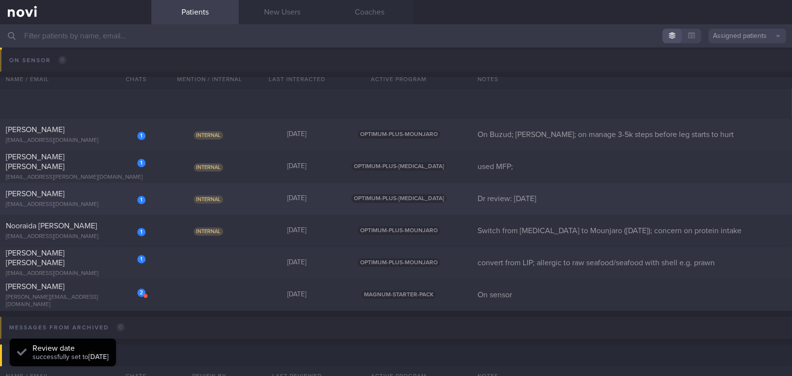
scroll to position [4599, 0]
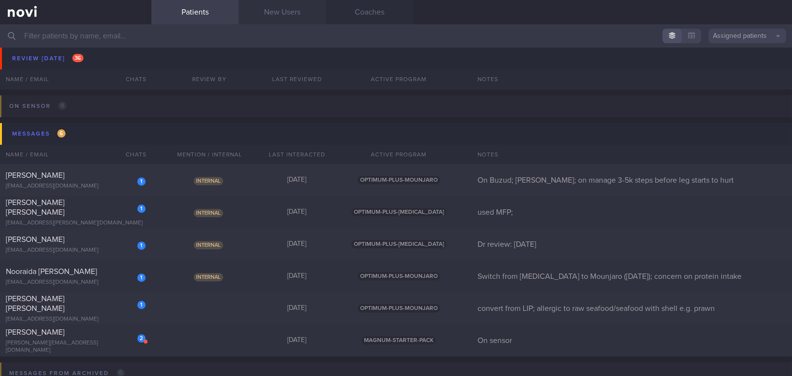
click at [278, 8] on link "New Users" at bounding box center [282, 12] width 87 height 24
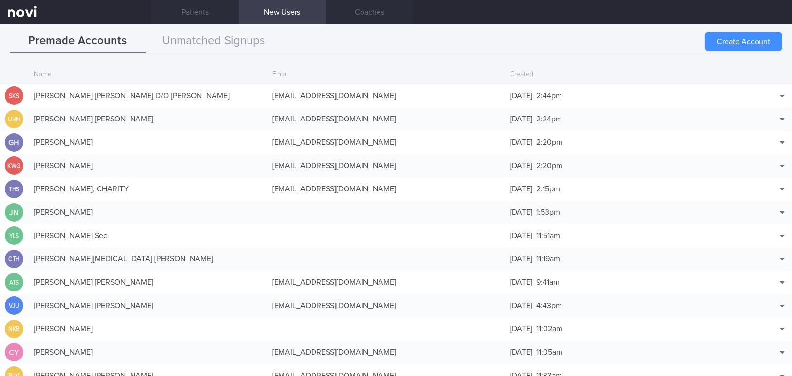
click at [727, 40] on button "Create Account" at bounding box center [743, 41] width 78 height 19
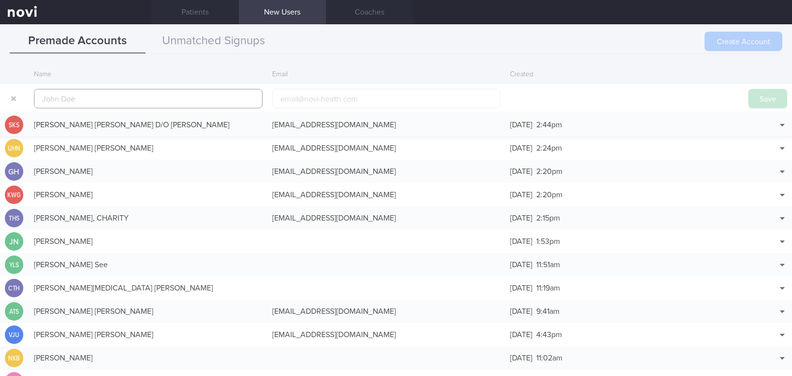
scroll to position [23, 0]
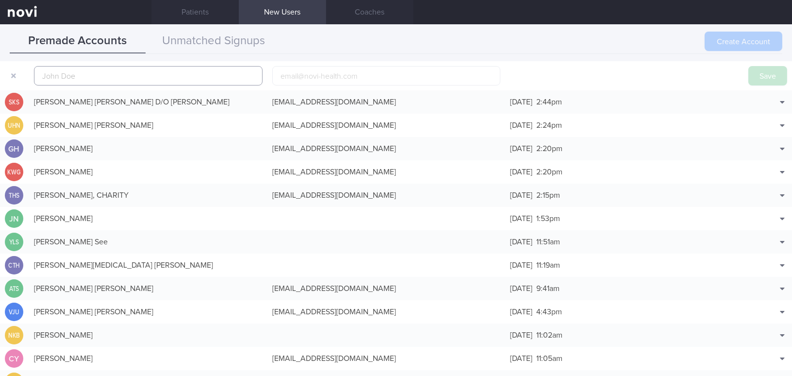
paste input "Sun ChengLong"
type input "Sun ChengLong"
click at [298, 73] on input "email" at bounding box center [386, 75] width 229 height 19
paste input "chenglong.inbox@gmail.com"
type input "chenglong.inbox@gmail.com"
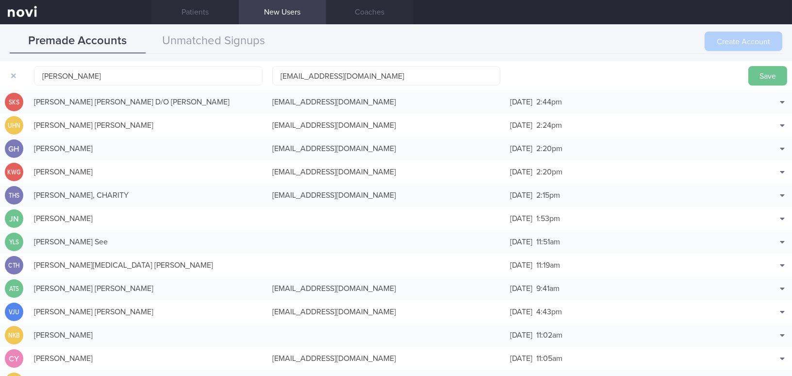
click at [761, 76] on button "Save" at bounding box center [767, 75] width 39 height 19
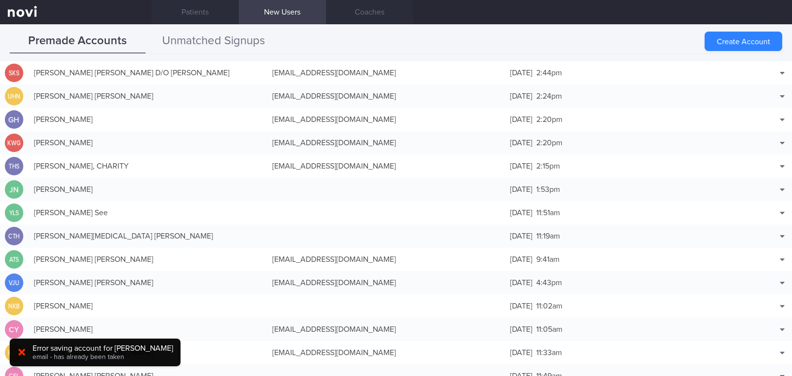
click at [243, 37] on button "Unmatched Signups" at bounding box center [214, 41] width 136 height 24
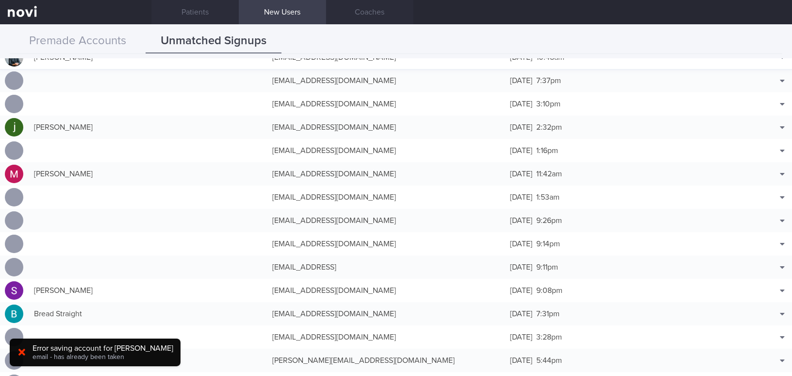
scroll to position [0, 0]
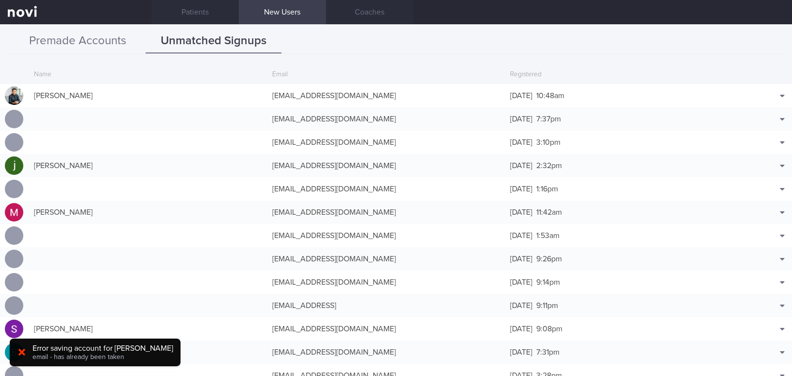
click at [100, 38] on button "Premade Accounts" at bounding box center [78, 41] width 136 height 24
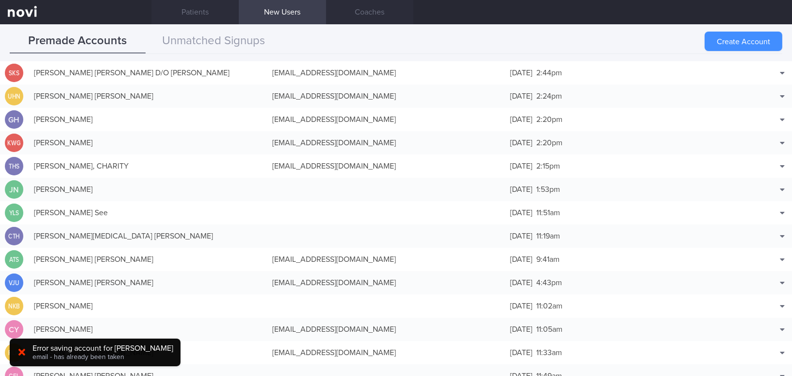
click at [735, 37] on button "Create Account" at bounding box center [743, 41] width 78 height 19
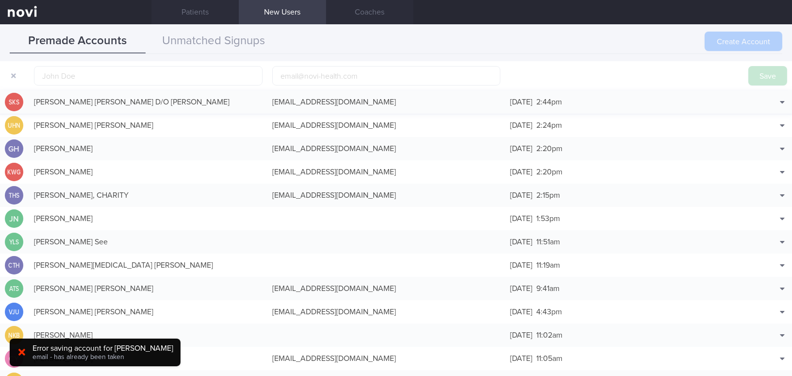
scroll to position [30, 0]
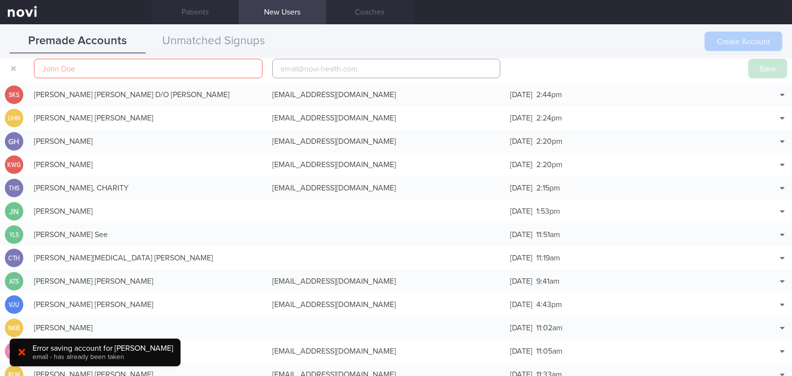
click at [308, 72] on input "email" at bounding box center [386, 68] width 229 height 19
paste input "chenglong.inbox@gmail.com"
click at [333, 67] on input "chenglong.inbox@gmail.com" at bounding box center [386, 68] width 229 height 19
type input "chenglong.inbox1@gmail.com"
click at [80, 65] on input "text" at bounding box center [148, 68] width 229 height 19
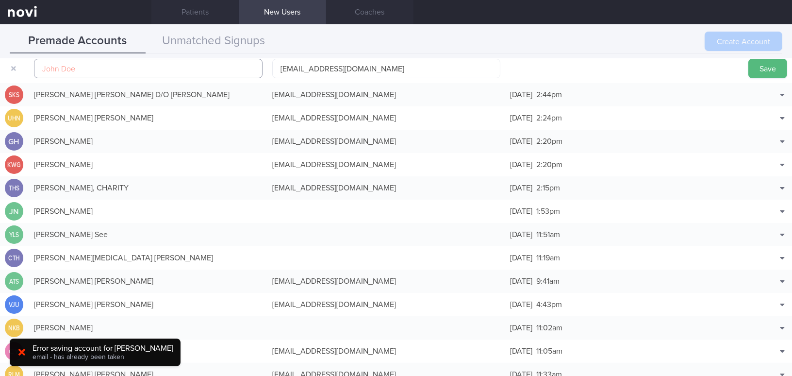
paste input "Sun ChengLong"
type input "Sun ChengLong"
click at [751, 66] on button "Save" at bounding box center [767, 68] width 39 height 19
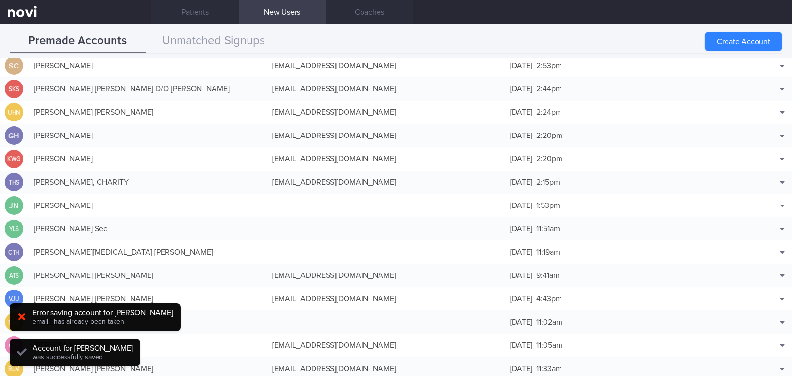
scroll to position [24, 0]
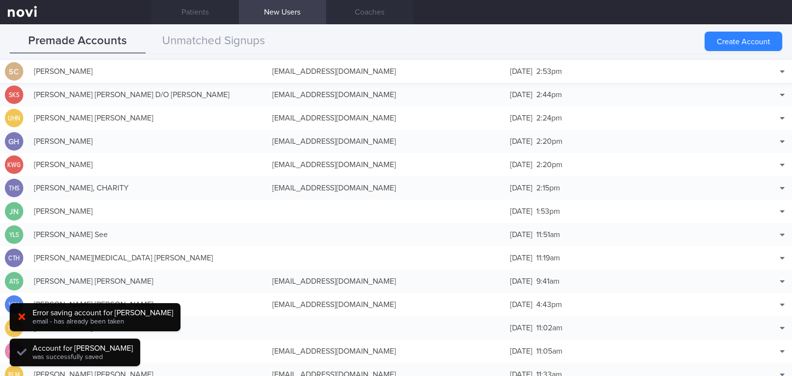
click at [288, 71] on div "chenglong.inbox1@gmail.com" at bounding box center [386, 71] width 238 height 19
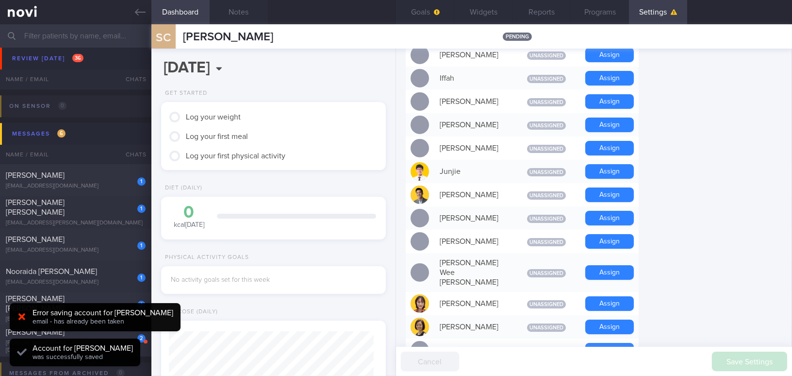
scroll to position [485, 0]
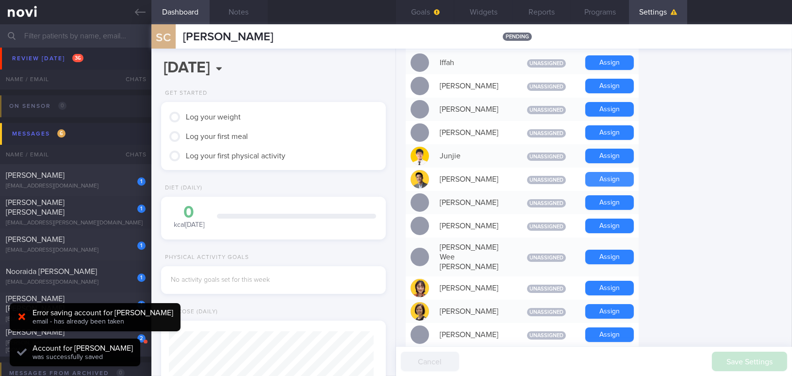
click at [608, 177] on button "Assign" at bounding box center [609, 179] width 49 height 15
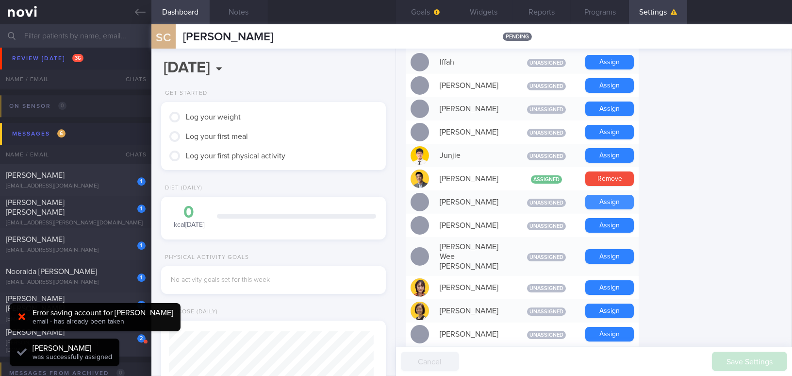
scroll to position [102, 204]
click at [613, 303] on button "Assign" at bounding box center [609, 310] width 49 height 15
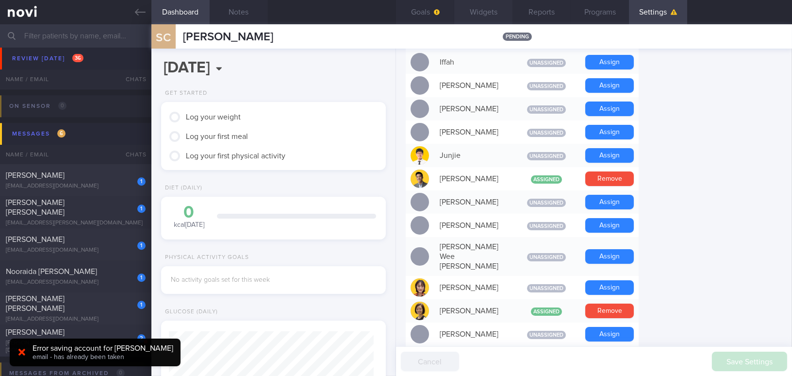
click at [477, 9] on button "Widgets" at bounding box center [483, 12] width 58 height 24
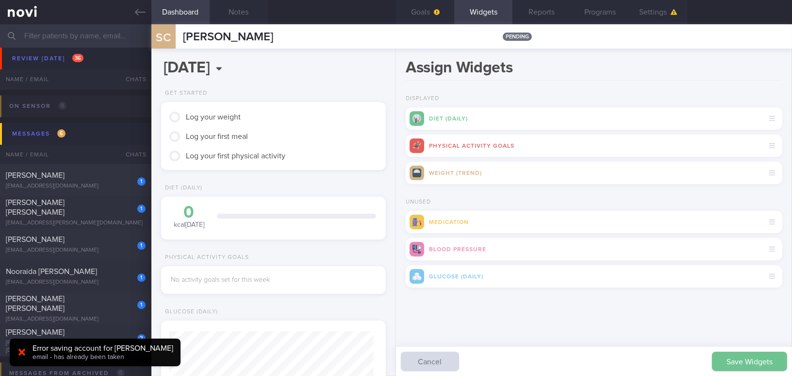
click at [729, 357] on button "Save Widgets" at bounding box center [749, 360] width 75 height 19
click at [645, 9] on button "Settings" at bounding box center [658, 12] width 58 height 24
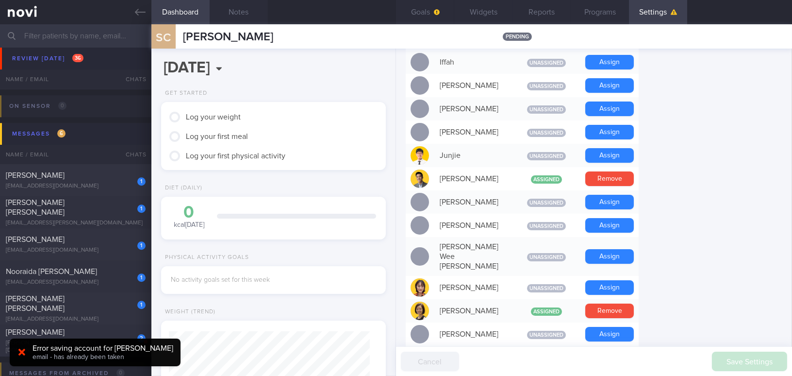
scroll to position [244, 0]
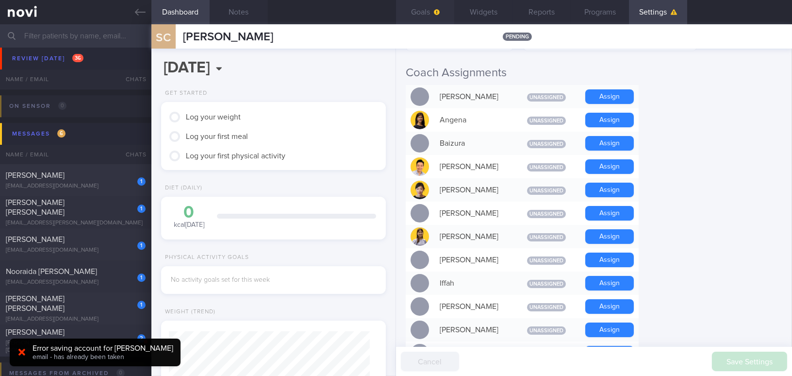
click at [432, 12] on span "button" at bounding box center [436, 12] width 8 height 8
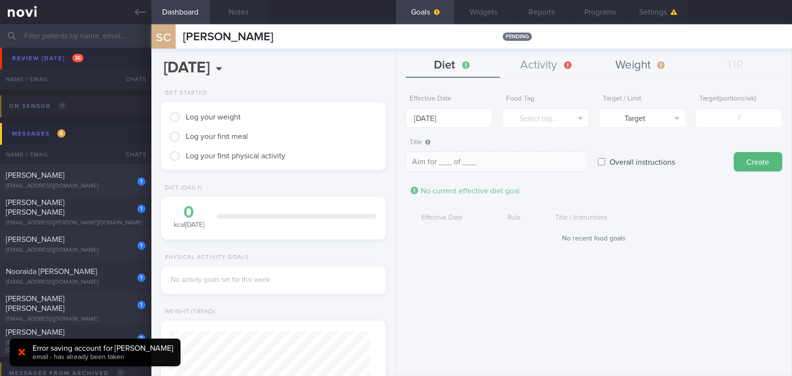
click at [638, 64] on button "Weight" at bounding box center [641, 65] width 94 height 24
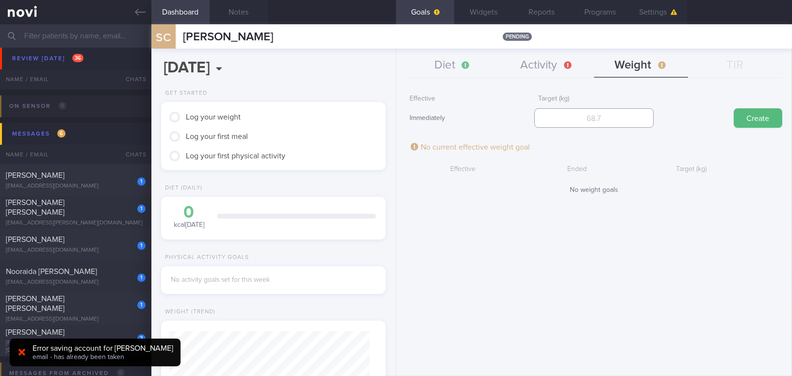
click at [560, 109] on input "number" at bounding box center [593, 117] width 119 height 19
type input "65"
click at [758, 116] on button "Create" at bounding box center [758, 117] width 49 height 19
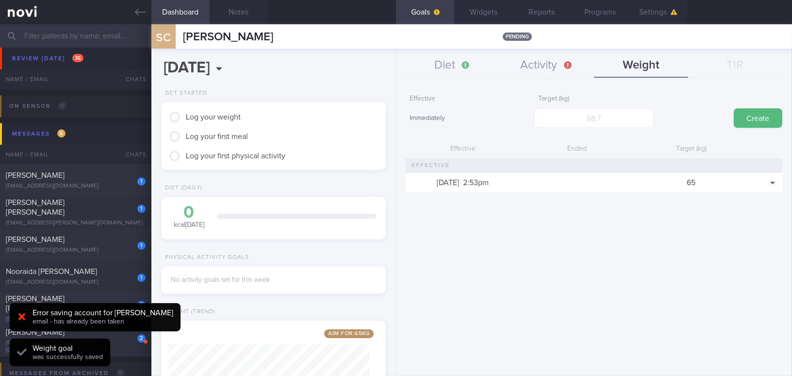
scroll to position [114, 200]
click at [457, 63] on button "Diet" at bounding box center [453, 65] width 94 height 24
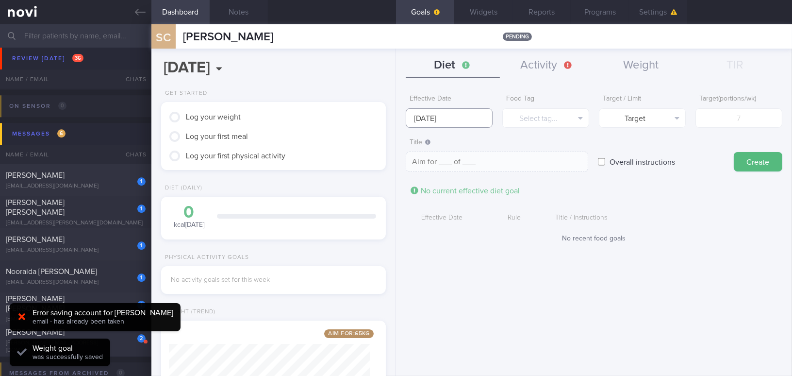
click at [437, 116] on input "13 Oct 2025" at bounding box center [449, 117] width 87 height 19
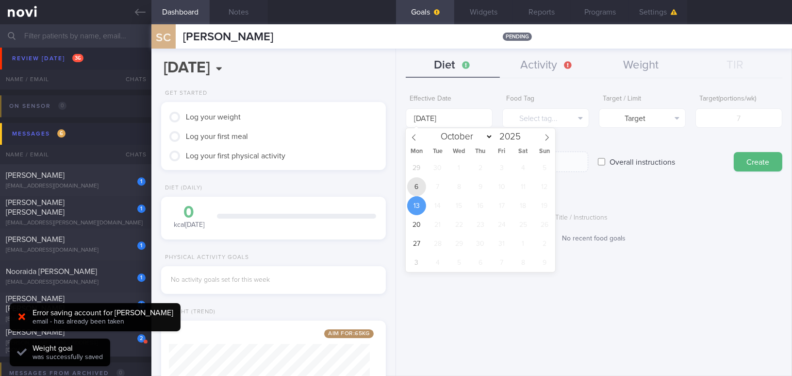
click at [414, 184] on span "6" at bounding box center [416, 186] width 19 height 19
type input "6 Oct 2025"
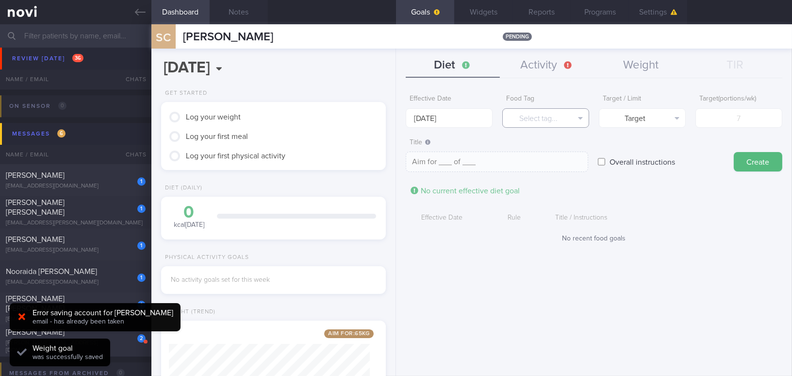
click at [554, 122] on button "Select tag..." at bounding box center [545, 117] width 87 height 19
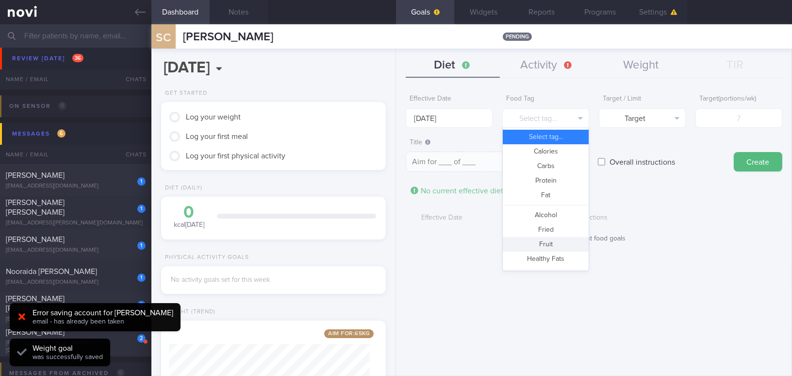
click at [560, 240] on button "Fruit" at bounding box center [546, 244] width 86 height 15
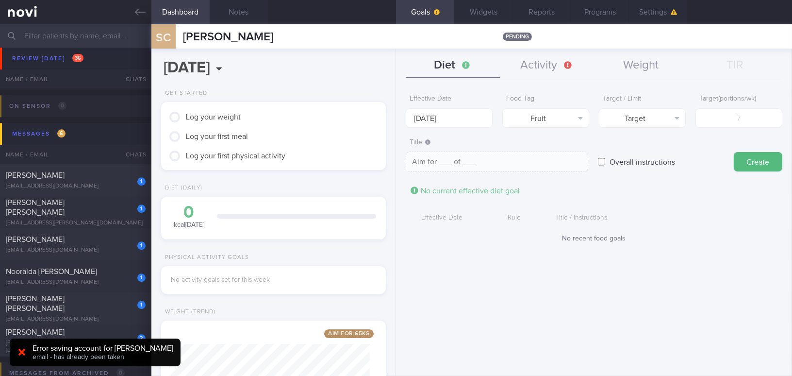
type textarea "Aim for __ portions of fruits per week"
click at [718, 123] on input "number" at bounding box center [738, 117] width 87 height 19
type input "1"
type textarea "Aim for 1 portions of fruits per week"
type input "14"
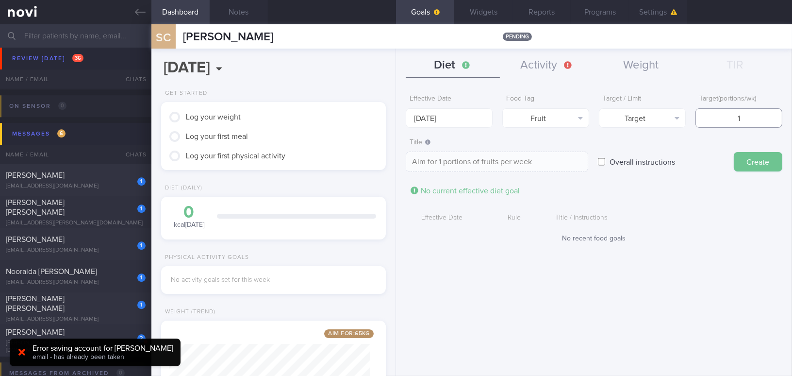
type textarea "Aim for 14 portions of fruits per week"
type input "14"
click at [757, 163] on button "Create" at bounding box center [758, 161] width 49 height 19
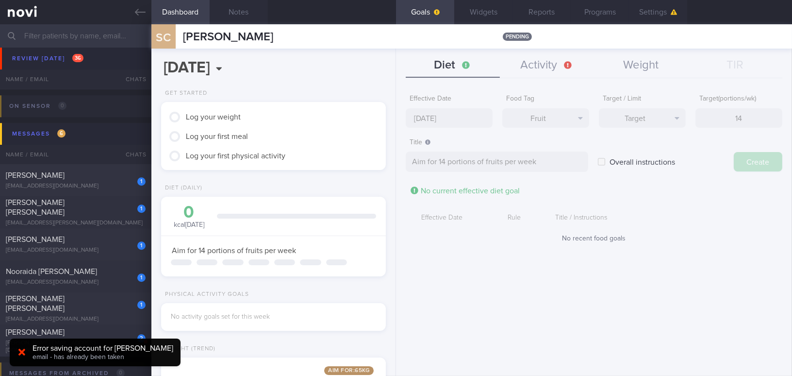
type input "13 Oct 2025"
type textarea "Aim for ___ of ___"
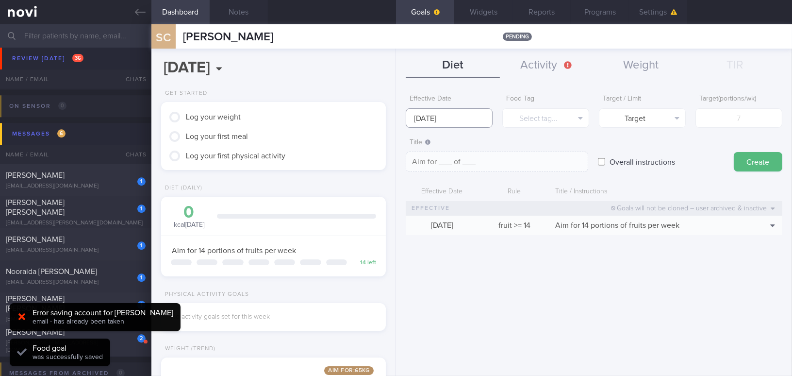
click at [434, 114] on input "13 Oct 2025" at bounding box center [449, 117] width 87 height 19
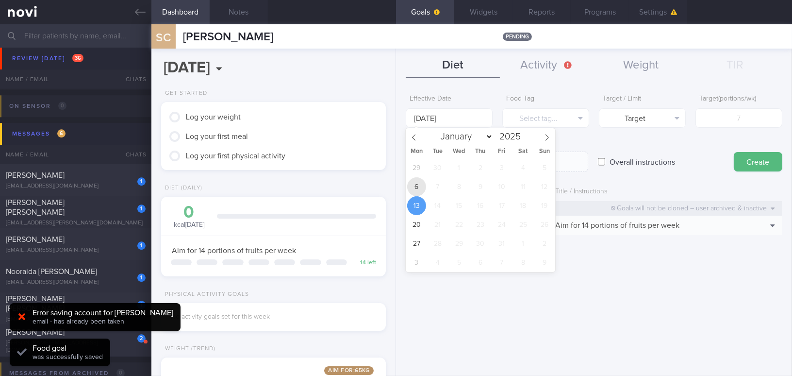
click at [415, 181] on span "6" at bounding box center [416, 186] width 19 height 19
type input "6 Oct 2025"
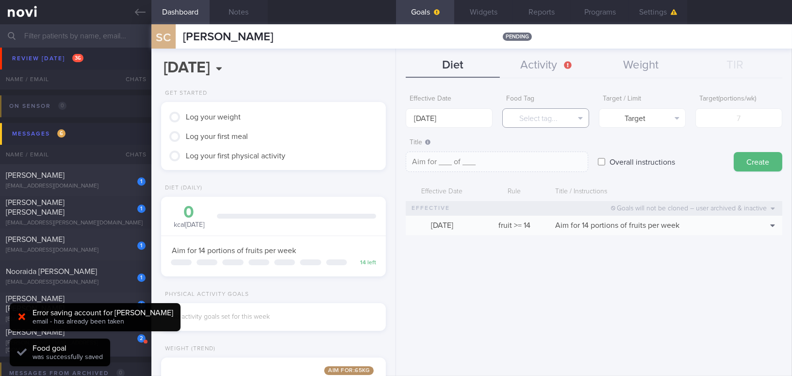
click at [532, 123] on button "Select tag..." at bounding box center [545, 117] width 87 height 19
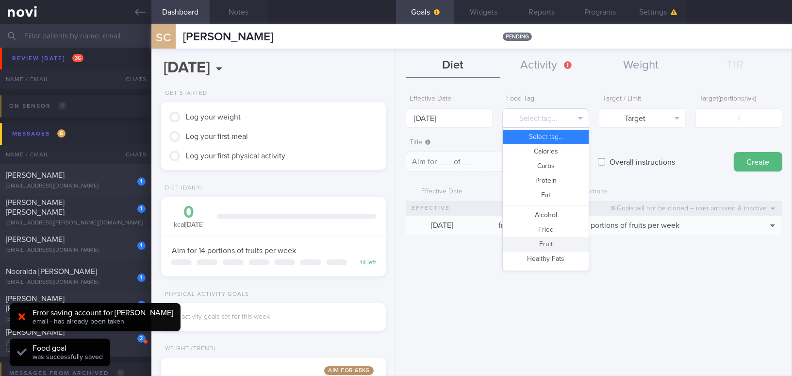
scroll to position [257, 0]
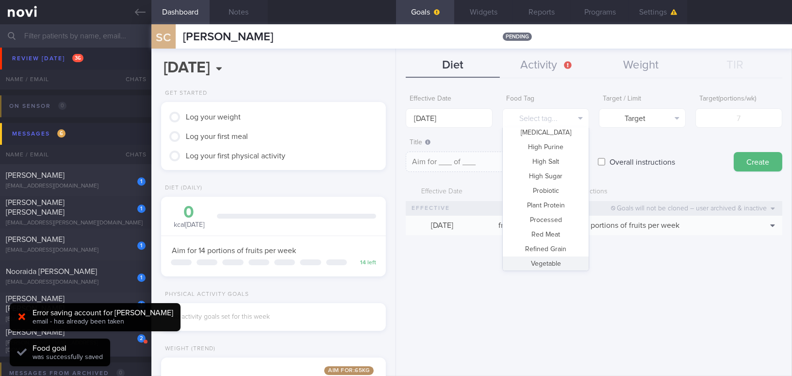
click at [561, 261] on button "Vegetable" at bounding box center [546, 263] width 86 height 15
type textarea "Aim for __ portions of vegetables per week"
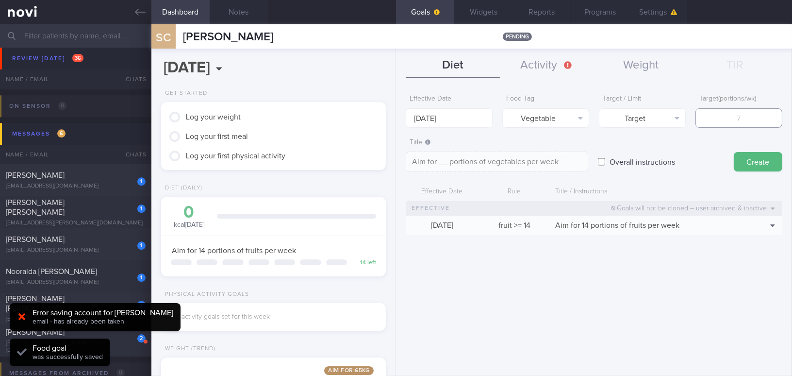
click at [743, 120] on input "number" at bounding box center [738, 117] width 87 height 19
type input "1"
type textarea "Aim for 1 portions of vegetables per week"
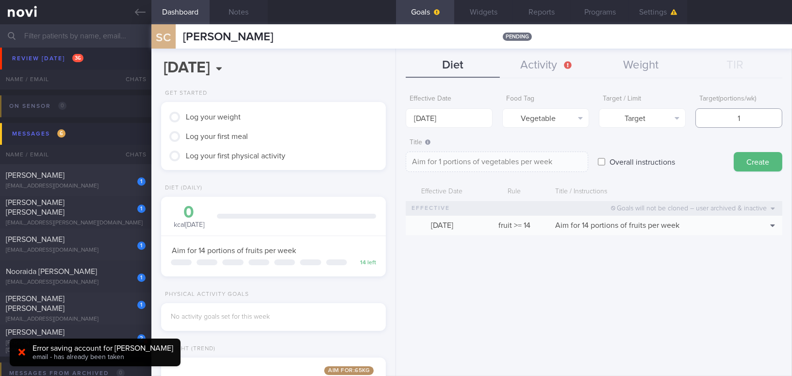
type input "14"
type textarea "Aim for 14 portions of vegetables per week"
type input "14"
click at [770, 160] on button "Create" at bounding box center [758, 161] width 49 height 19
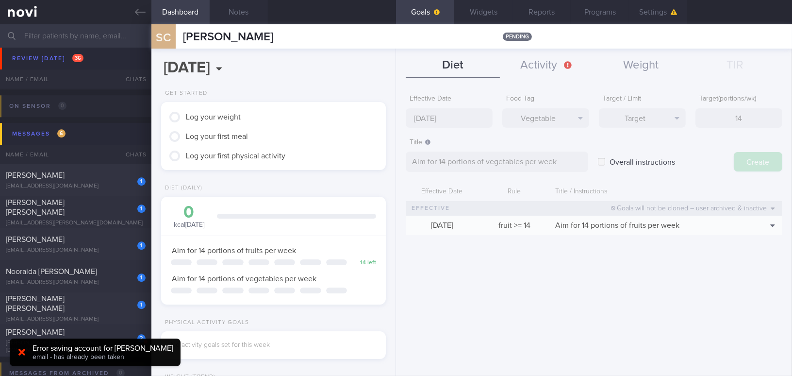
type input "13 Oct 2025"
type textarea "Aim for ___ of ___"
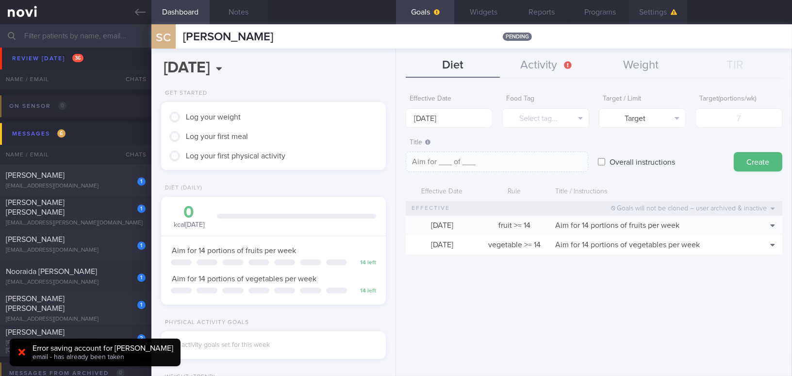
click at [644, 13] on button "Settings" at bounding box center [658, 12] width 58 height 24
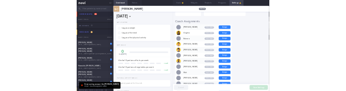
scroll to position [68, 0]
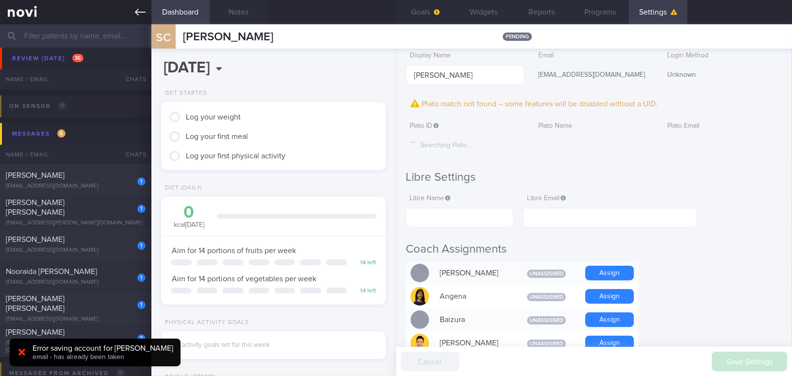
click at [132, 12] on link at bounding box center [75, 12] width 151 height 24
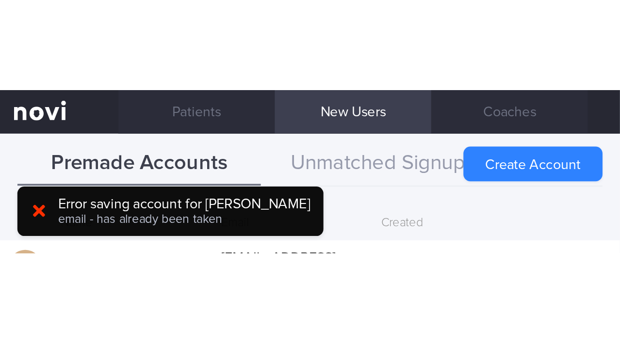
scroll to position [4600, 0]
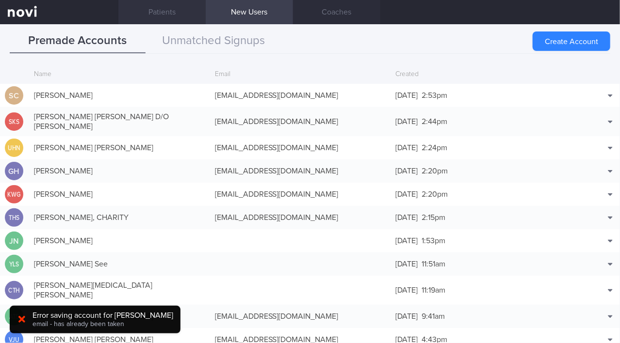
click at [158, 11] on link "Patients" at bounding box center [161, 12] width 87 height 24
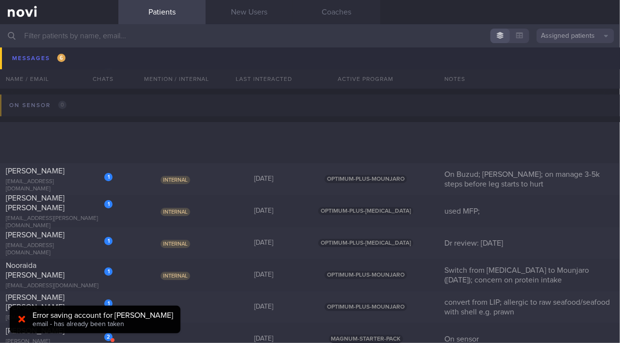
scroll to position [4688, 0]
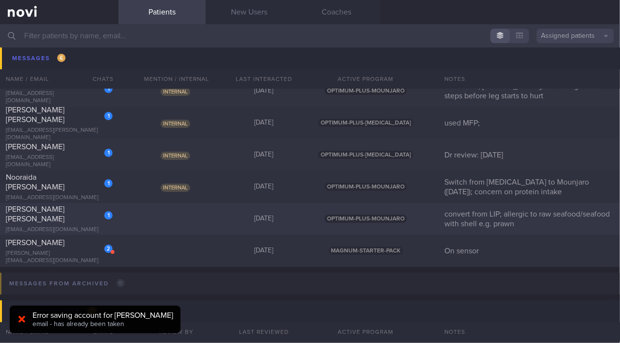
click at [73, 216] on div "[PERSON_NAME] [PERSON_NAME]" at bounding box center [58, 214] width 104 height 19
select select "9"
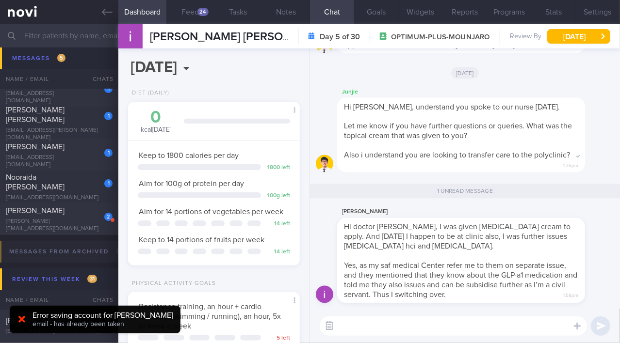
click at [328, 328] on button "button" at bounding box center [329, 326] width 17 height 17
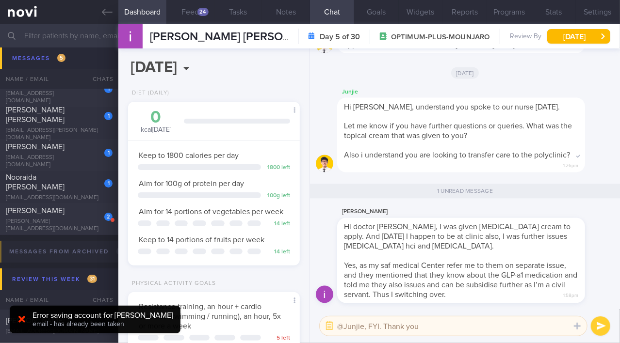
type textarea "@Junjie, FYI. Thank you."
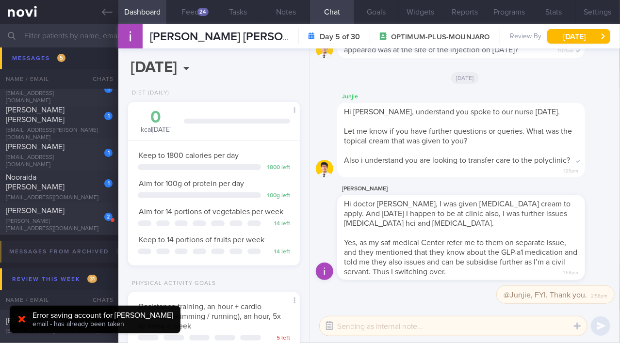
click at [327, 327] on button "button" at bounding box center [329, 326] width 17 height 17
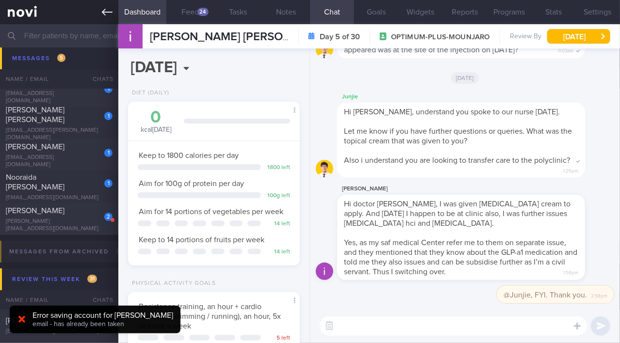
click at [109, 16] on icon at bounding box center [107, 12] width 11 height 11
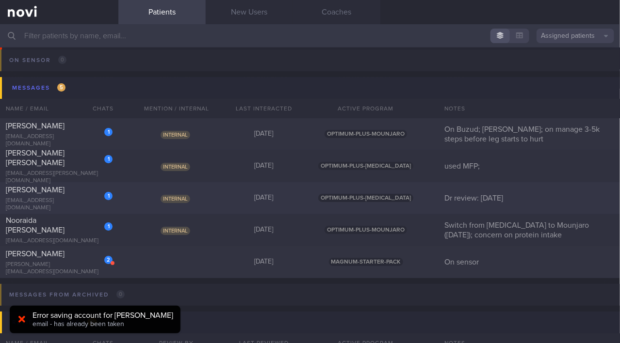
scroll to position [4644, 0]
click at [50, 168] on div "1 RALPH OLIVER JOHN oli.ralph@gmail.com" at bounding box center [59, 167] width 118 height 36
select select "9"
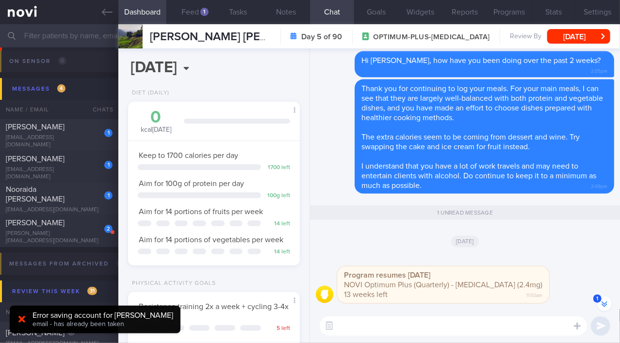
scroll to position [-44, 0]
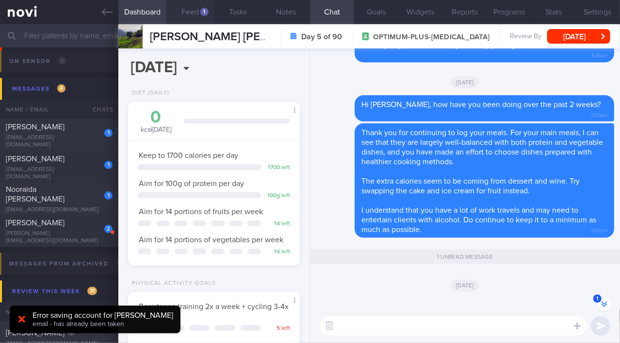
click at [200, 10] on div "1" at bounding box center [204, 12] width 8 height 8
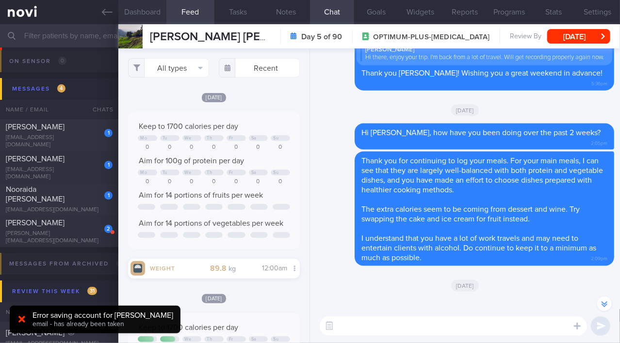
click at [141, 12] on button "Dashboard" at bounding box center [142, 12] width 48 height 24
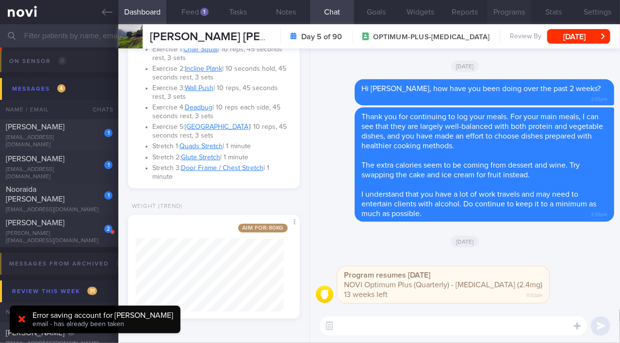
click at [503, 7] on button "Programs" at bounding box center [509, 12] width 44 height 24
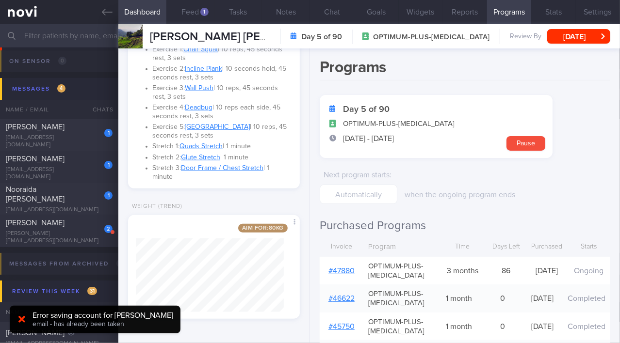
click at [347, 270] on link "# 47880" at bounding box center [341, 271] width 26 height 8
click at [337, 14] on button "Chat" at bounding box center [332, 12] width 44 height 24
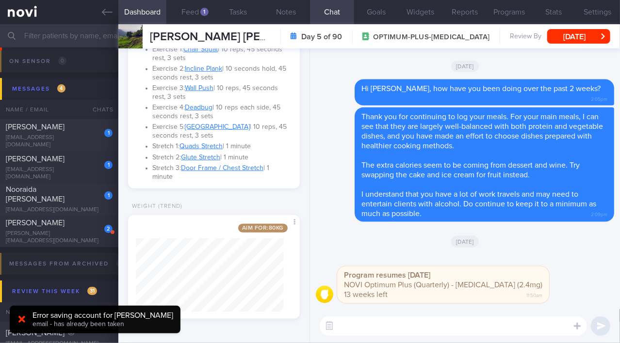
click at [366, 328] on textarea at bounding box center [453, 326] width 267 height 19
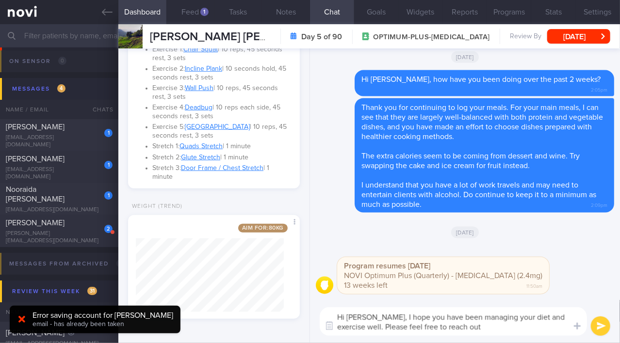
type textarea "Hi Mr Oliver, I hope you have been managing your diet and exercise well. Please…"
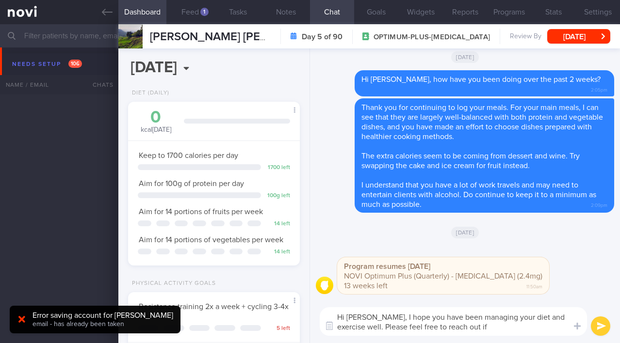
select select "9"
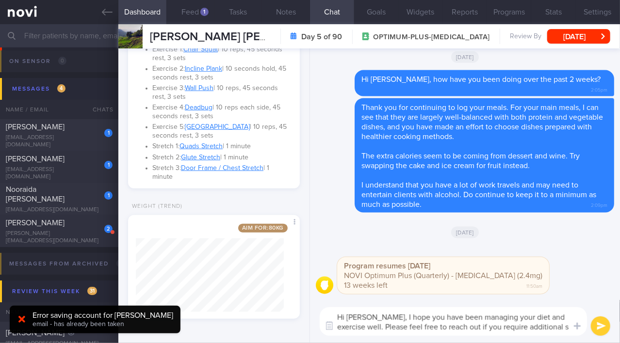
scroll to position [8, 0]
type textarea "Hi [PERSON_NAME], I hope you have been managing your diet and exercise well. Pl…"
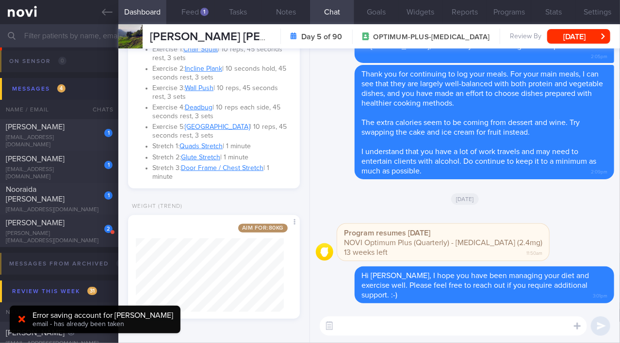
scroll to position [0, 0]
click at [574, 34] on button "[DATE]" at bounding box center [578, 36] width 63 height 15
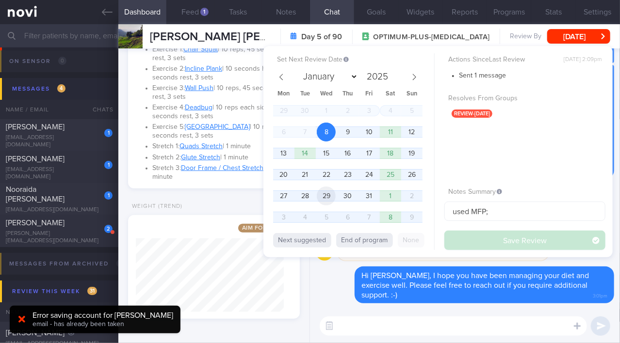
click at [328, 194] on span "29" at bounding box center [326, 196] width 19 height 19
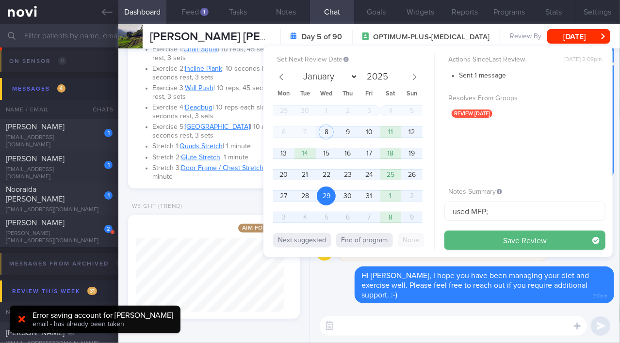
click at [474, 238] on button "Save Review" at bounding box center [524, 240] width 161 height 19
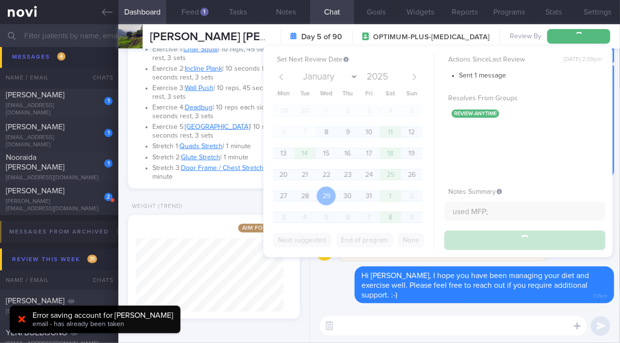
scroll to position [4612, 0]
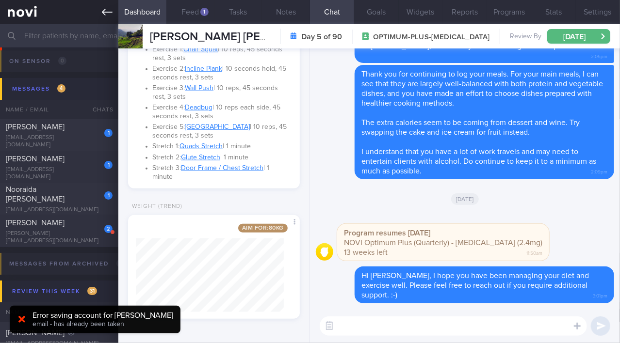
click at [106, 9] on icon at bounding box center [107, 12] width 11 height 11
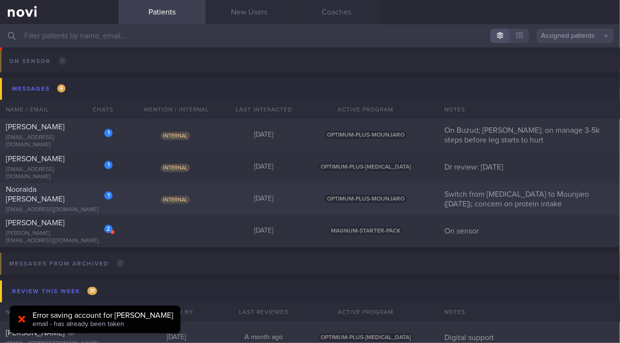
click at [62, 193] on span "Nooraida [PERSON_NAME]" at bounding box center [35, 194] width 59 height 17
select select "9"
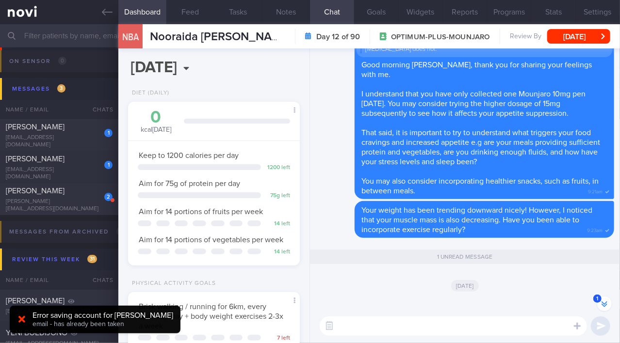
scroll to position [-88, 0]
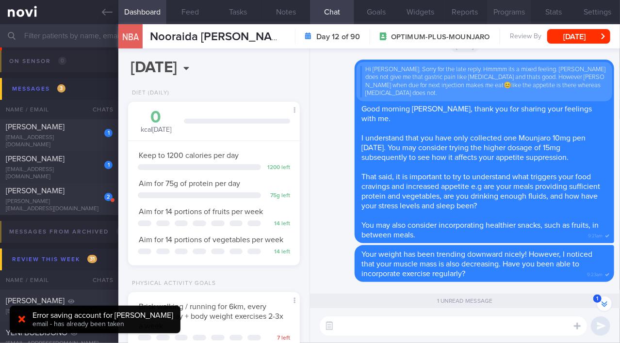
click at [508, 15] on button "Programs" at bounding box center [509, 12] width 44 height 24
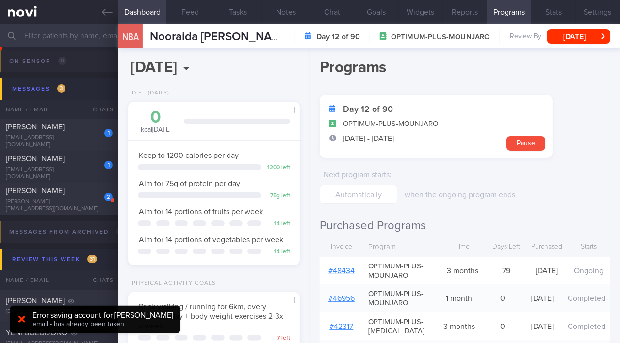
scroll to position [-60, 0]
click at [103, 12] on icon at bounding box center [107, 12] width 11 height 7
